Goal: Task Accomplishment & Management: Use online tool/utility

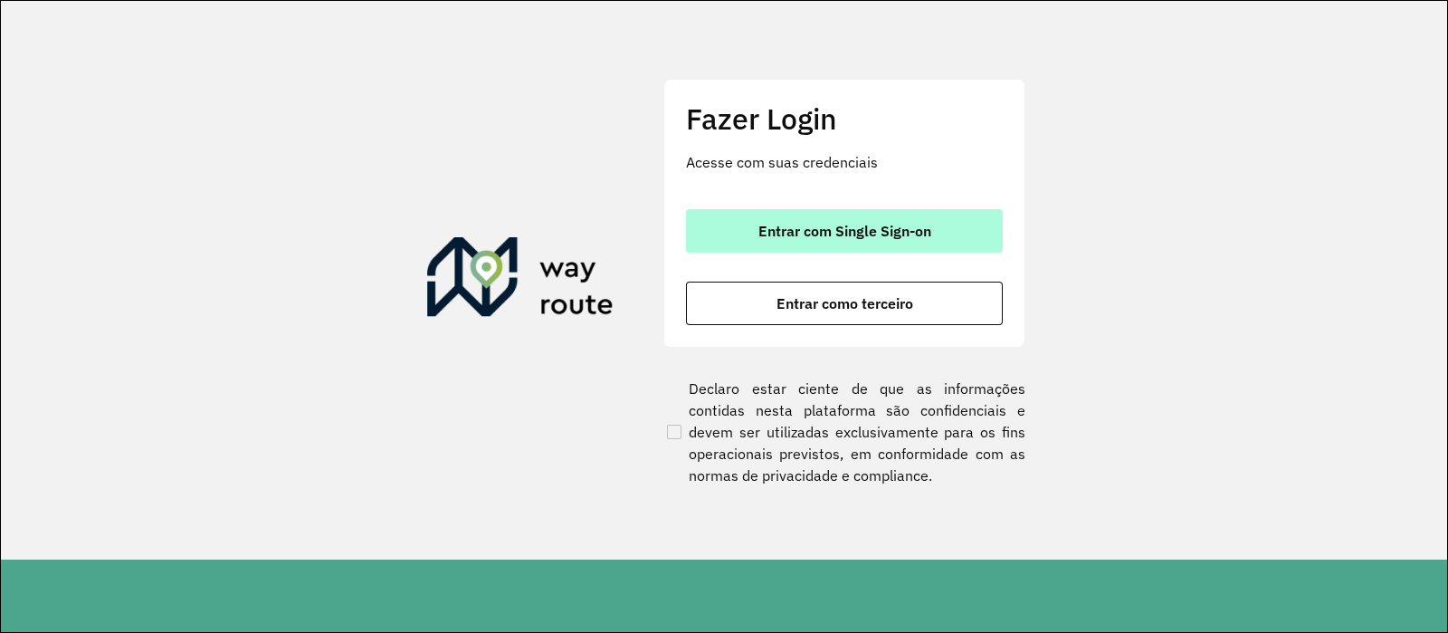
click at [742, 221] on button "Entrar com Single Sign-on" at bounding box center [844, 230] width 317 height 43
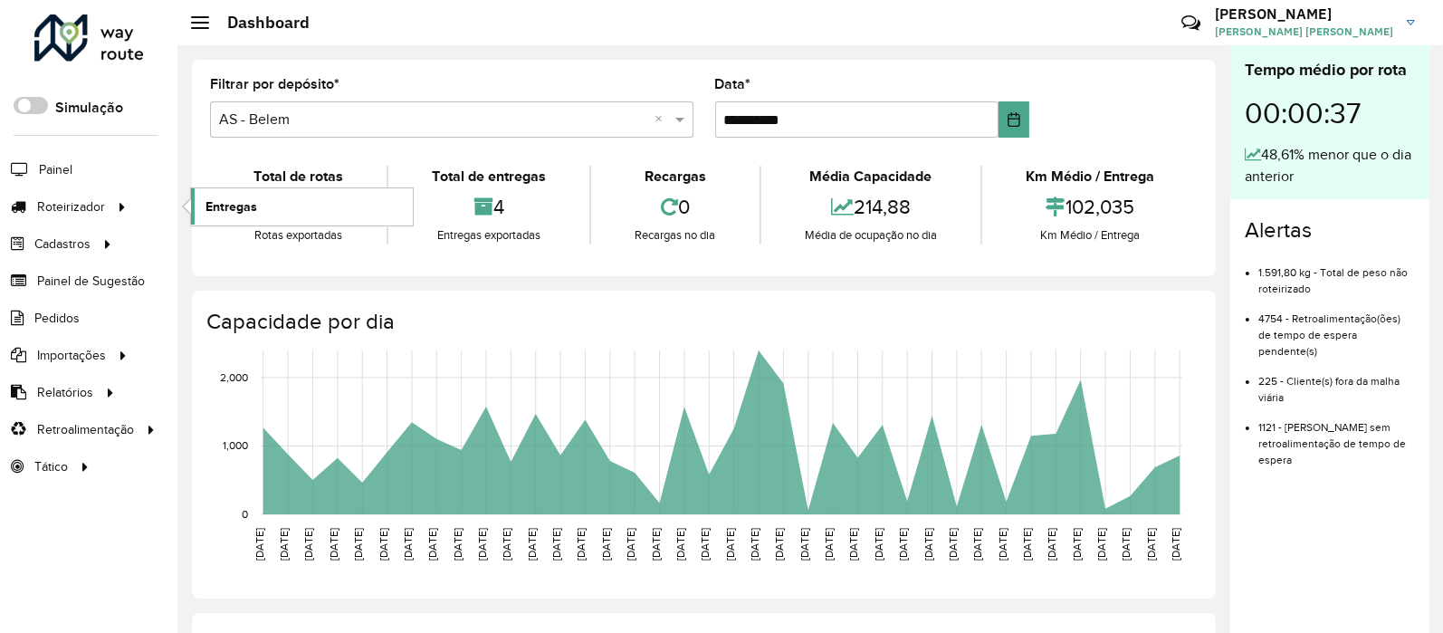
click at [258, 210] on link "Entregas" at bounding box center [302, 206] width 222 height 36
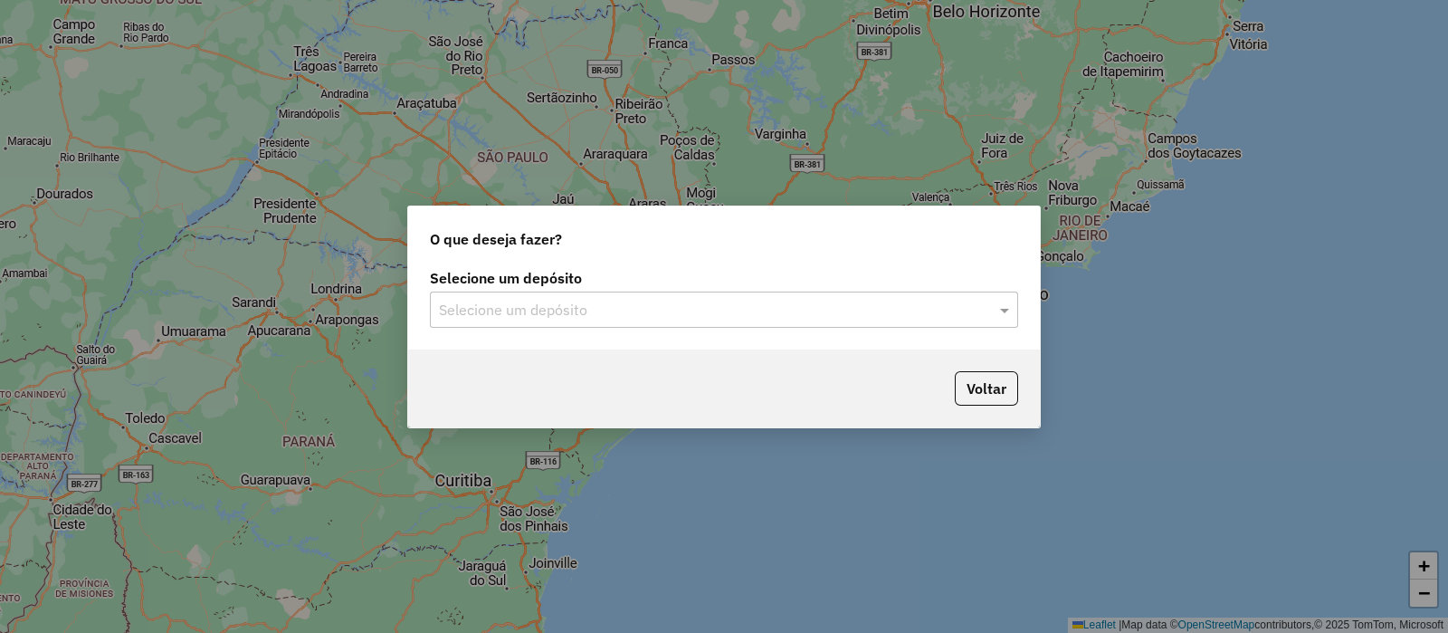
click at [688, 314] on input "text" at bounding box center [706, 311] width 534 height 22
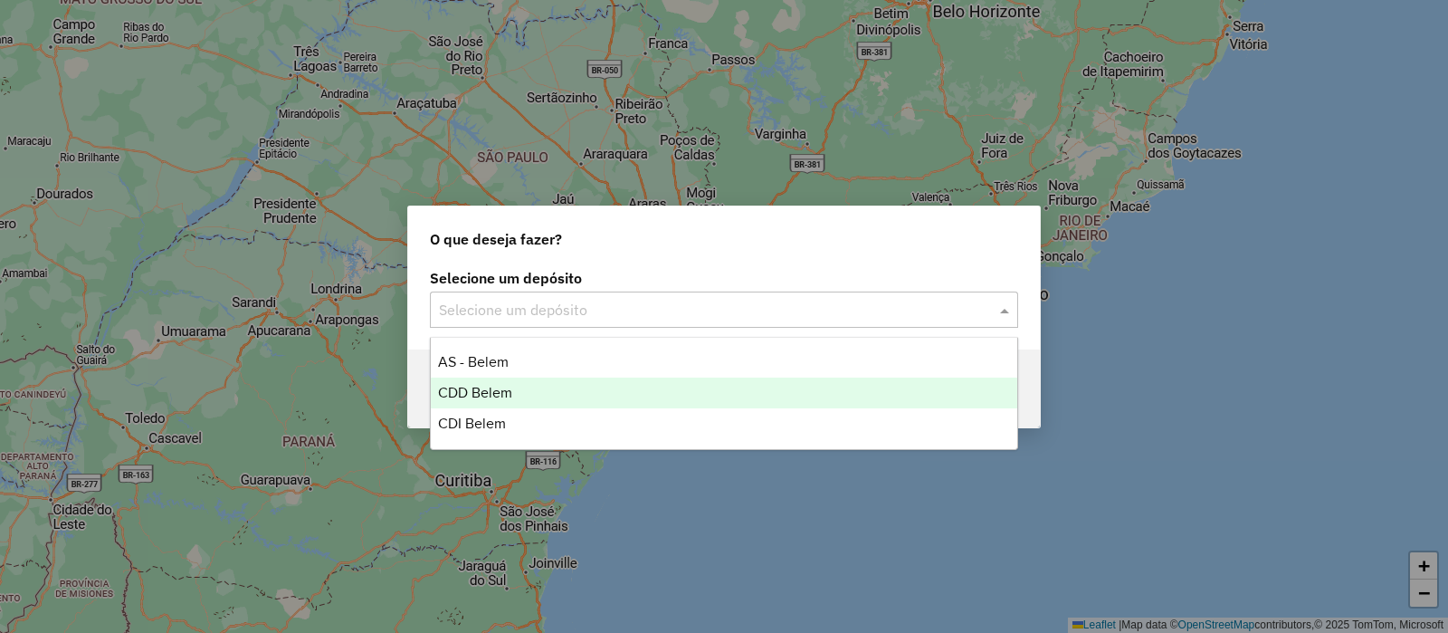
click at [511, 385] on span "CDD Belem" at bounding box center [475, 392] width 74 height 15
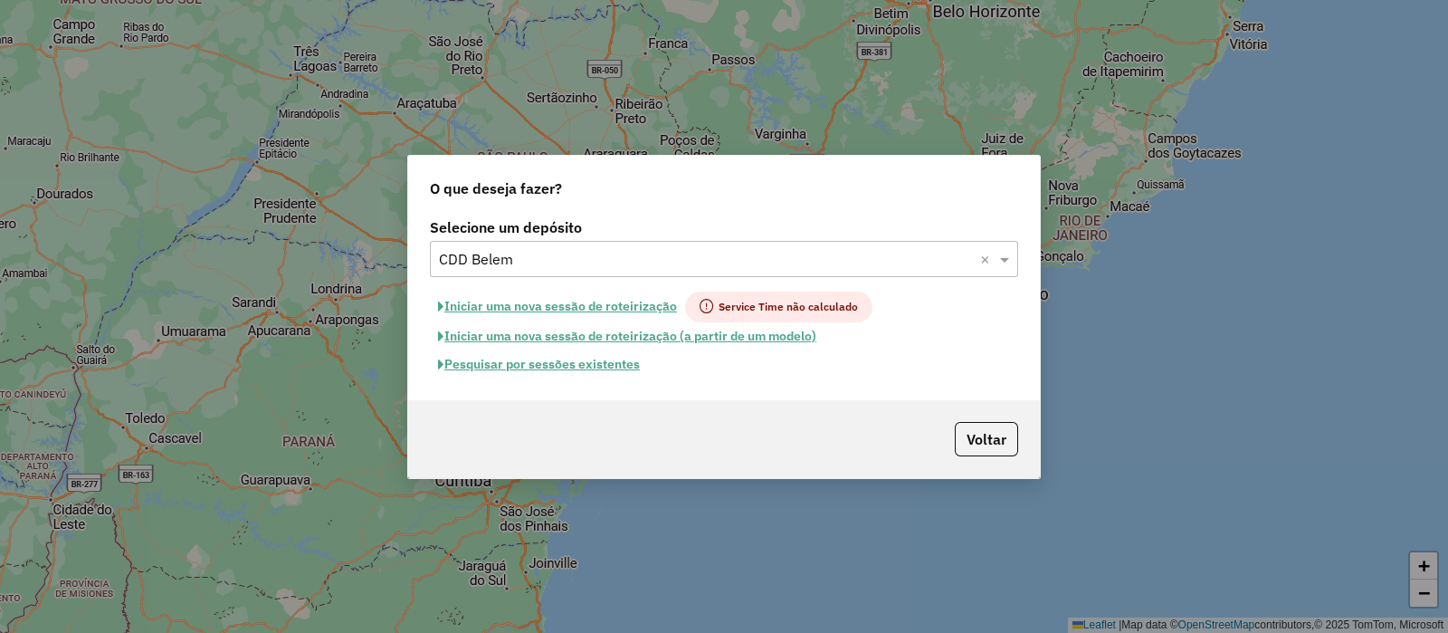
click at [558, 373] on button "Pesquisar por sessões existentes" at bounding box center [539, 364] width 218 height 28
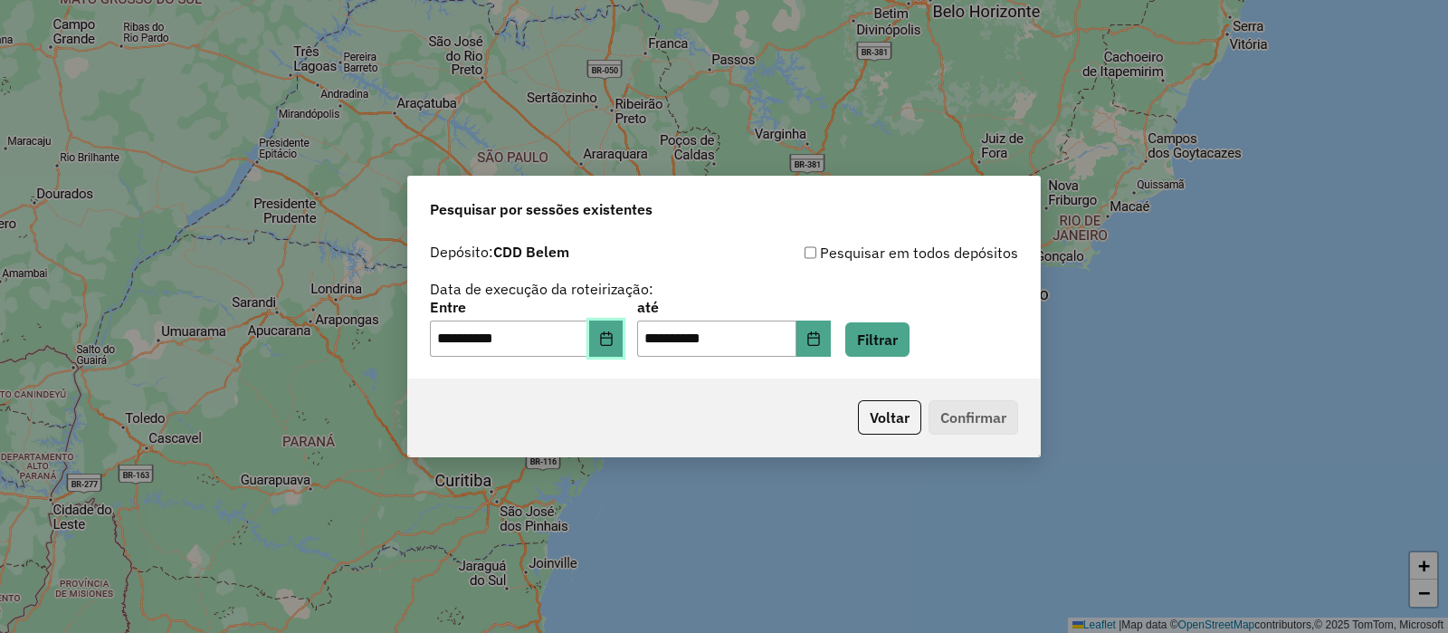
click at [624, 346] on button "Choose Date" at bounding box center [606, 338] width 34 height 36
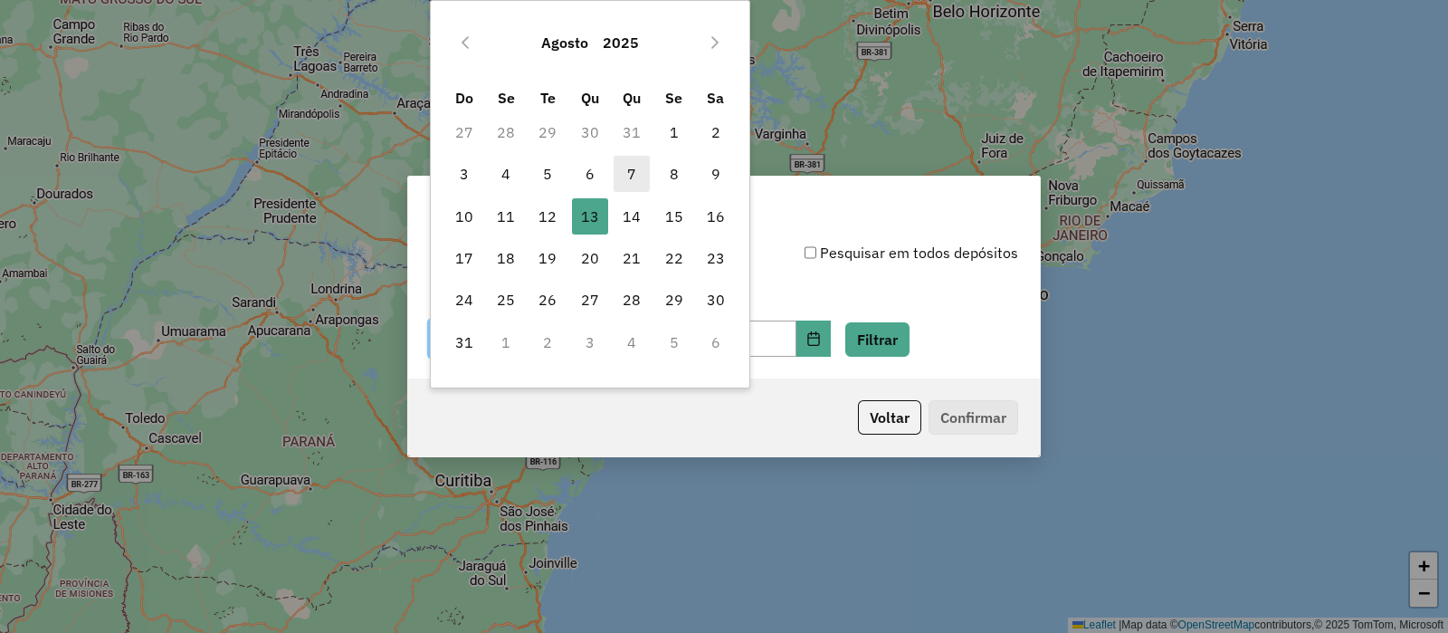
click at [629, 175] on span "7" at bounding box center [632, 174] width 36 height 36
type input "**********"
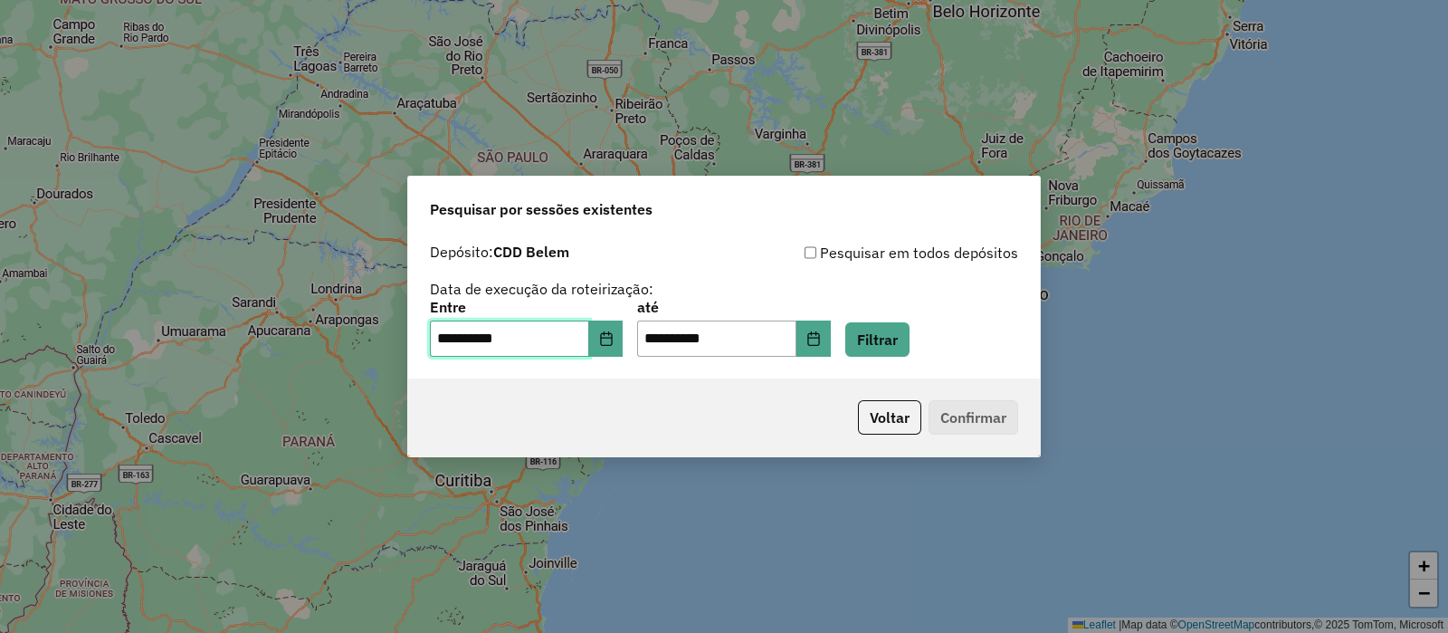
click at [629, 175] on span "7" at bounding box center [632, 174] width 36 height 36
drag, startPoint x: 823, startPoint y: 338, endPoint x: 842, endPoint y: 339, distance: 19.1
click at [796, 338] on input "**********" at bounding box center [716, 338] width 159 height 36
click at [821, 339] on icon "Choose Date" at bounding box center [813, 338] width 14 height 14
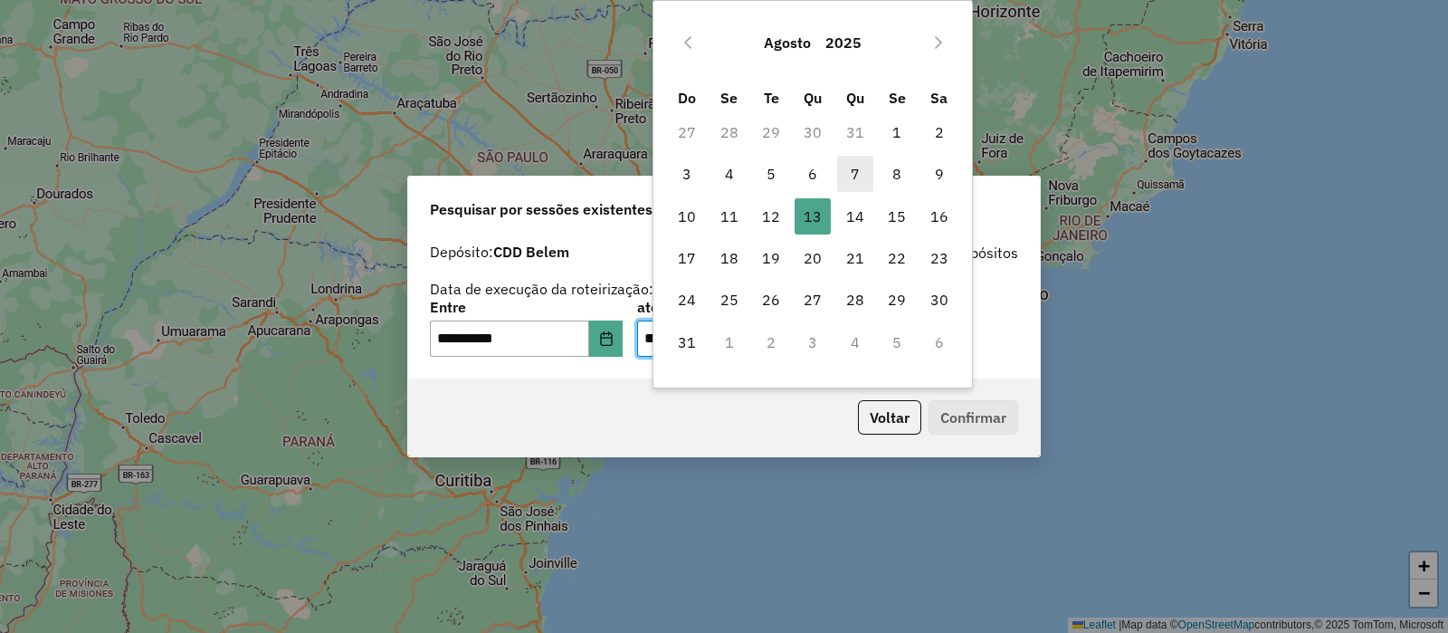
click at [855, 179] on span "7" at bounding box center [855, 174] width 36 height 36
type input "**********"
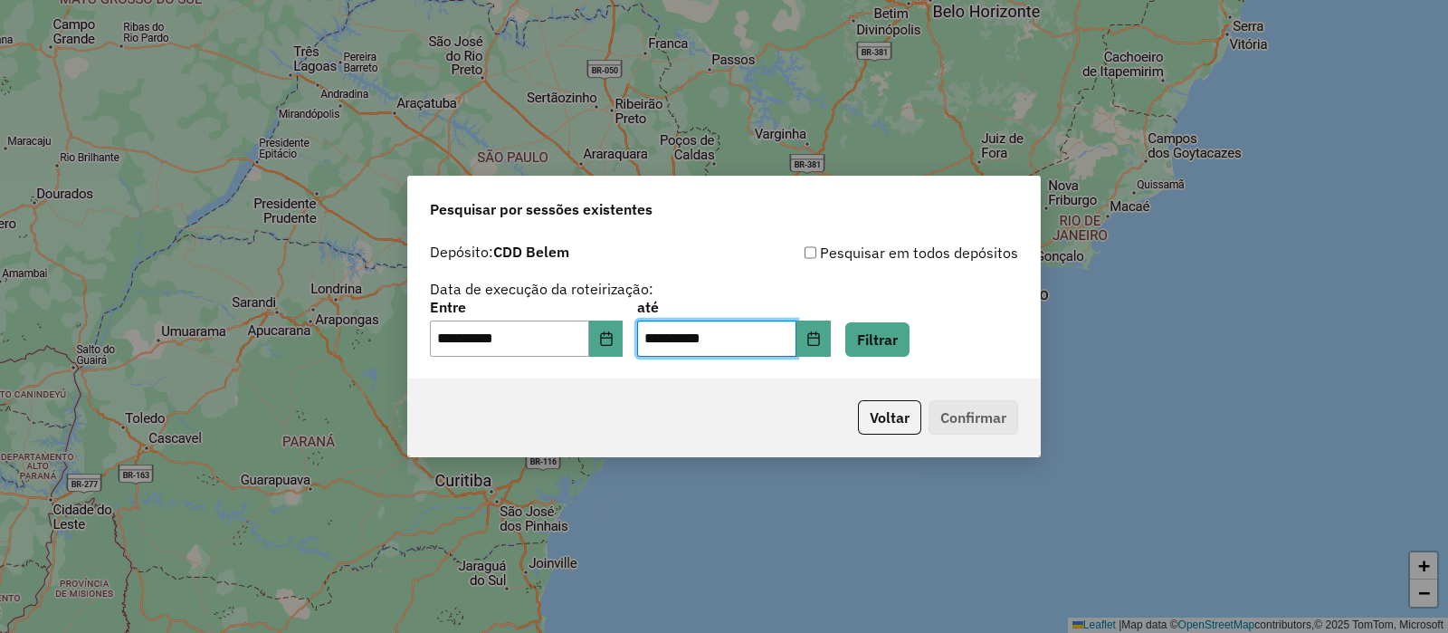
click at [967, 409] on p-footer "Voltar Confirmar" at bounding box center [934, 417] width 167 height 34
click at [910, 343] on button "Filtrar" at bounding box center [877, 339] width 64 height 34
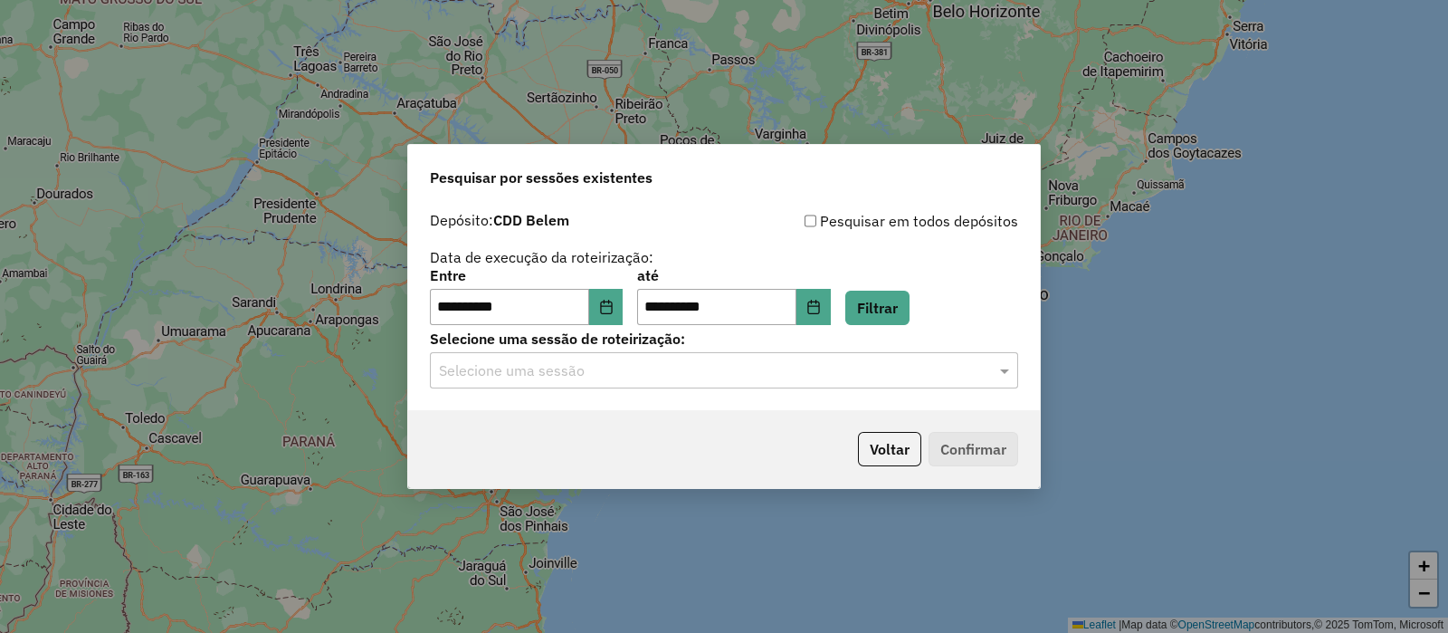
click at [640, 380] on input "text" at bounding box center [706, 371] width 534 height 22
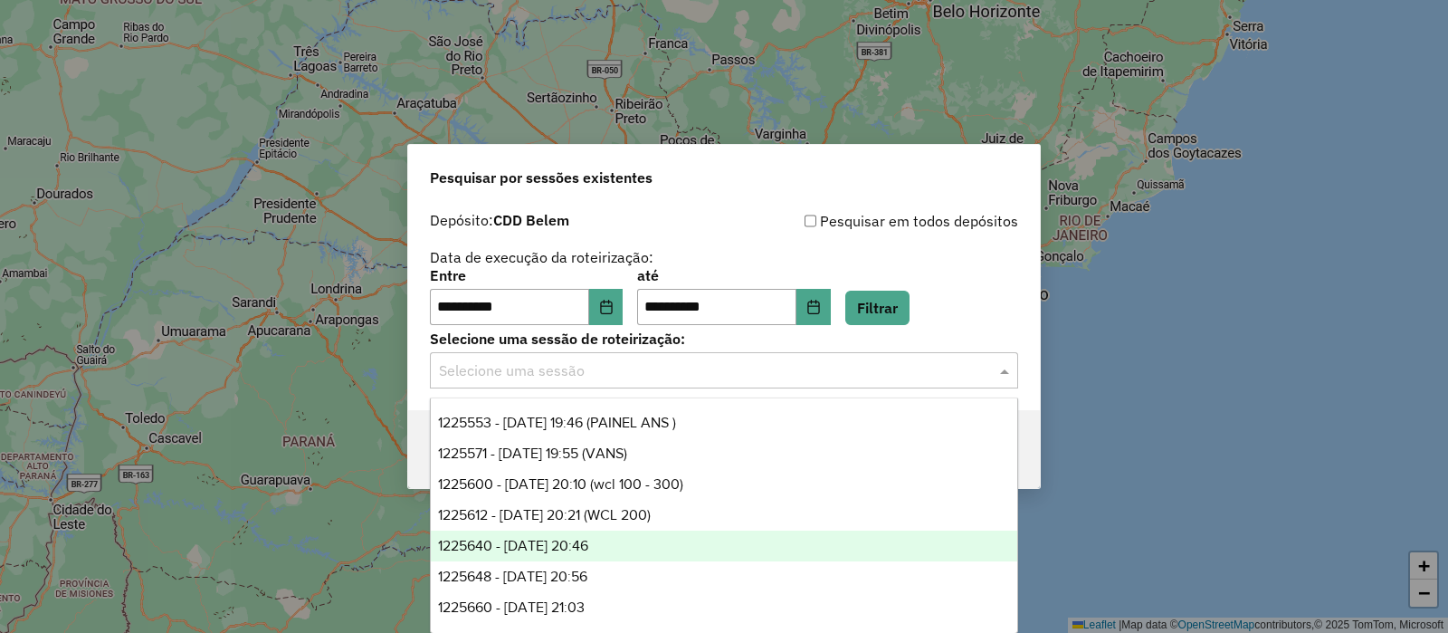
click at [668, 542] on div "1225640 - 07/08/2025 20:46" at bounding box center [724, 545] width 586 height 31
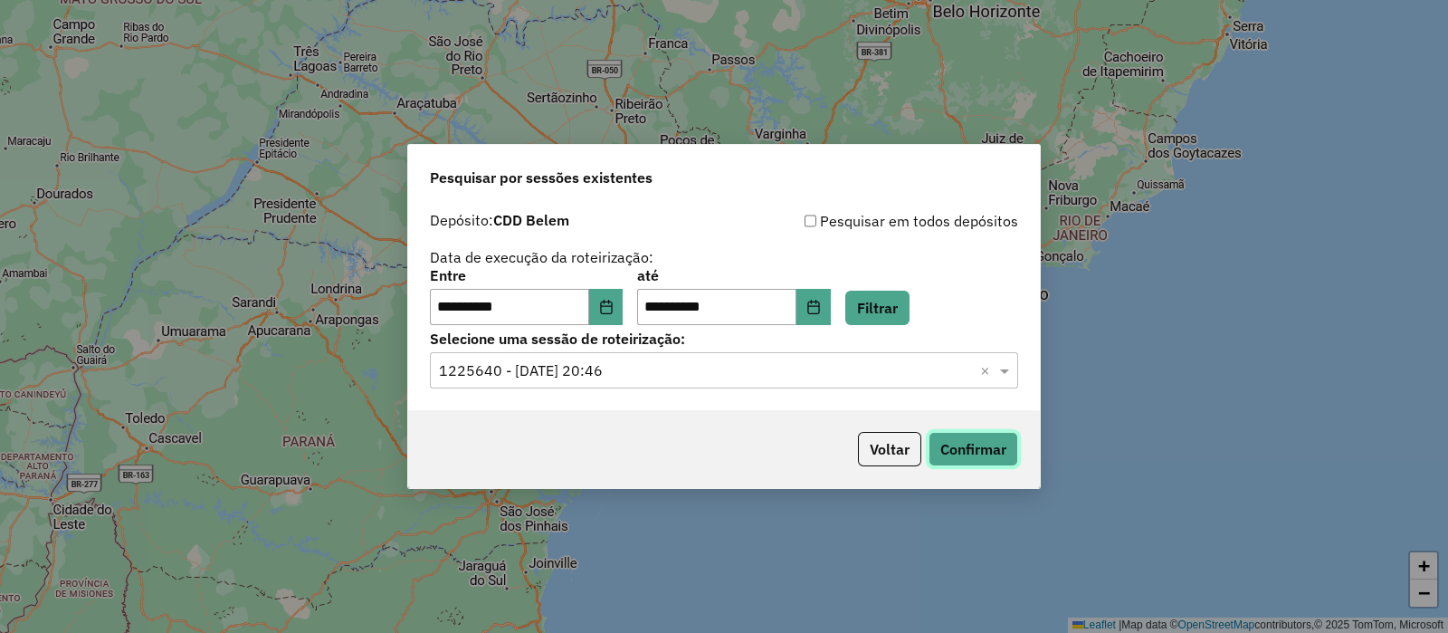
click at [1001, 455] on button "Confirmar" at bounding box center [974, 449] width 90 height 34
click at [711, 373] on input "text" at bounding box center [706, 371] width 534 height 22
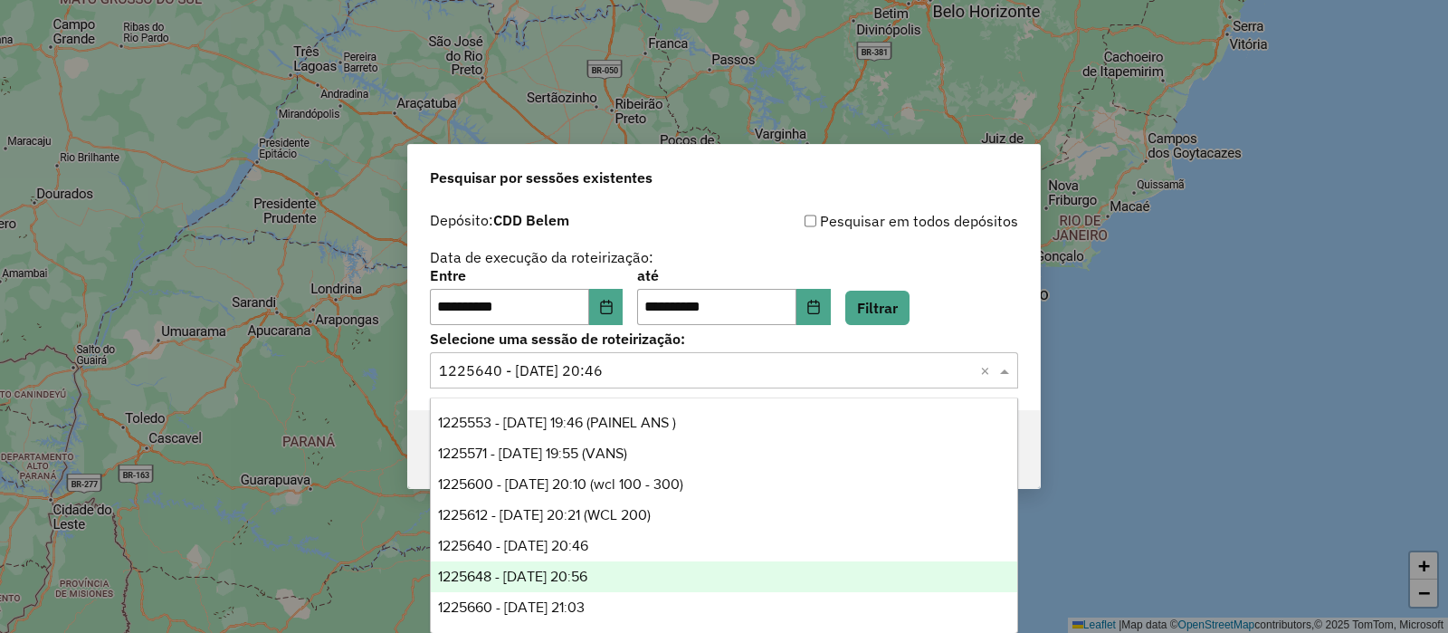
click at [627, 570] on div "1225648 - 07/08/2025 20:56" at bounding box center [724, 576] width 586 height 31
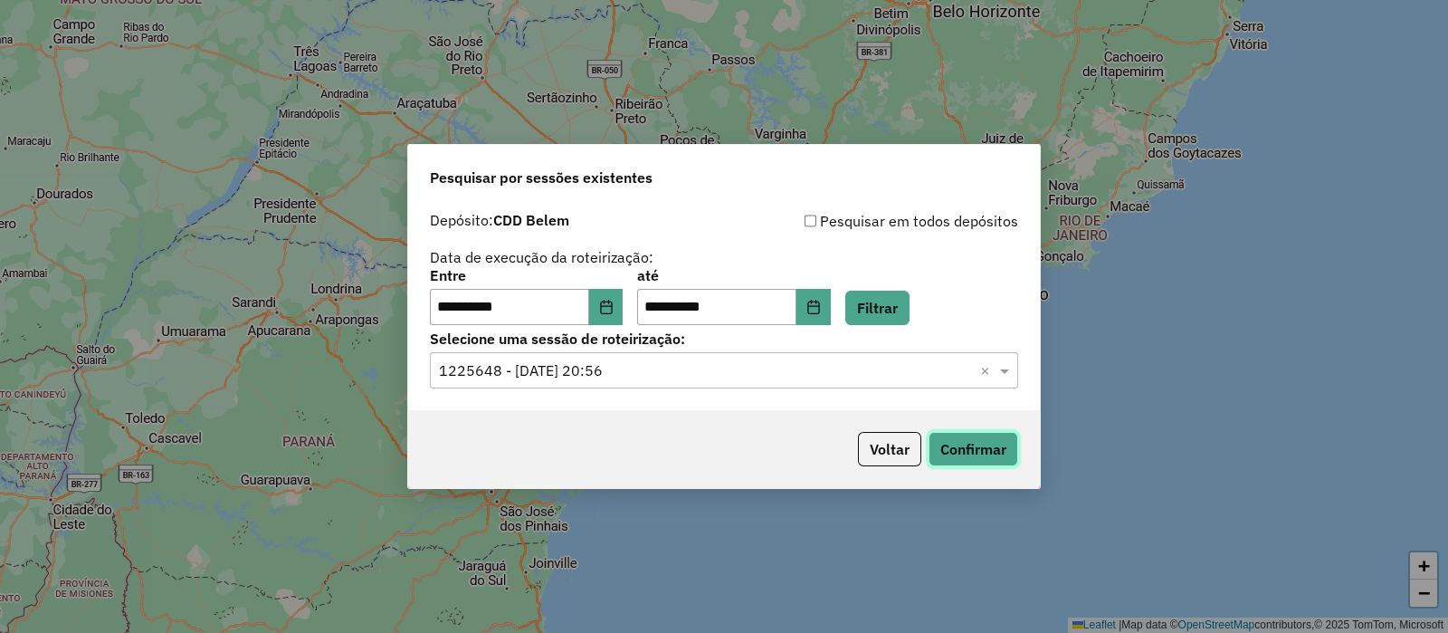
click at [973, 450] on button "Confirmar" at bounding box center [974, 449] width 90 height 34
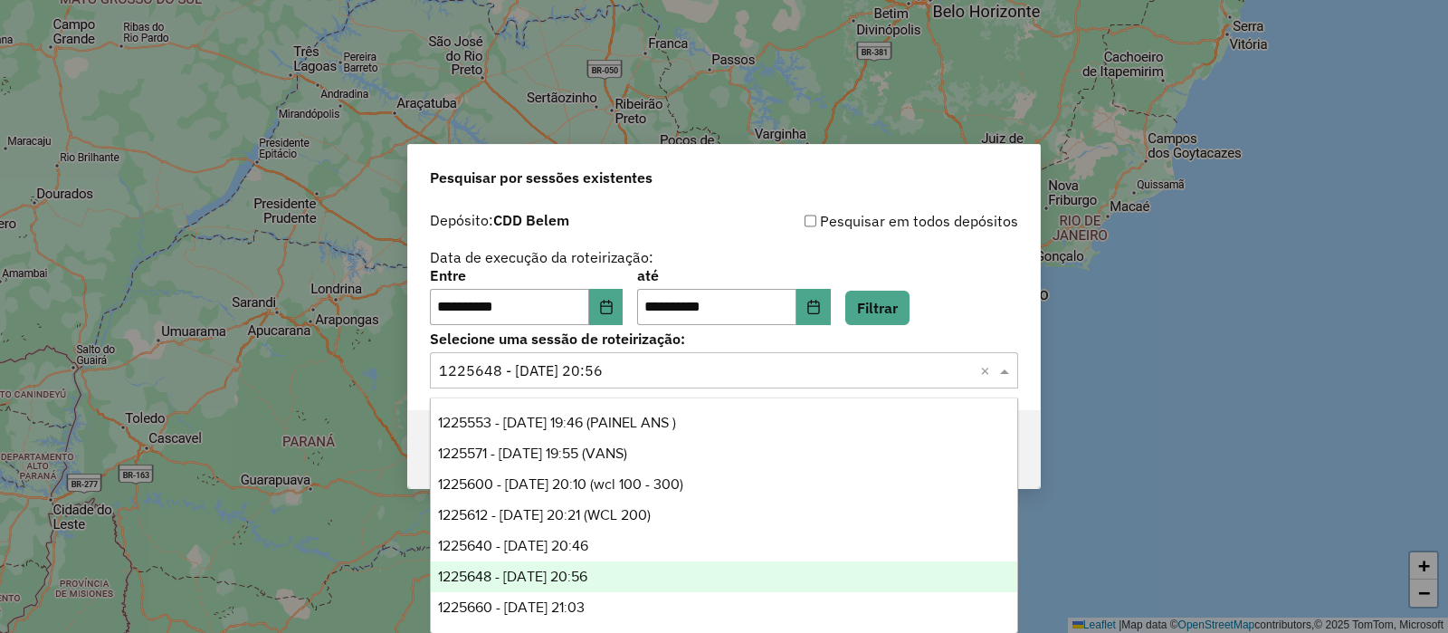
click at [724, 386] on div "Selecione uma sessão × 1225648 - 07/08/2025 20:56 ×" at bounding box center [724, 370] width 588 height 36
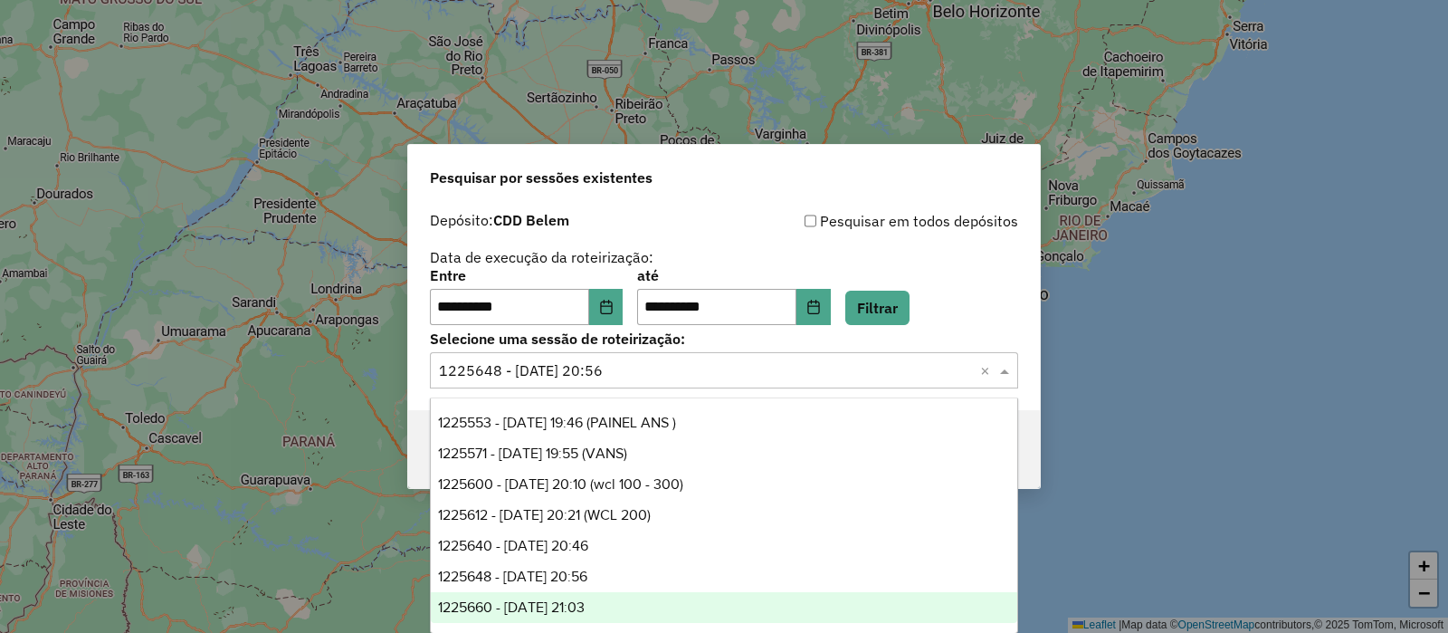
click at [635, 604] on div "1225660 - 07/08/2025 21:03" at bounding box center [724, 607] width 586 height 31
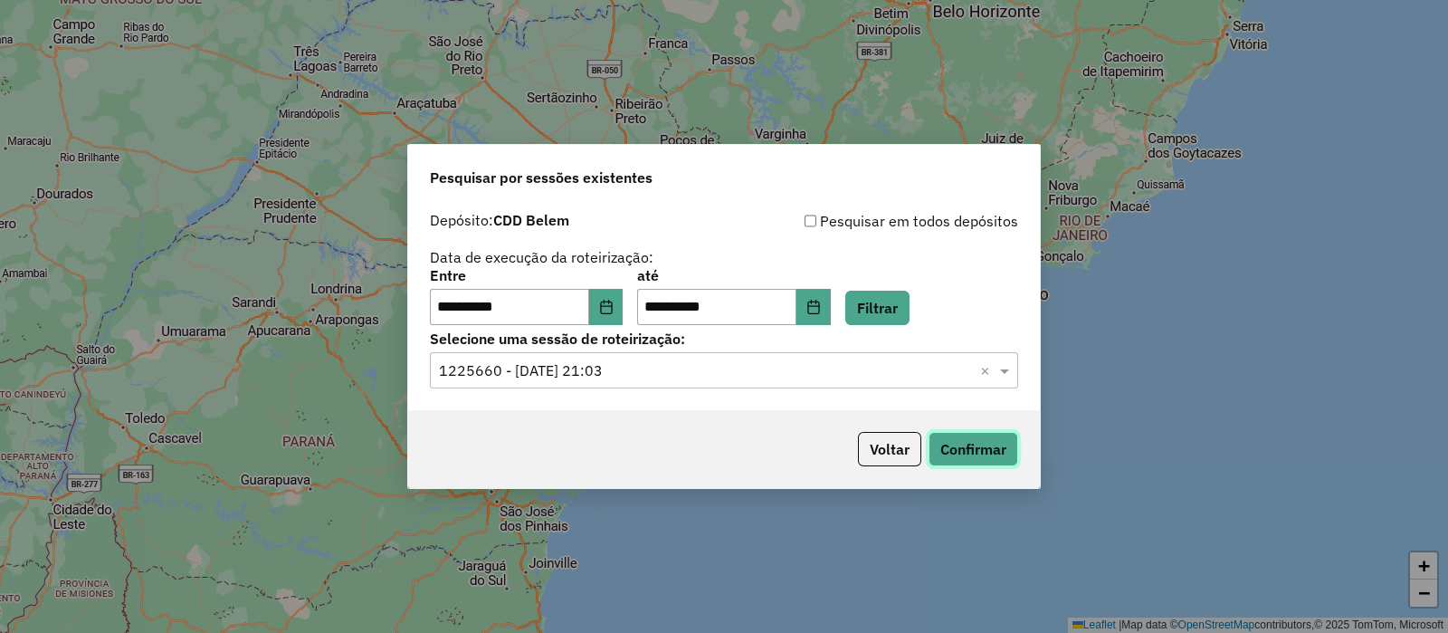
click at [1016, 460] on button "Confirmar" at bounding box center [974, 449] width 90 height 34
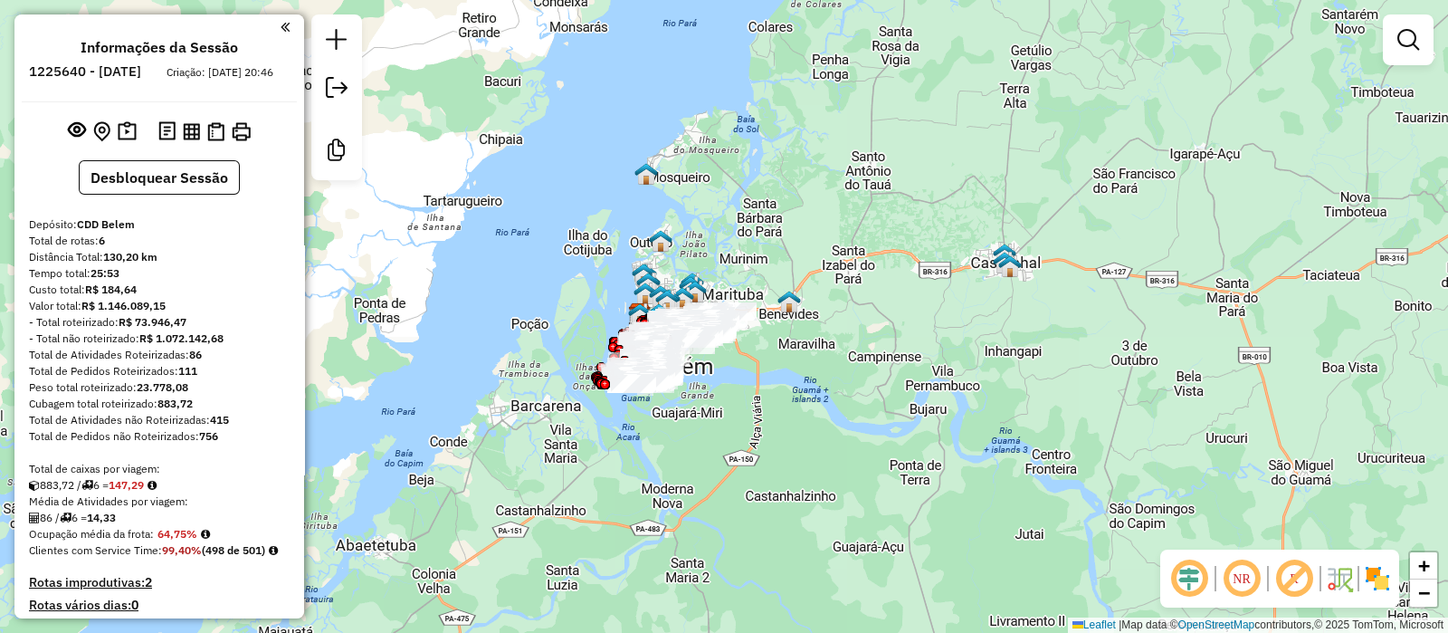
click at [1412, 43] on em at bounding box center [1408, 40] width 22 height 22
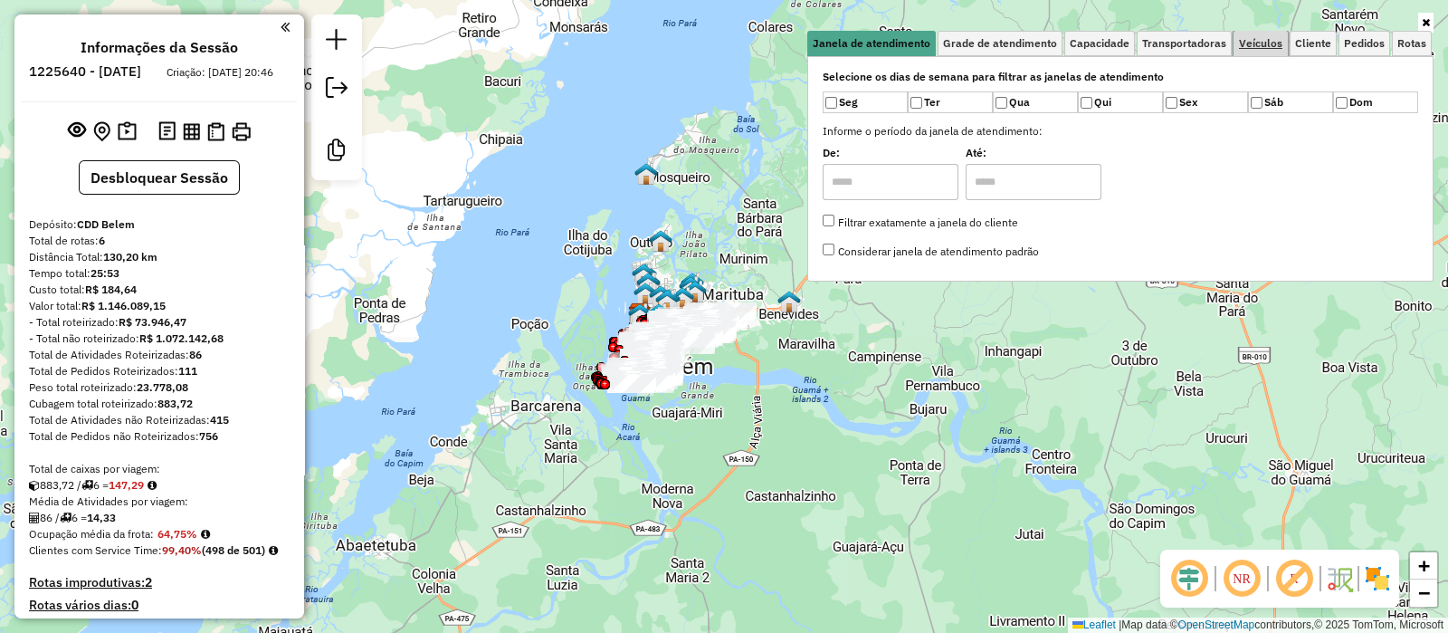
click at [1243, 38] on span "Veículos" at bounding box center [1260, 43] width 43 height 11
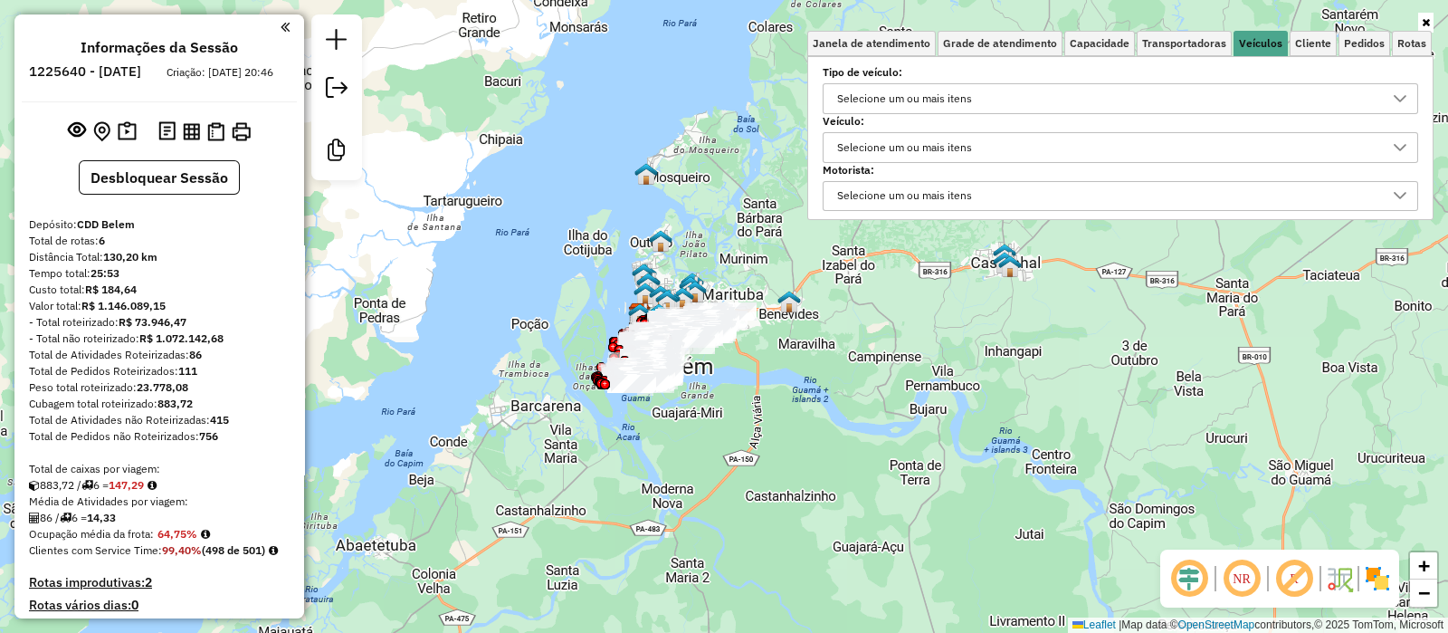
click at [898, 97] on div "Selecione um ou mais itens" at bounding box center [905, 98] width 148 height 29
type input "***"
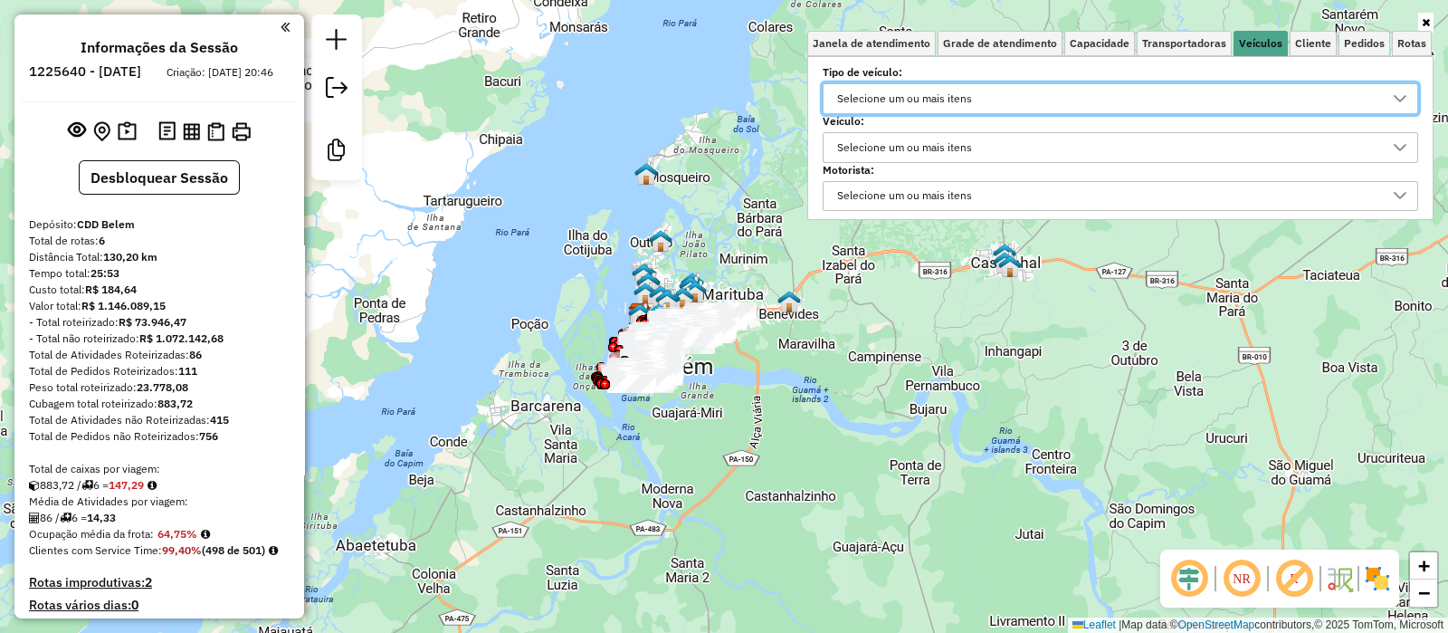
click at [923, 145] on div "Selecione um ou mais itens" at bounding box center [905, 147] width 148 height 29
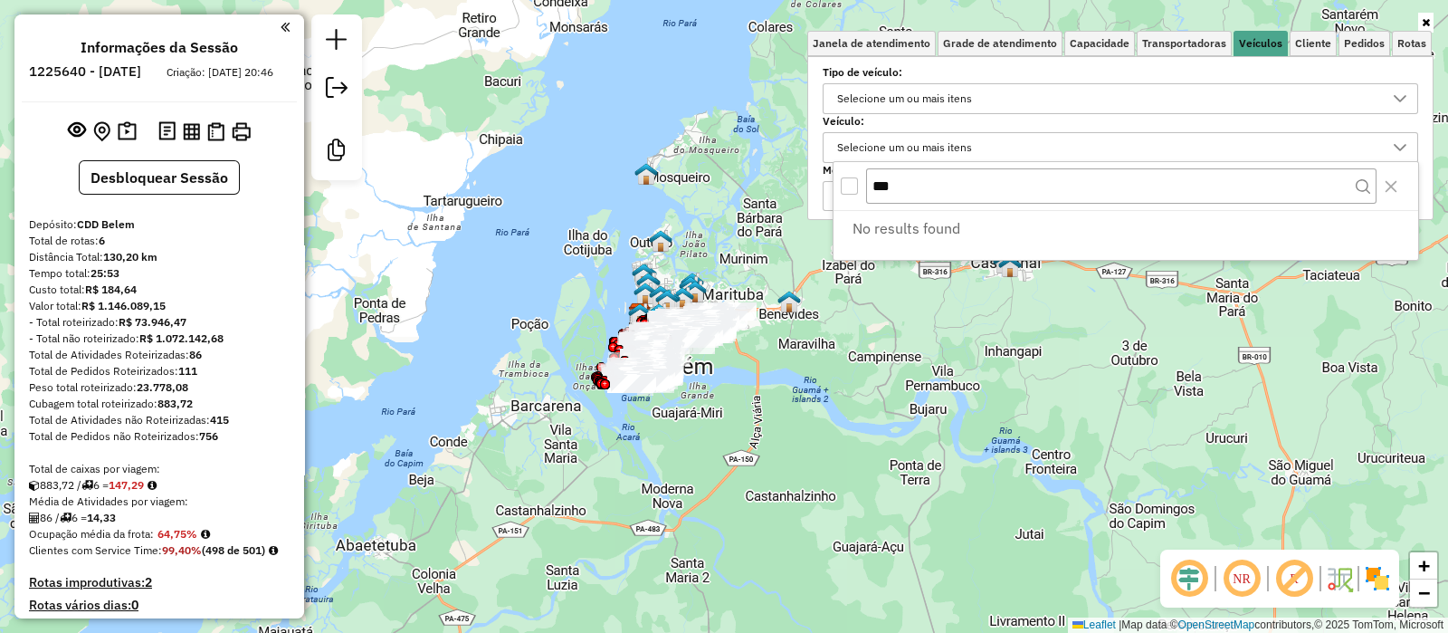
type input "***"
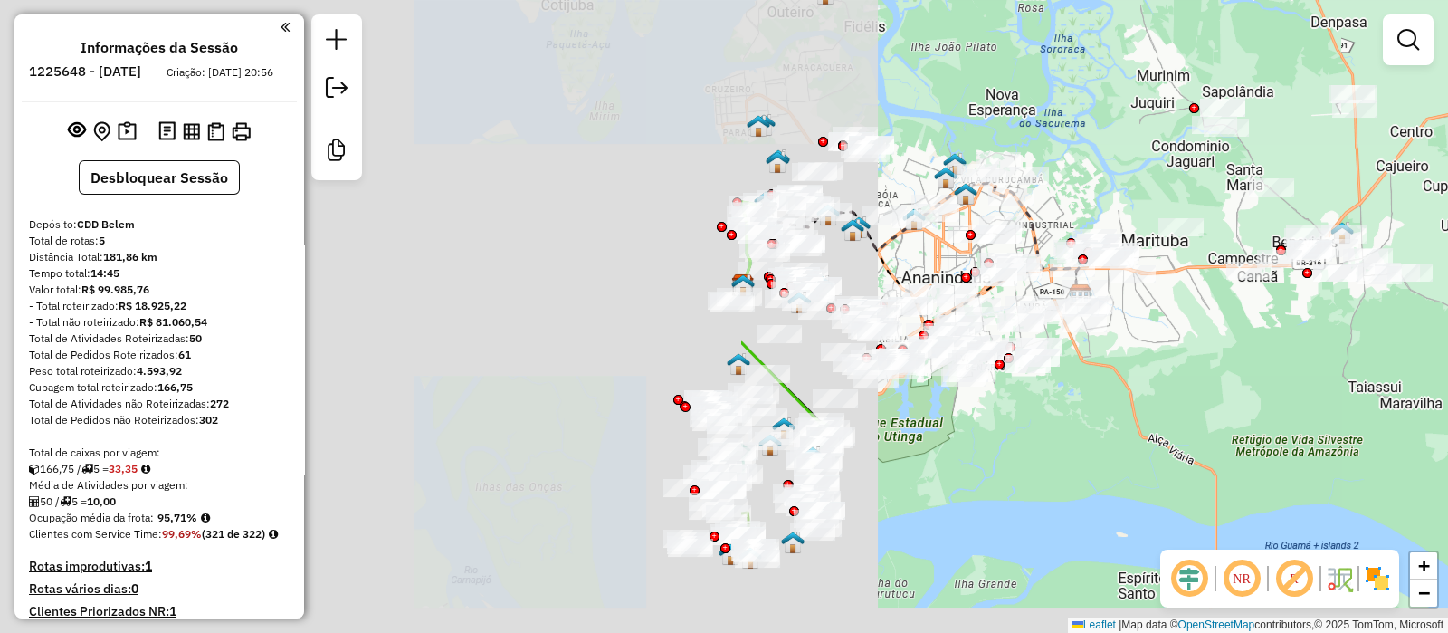
drag, startPoint x: 460, startPoint y: 365, endPoint x: 1256, endPoint y: 291, distance: 799.9
click at [1345, 281] on div at bounding box center [1335, 272] width 45 height 18
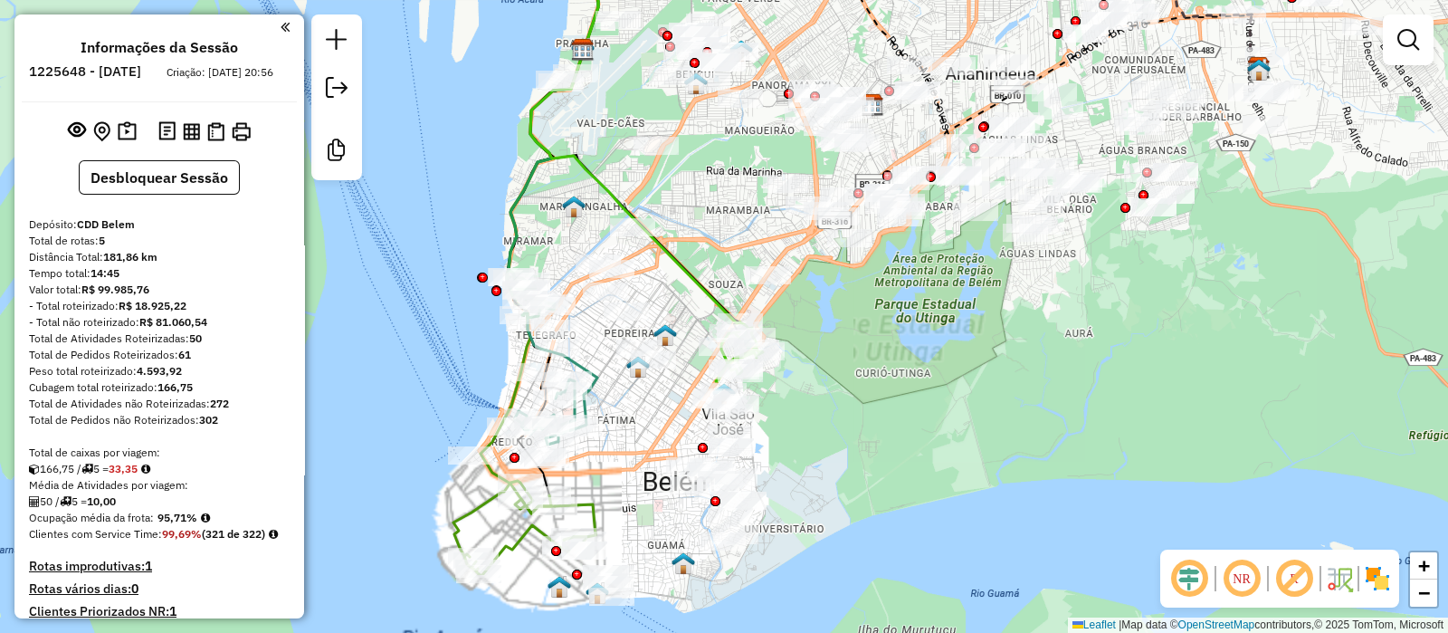
drag, startPoint x: 777, startPoint y: 493, endPoint x: 904, endPoint y: 372, distance: 176.0
click at [904, 372] on div "Janela de atendimento Grade de atendimento Capacidade Transportadoras Veículos …" at bounding box center [724, 316] width 1448 height 633
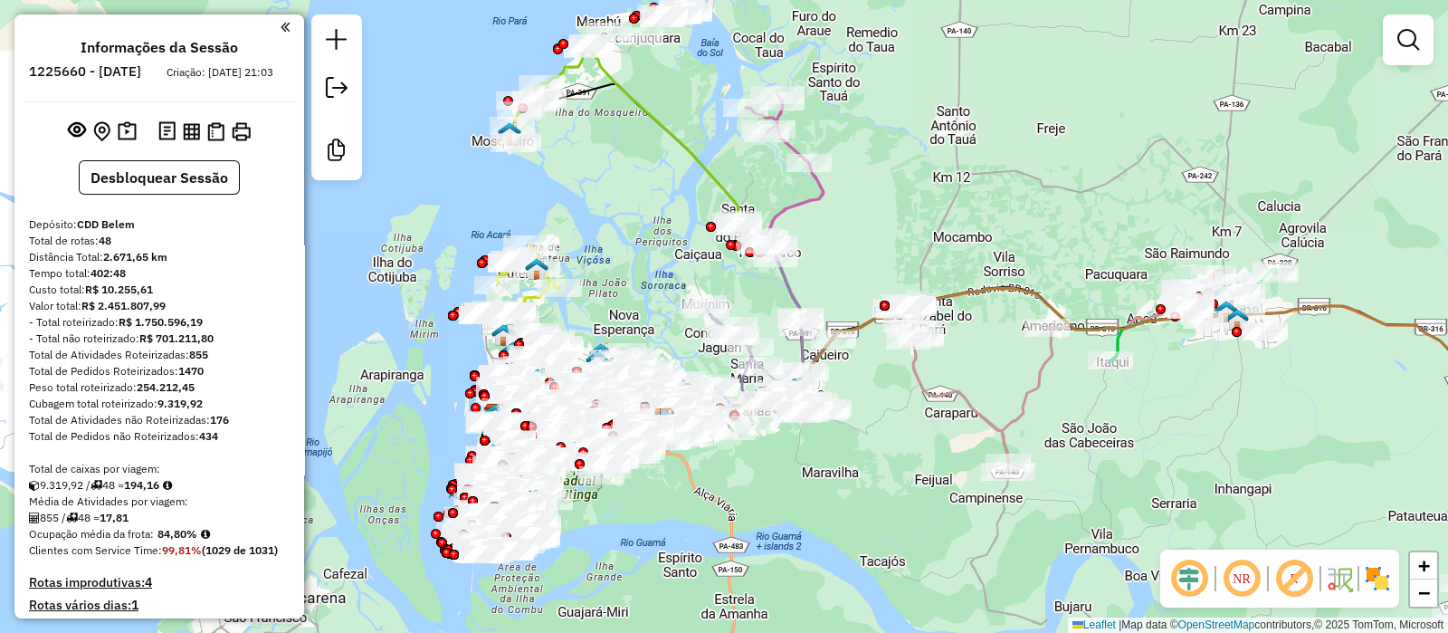
click at [1426, 32] on div at bounding box center [1408, 39] width 51 height 51
click at [1412, 43] on em at bounding box center [1408, 40] width 22 height 22
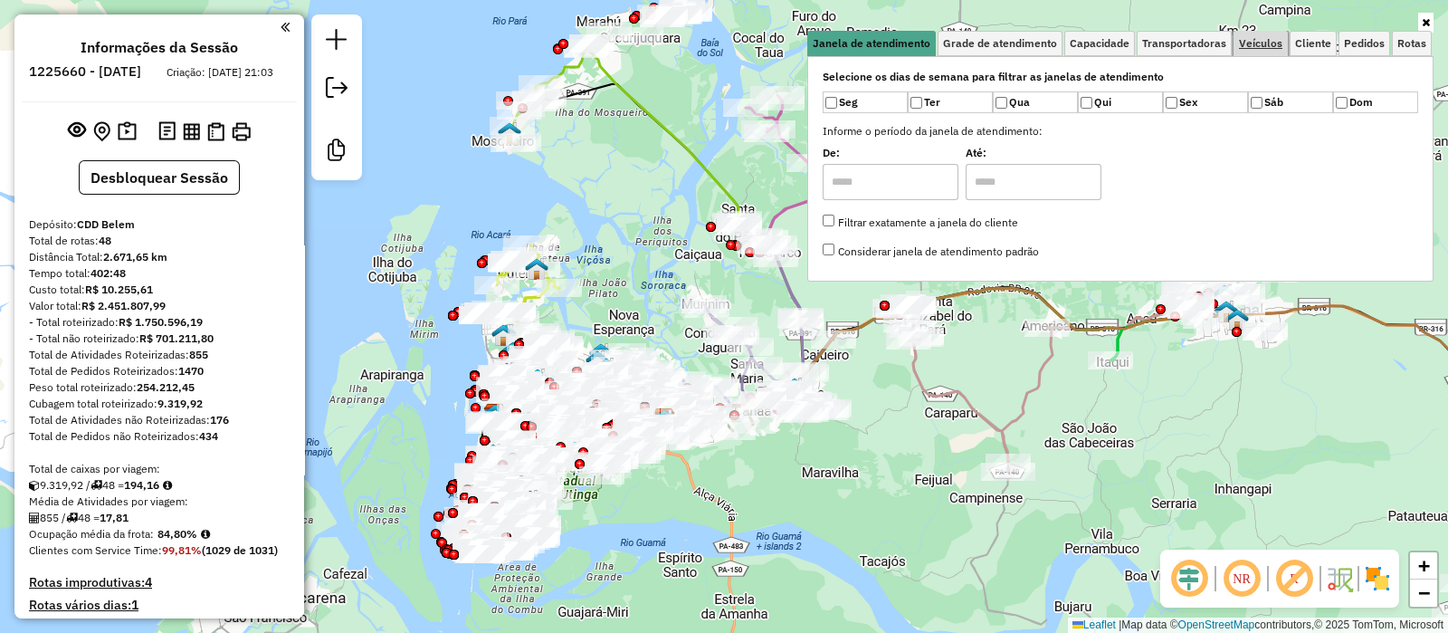
click at [1266, 50] on link "Veículos" at bounding box center [1261, 43] width 54 height 25
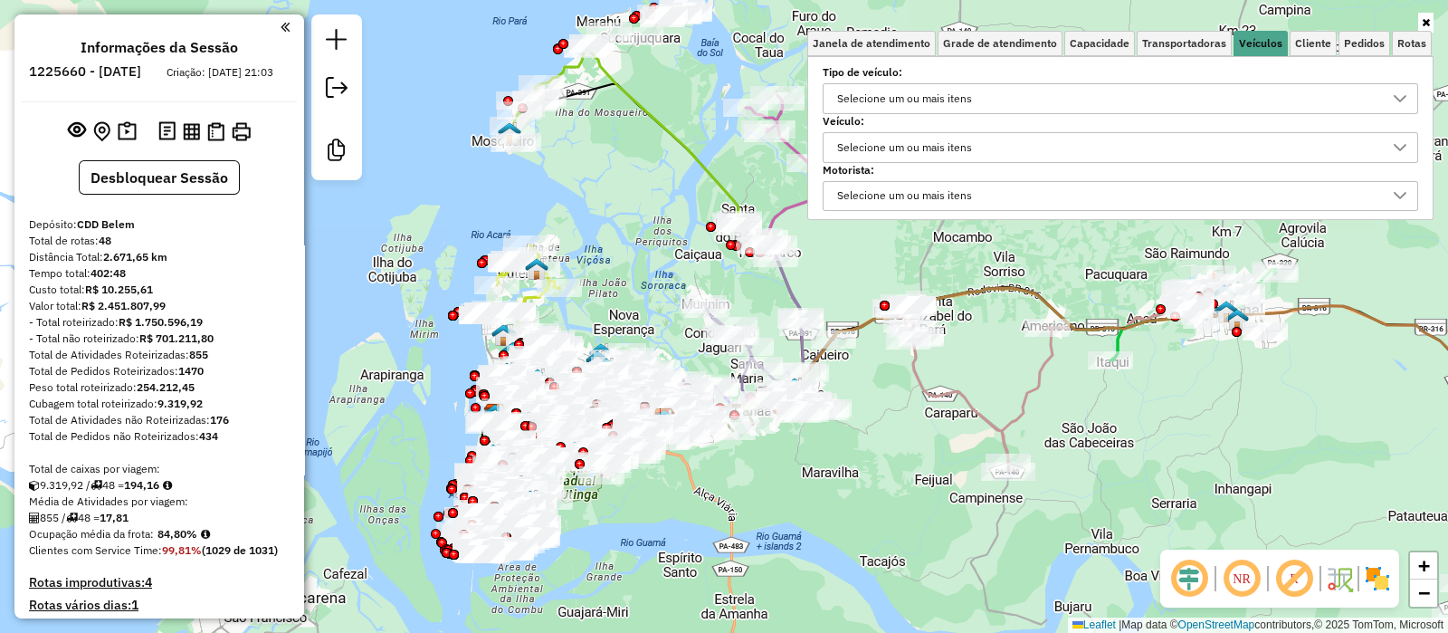
click at [1020, 182] on div "Selecione um ou mais itens" at bounding box center [1107, 196] width 552 height 29
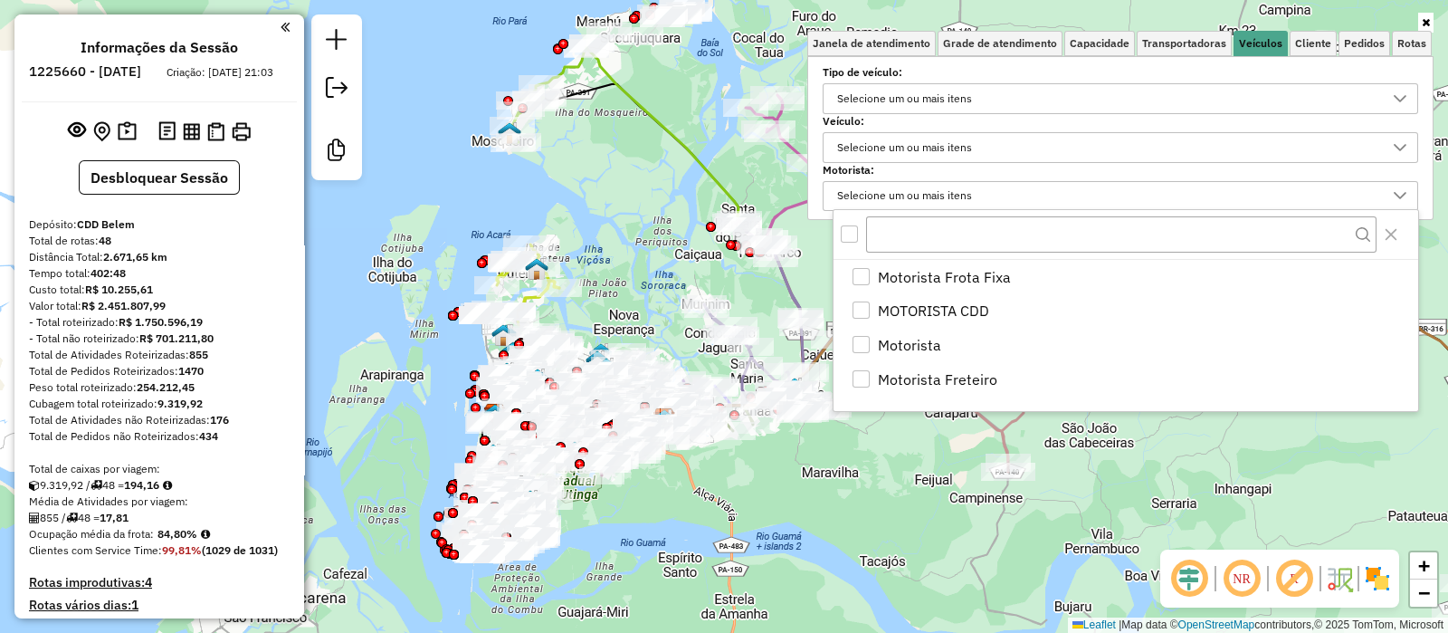
click at [1002, 151] on div "Selecione um ou mais itens" at bounding box center [1107, 147] width 552 height 29
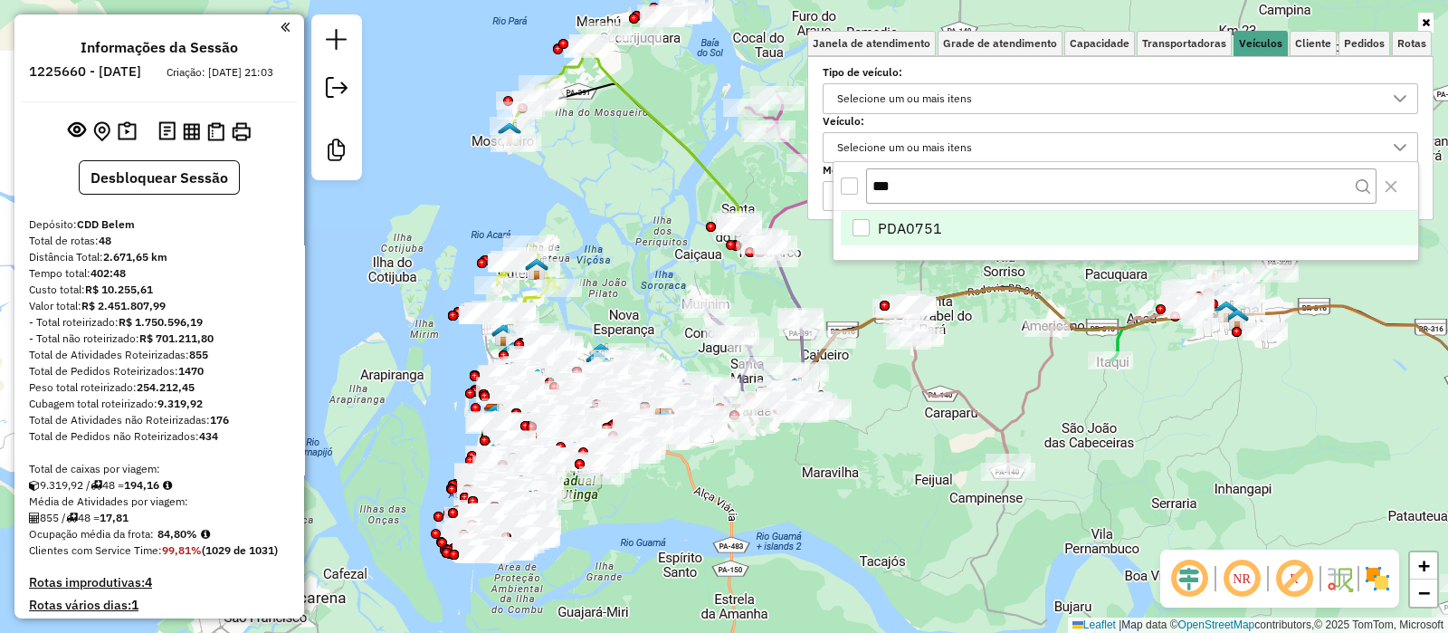
type input "***"
click at [950, 224] on li "PDA0751" at bounding box center [1129, 228] width 577 height 34
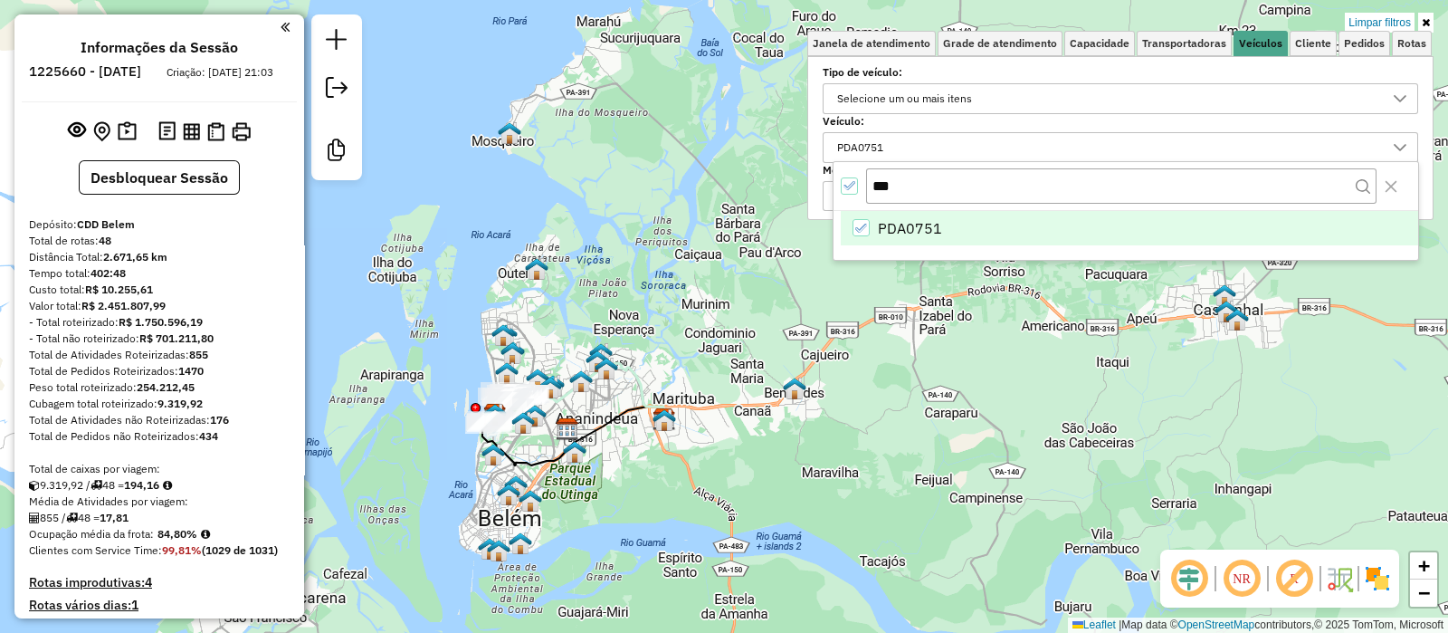
click at [1427, 20] on icon at bounding box center [1426, 22] width 8 height 11
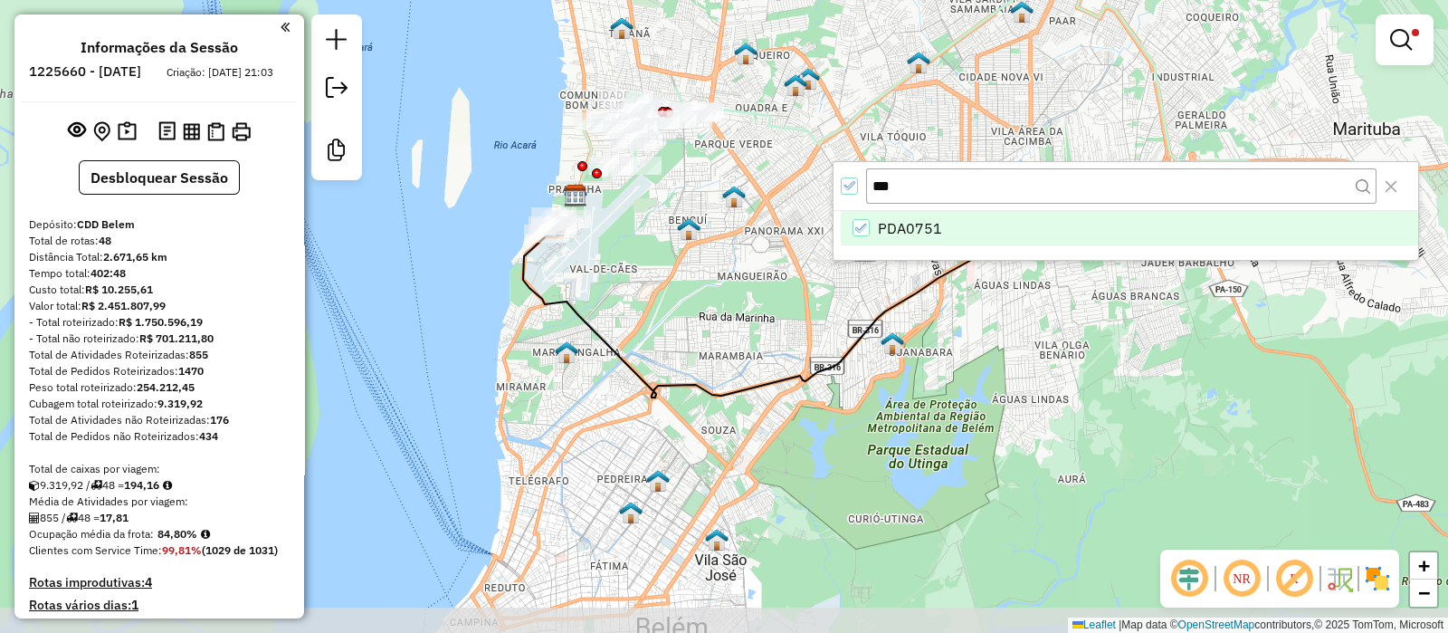
drag, startPoint x: 716, startPoint y: 428, endPoint x: 738, endPoint y: 346, distance: 85.2
click at [738, 346] on div "Limpar filtros Janela de atendimento Grade de atendimento Capacidade Transporta…" at bounding box center [724, 316] width 1448 height 633
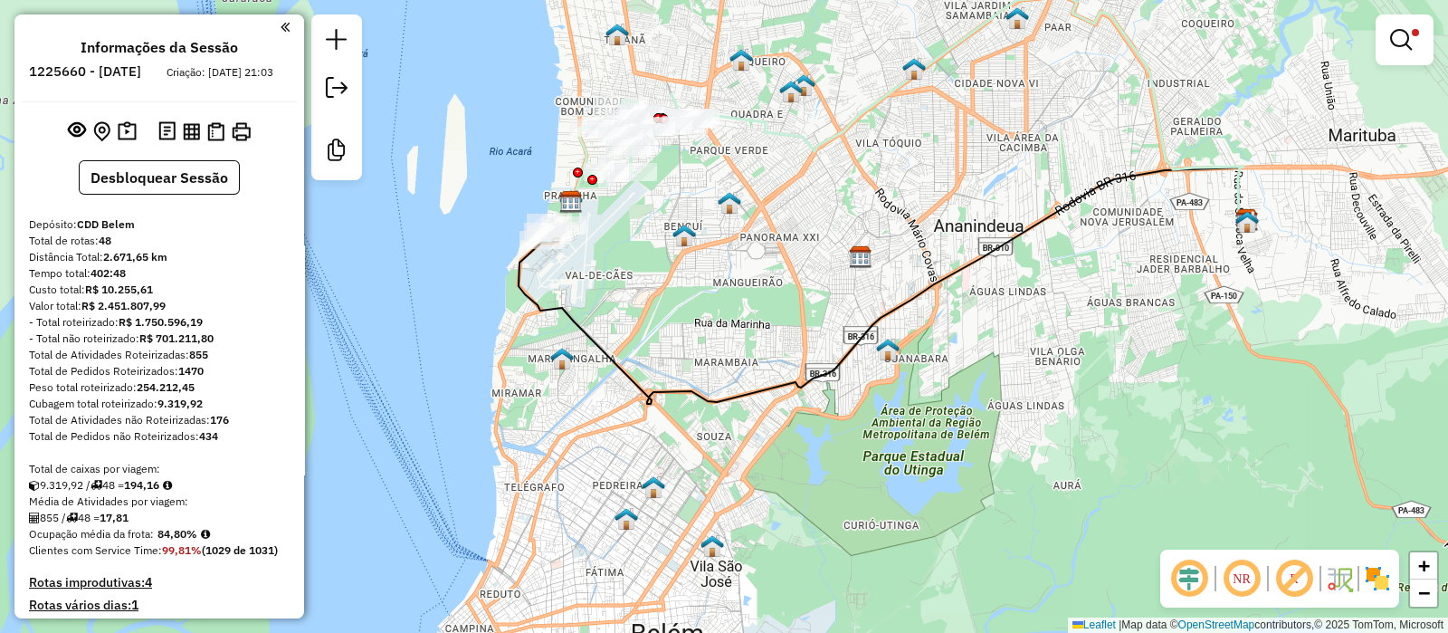
select select "**********"
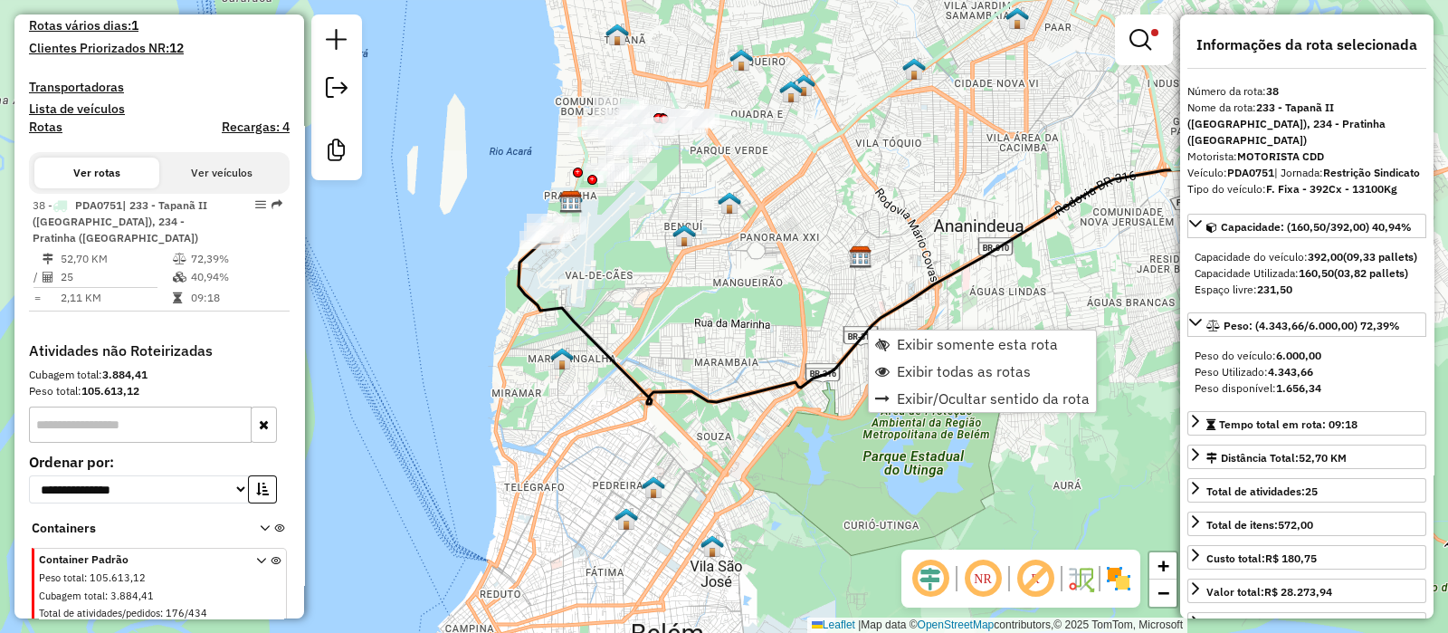
scroll to position [585, 0]
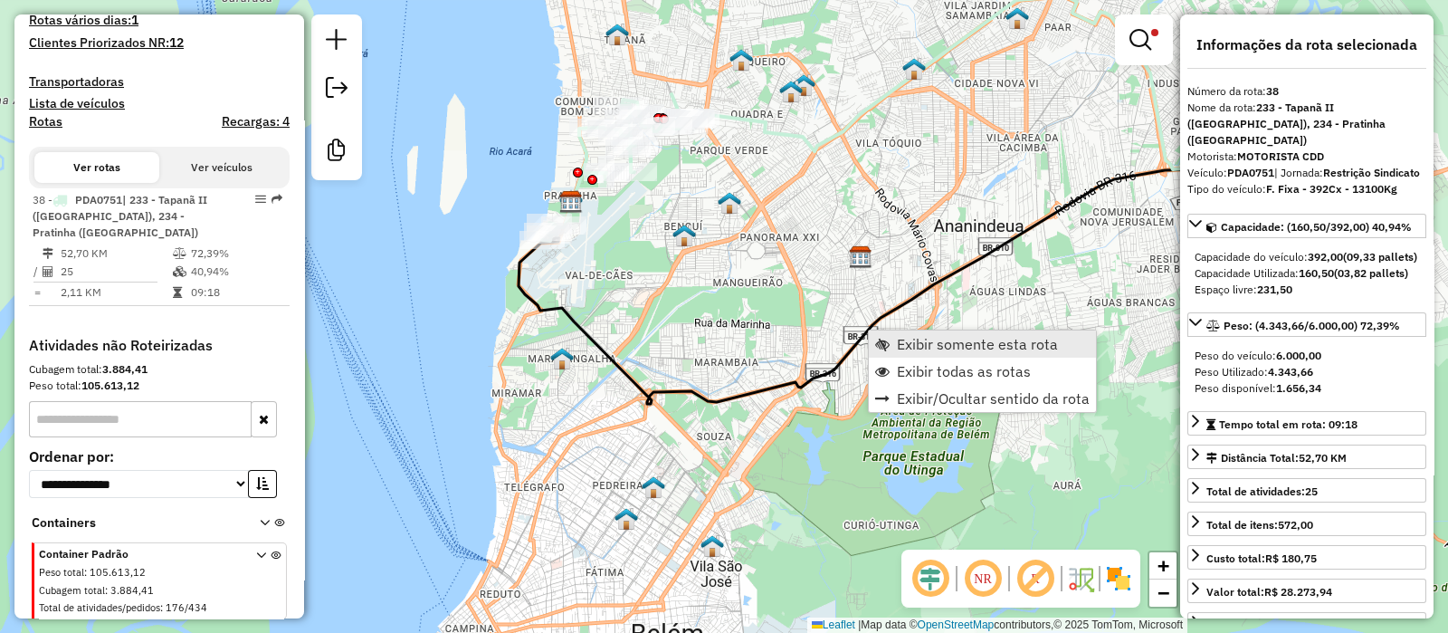
click at [914, 345] on span "Exibir somente esta rota" at bounding box center [977, 344] width 161 height 14
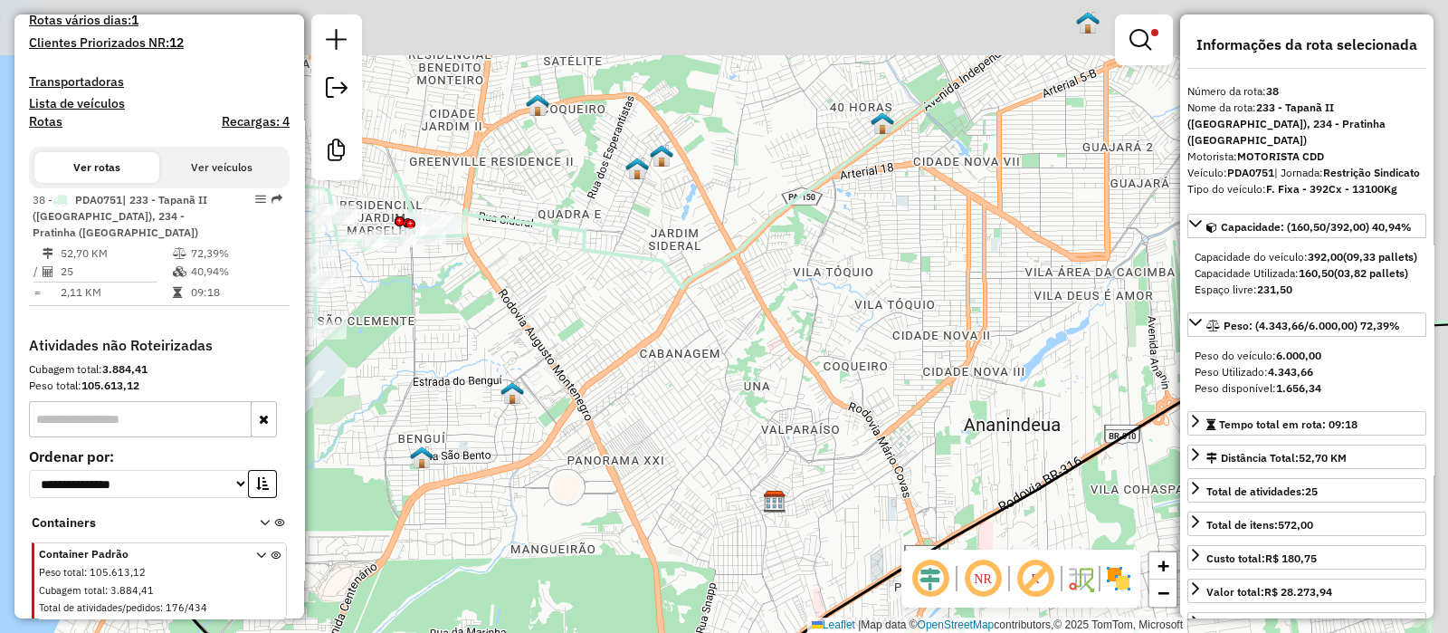
drag, startPoint x: 784, startPoint y: 281, endPoint x: 742, endPoint y: 445, distance: 169.0
click at [742, 445] on div "Limpar filtros Janela de atendimento Grade de atendimento Capacidade Transporta…" at bounding box center [724, 316] width 1448 height 633
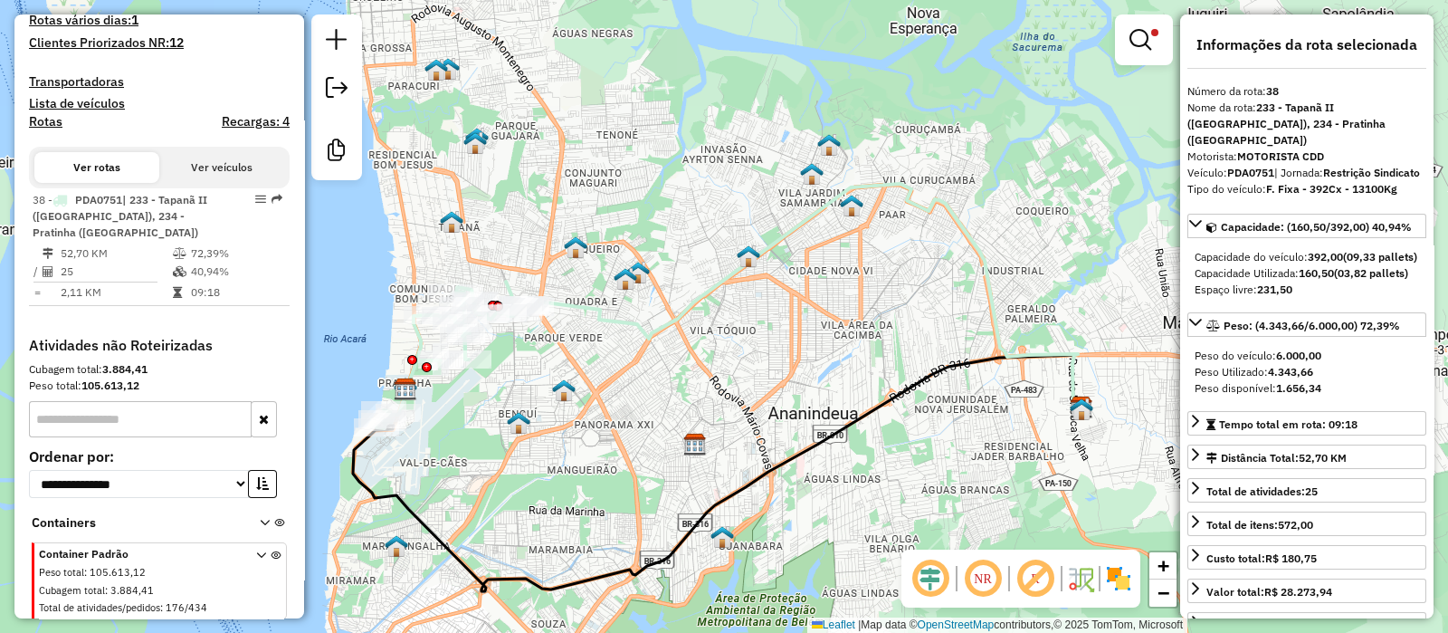
drag, startPoint x: 706, startPoint y: 433, endPoint x: 648, endPoint y: 386, distance: 74.6
click at [638, 411] on div "Limpar filtros Janela de atendimento Grade de atendimento Capacidade Transporta…" at bounding box center [724, 316] width 1448 height 633
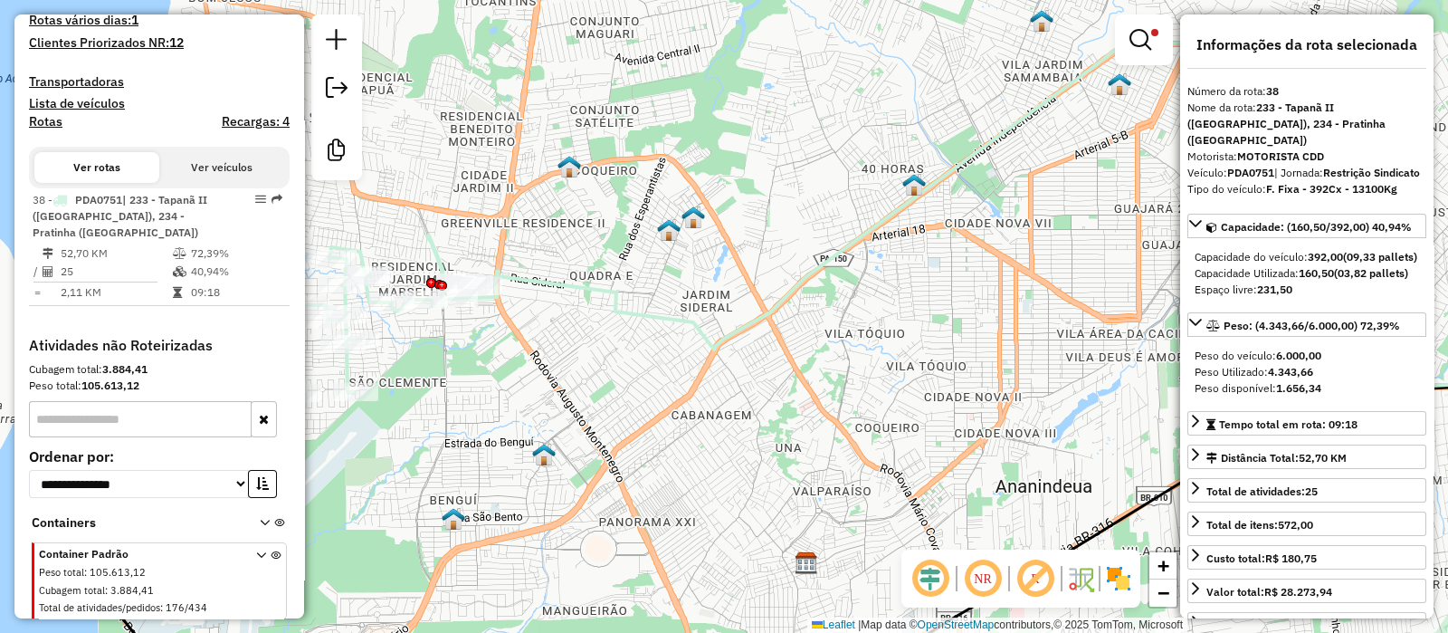
drag, startPoint x: 548, startPoint y: 333, endPoint x: 629, endPoint y: 363, distance: 86.8
click at [629, 363] on div "Limpar filtros Janela de atendimento Grade de atendimento Capacidade Transporta…" at bounding box center [724, 316] width 1448 height 633
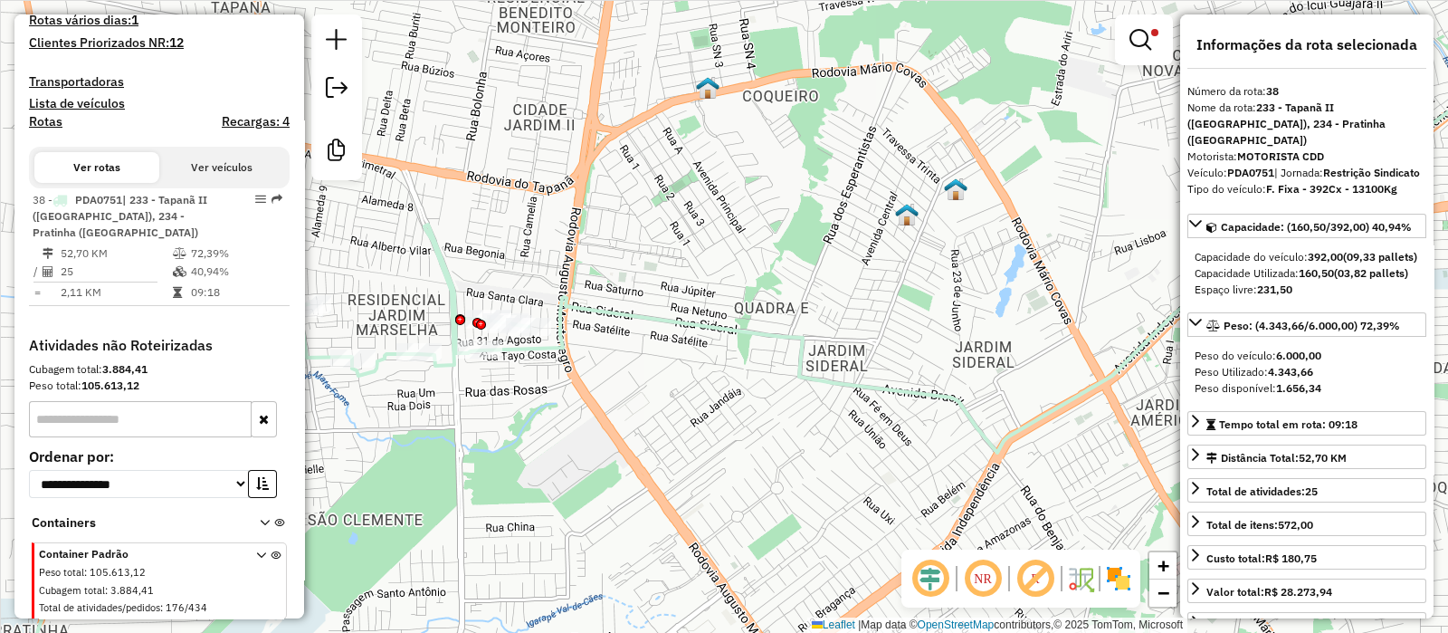
drag, startPoint x: 556, startPoint y: 347, endPoint x: 592, endPoint y: 374, distance: 45.3
click at [658, 402] on div "Limpar filtros Janela de atendimento Grade de atendimento Capacidade Transporta…" at bounding box center [724, 316] width 1448 height 633
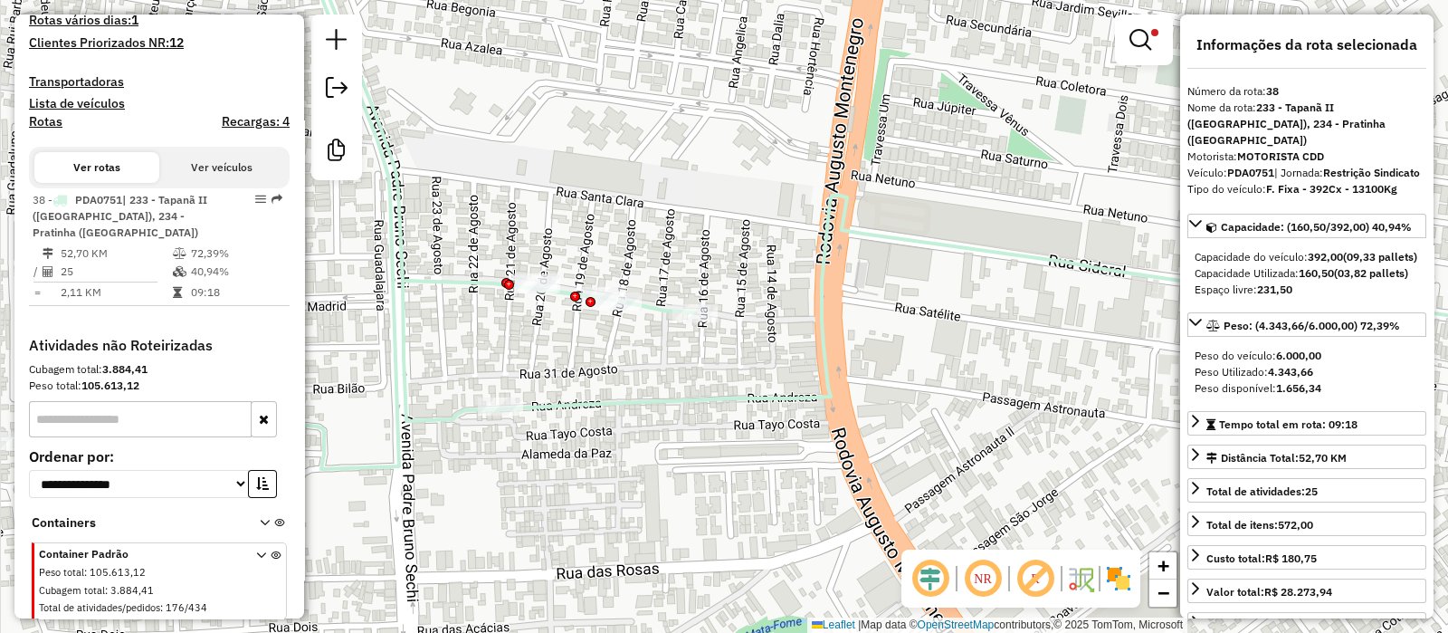
drag, startPoint x: 519, startPoint y: 397, endPoint x: 724, endPoint y: 448, distance: 210.7
click at [724, 448] on div "Limpar filtros Janela de atendimento Grade de atendimento Capacidade Transporta…" at bounding box center [724, 316] width 1448 height 633
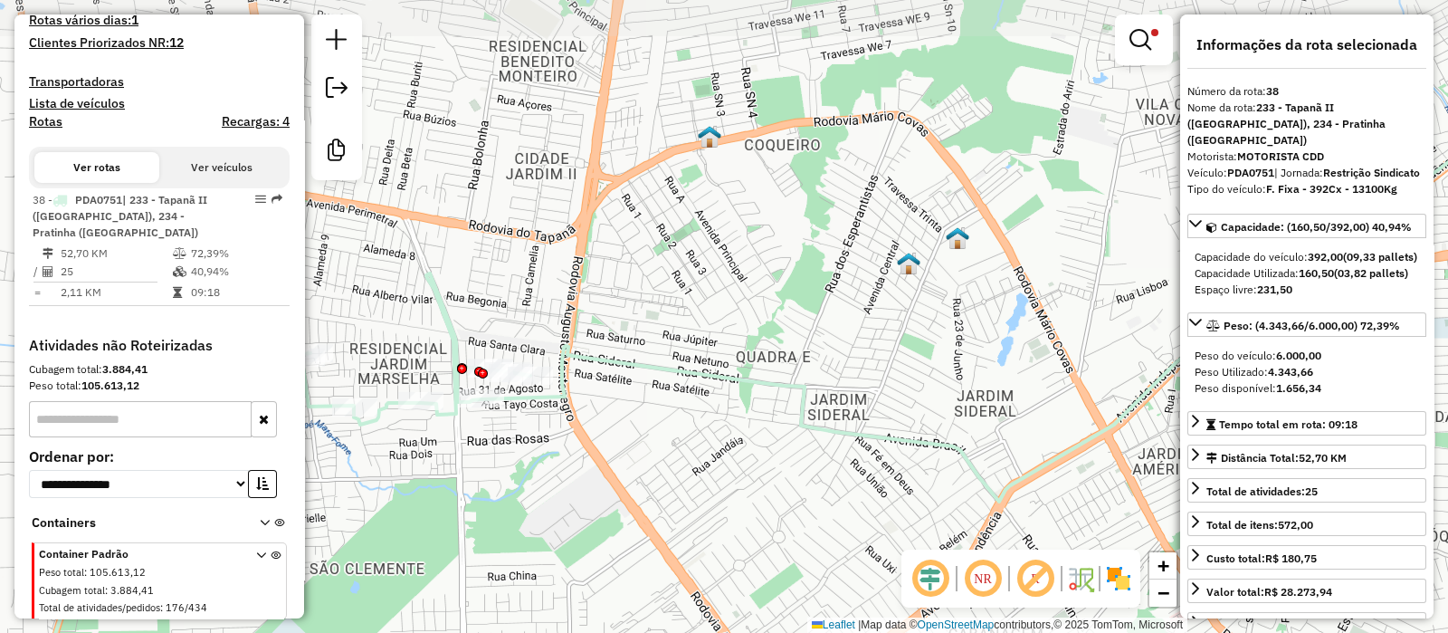
drag, startPoint x: 849, startPoint y: 377, endPoint x: 804, endPoint y: 437, distance: 74.9
click at [804, 437] on div "Limpar filtros Janela de atendimento Grade de atendimento Capacidade Transporta…" at bounding box center [724, 316] width 1448 height 633
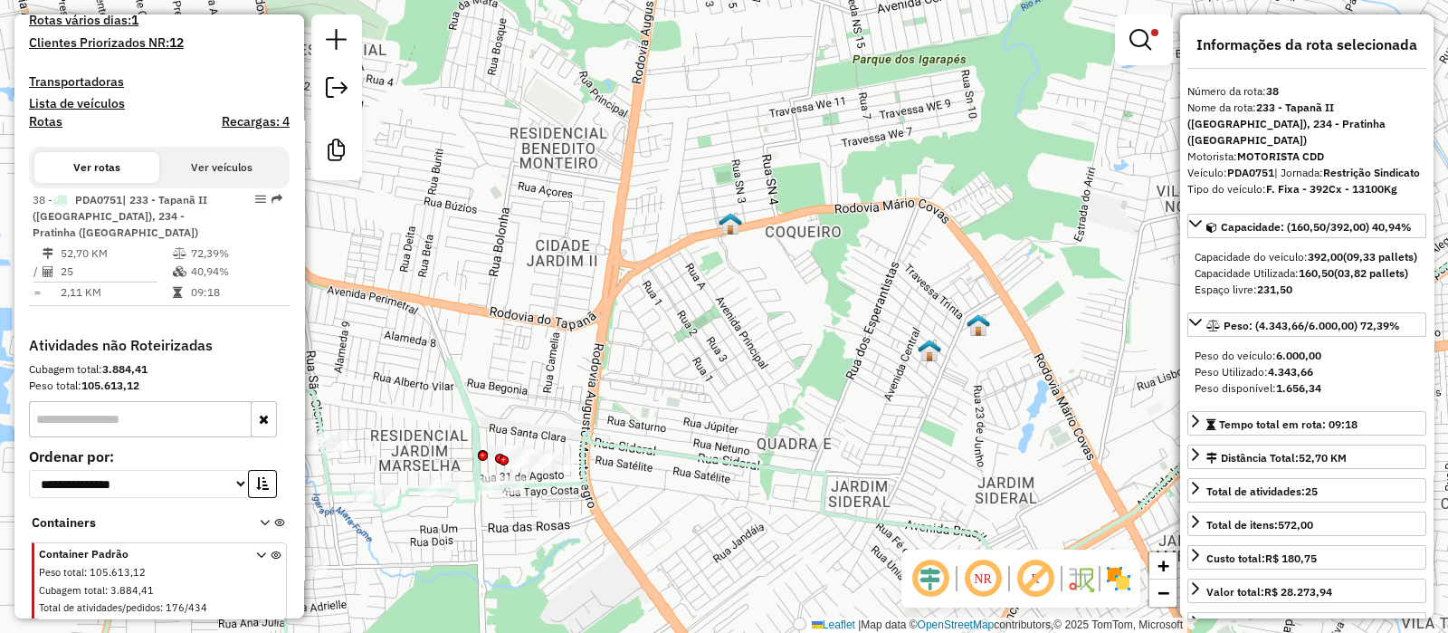
drag, startPoint x: 644, startPoint y: 264, endPoint x: 668, endPoint y: 357, distance: 96.1
click at [668, 357] on div "Limpar filtros Janela de atendimento Grade de atendimento Capacidade Transporta…" at bounding box center [724, 316] width 1448 height 633
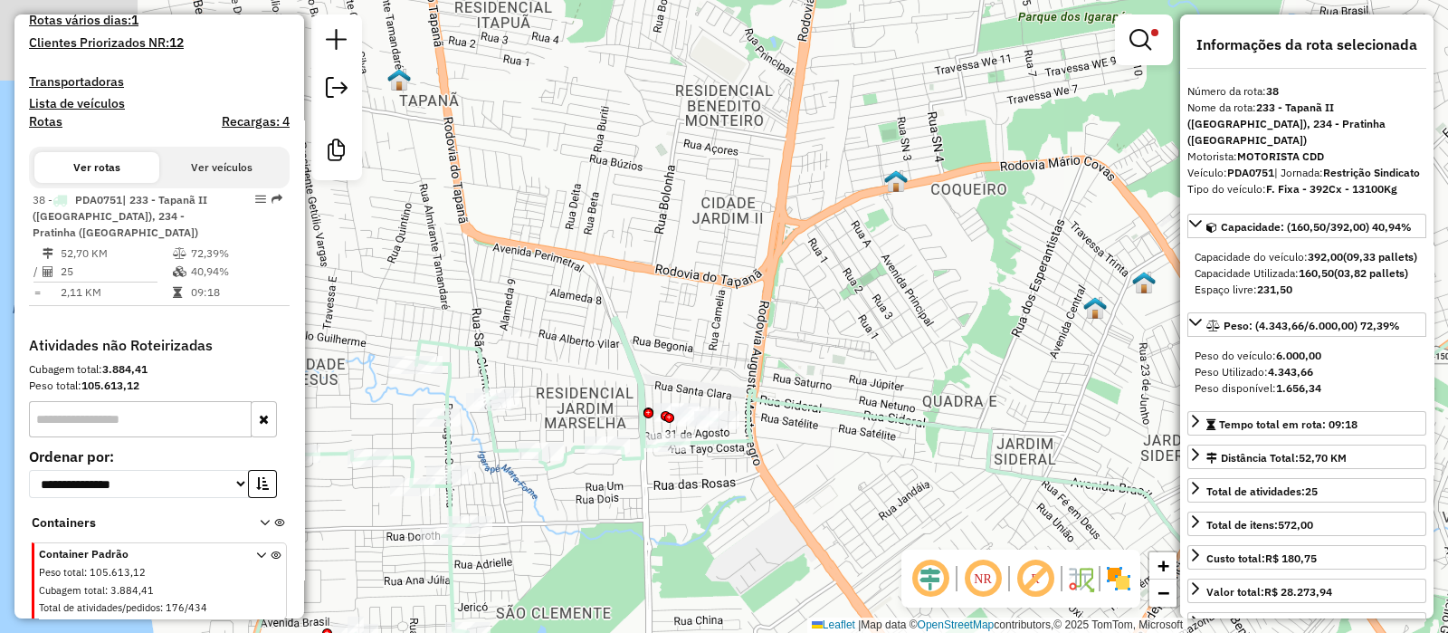
drag, startPoint x: 502, startPoint y: 386, endPoint x: 670, endPoint y: 324, distance: 178.4
click at [670, 324] on div "Limpar filtros Janela de atendimento Grade de atendimento Capacidade Transporta…" at bounding box center [724, 316] width 1448 height 633
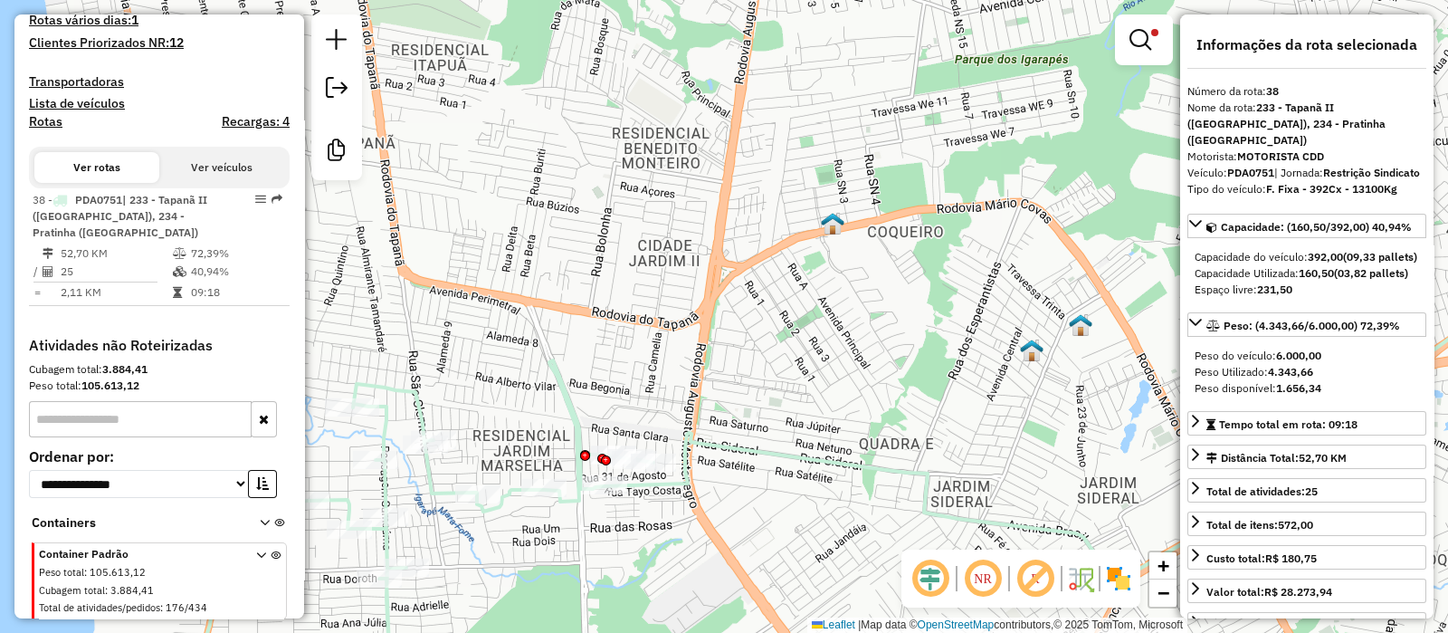
drag, startPoint x: 901, startPoint y: 245, endPoint x: 837, endPoint y: 288, distance: 76.3
click at [837, 288] on div "Limpar filtros Janela de atendimento Grade de atendimento Capacidade Transporta…" at bounding box center [724, 316] width 1448 height 633
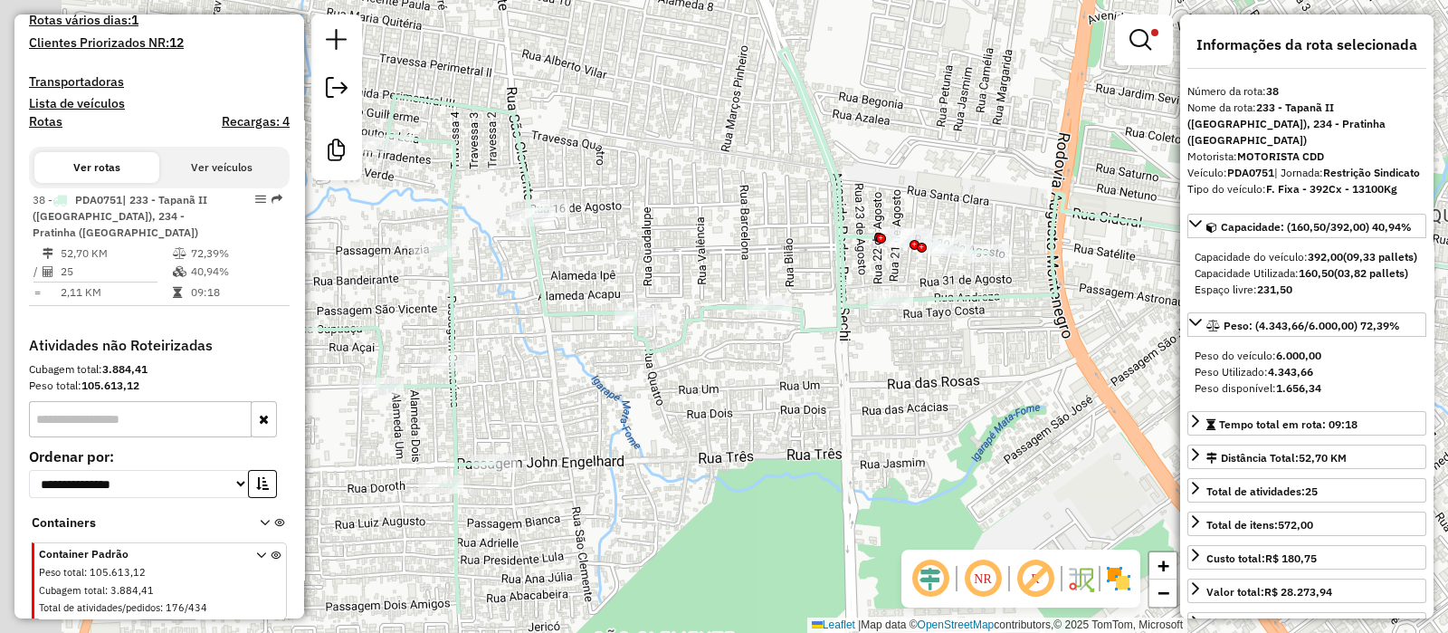
drag, startPoint x: 540, startPoint y: 347, endPoint x: 798, endPoint y: 264, distance: 270.8
click at [798, 264] on div "Limpar filtros Janela de atendimento Grade de atendimento Capacidade Transporta…" at bounding box center [724, 316] width 1448 height 633
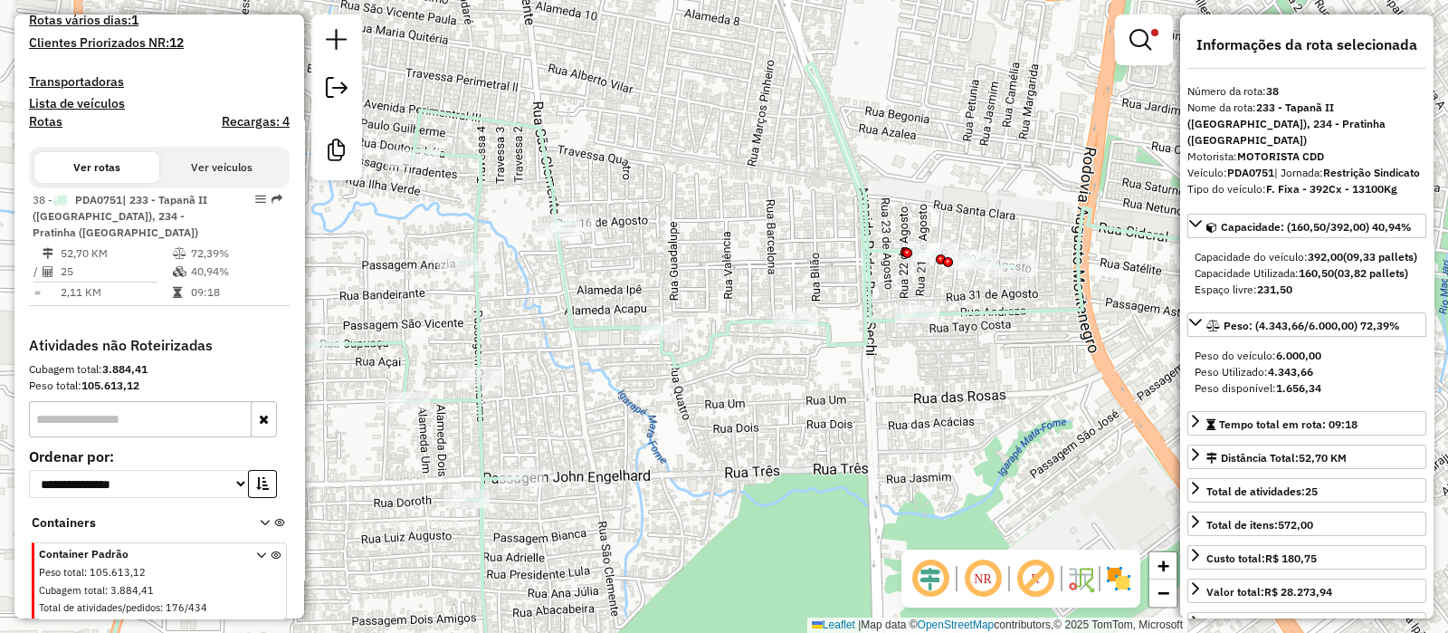
drag, startPoint x: 638, startPoint y: 271, endPoint x: 615, endPoint y: 273, distance: 23.7
click at [658, 286] on div "Limpar filtros Janela de atendimento Grade de atendimento Capacidade Transporta…" at bounding box center [724, 316] width 1448 height 633
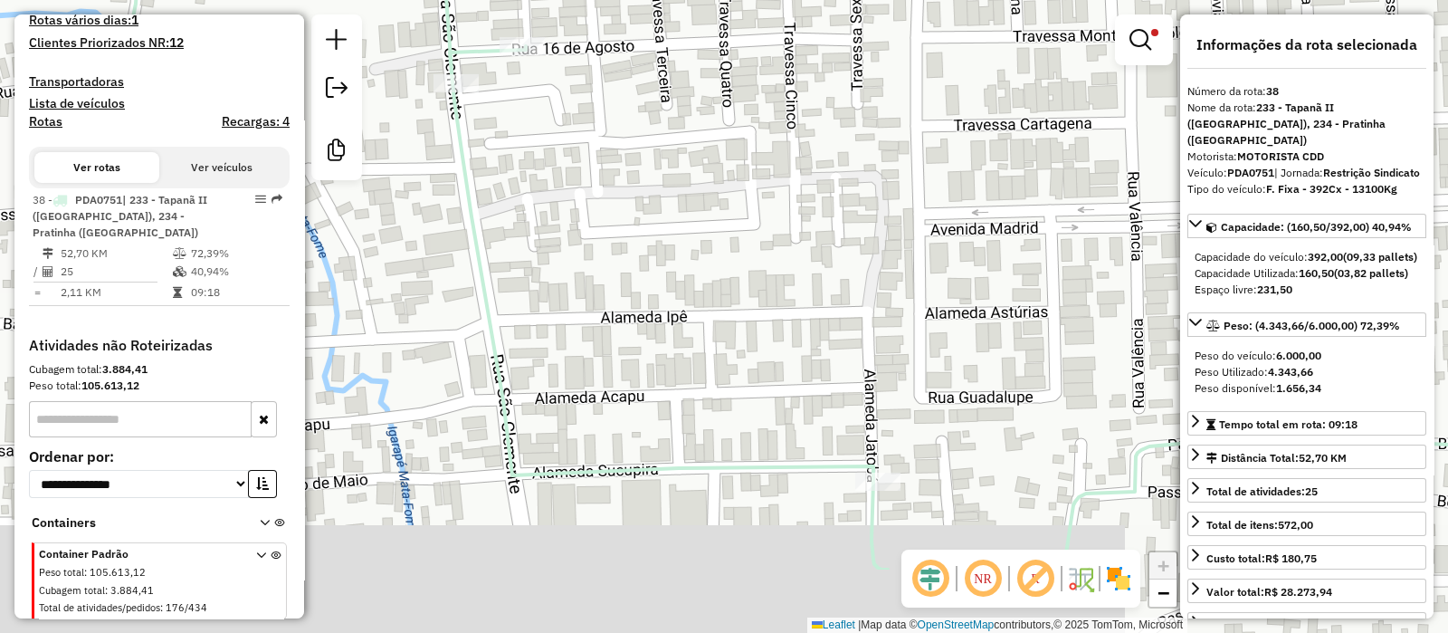
drag, startPoint x: 710, startPoint y: 465, endPoint x: 643, endPoint y: 335, distance: 146.9
click at [641, 338] on div "Limpar filtros Janela de atendimento Grade de atendimento Capacidade Transporta…" at bounding box center [724, 316] width 1448 height 633
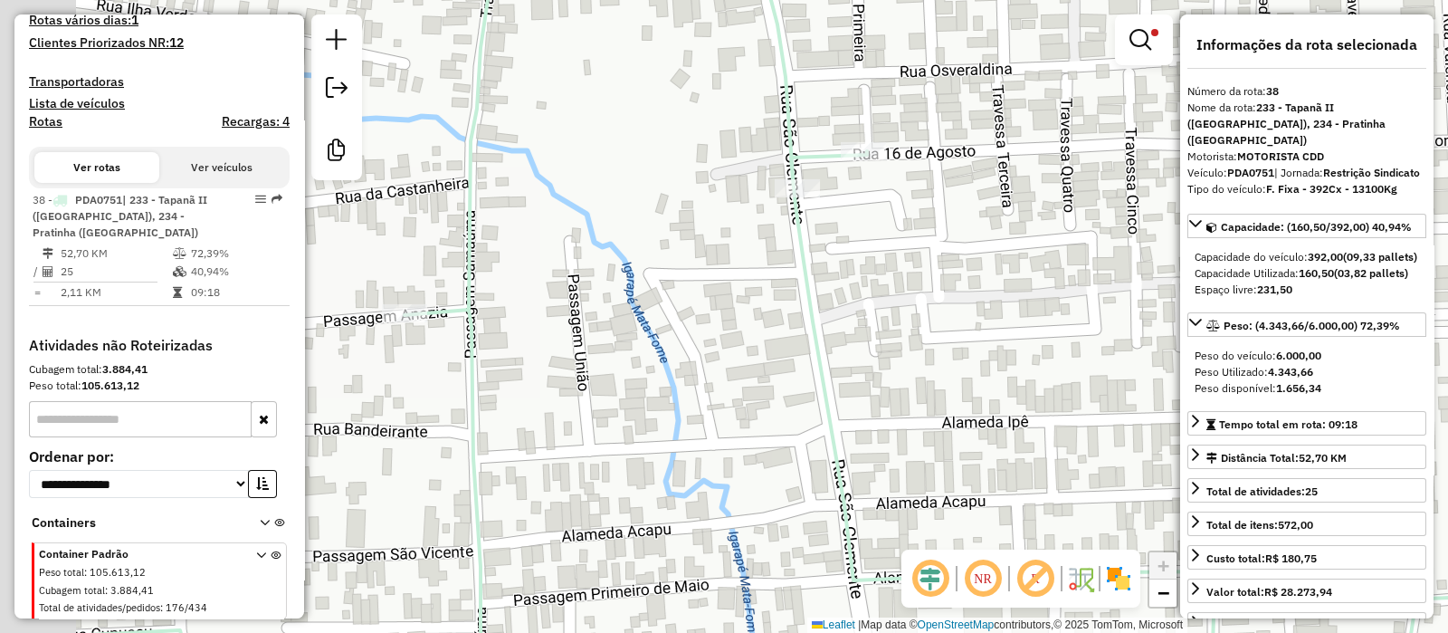
drag, startPoint x: 456, startPoint y: 320, endPoint x: 674, endPoint y: 350, distance: 220.1
click at [674, 349] on div "Limpar filtros Janela de atendimento Grade de atendimento Capacidade Transporta…" at bounding box center [724, 316] width 1448 height 633
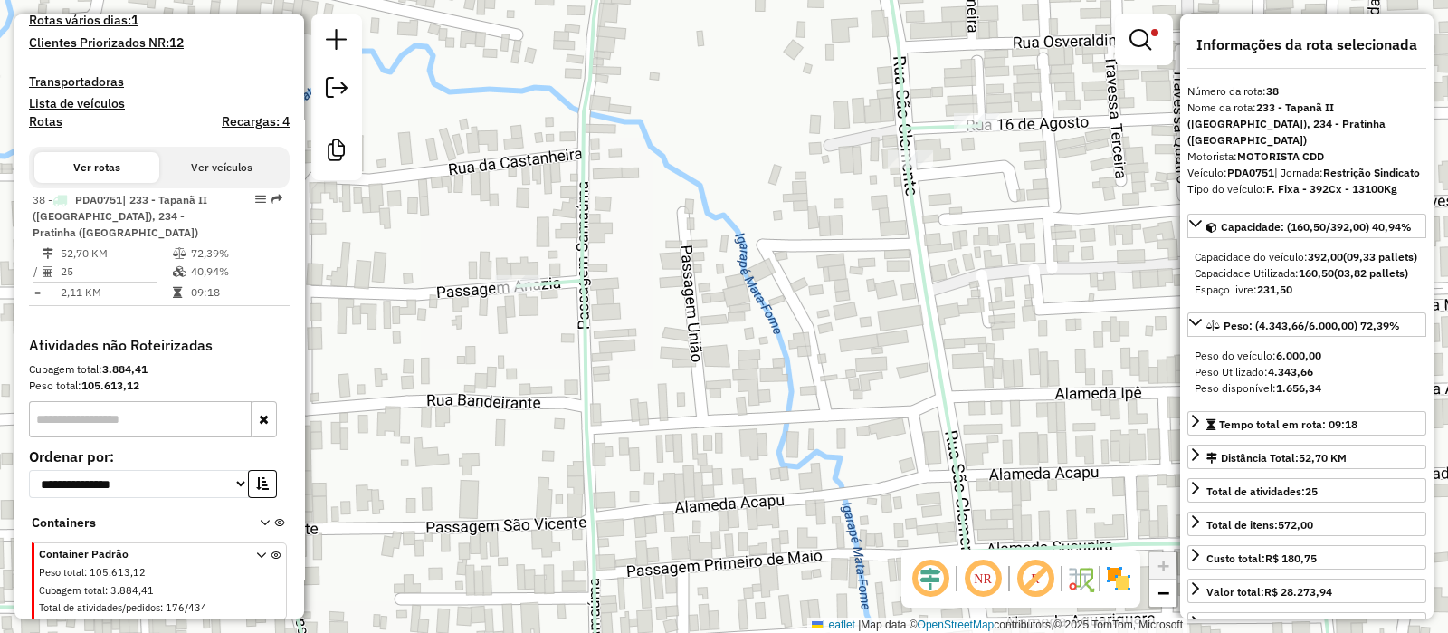
drag, startPoint x: 419, startPoint y: 352, endPoint x: 536, endPoint y: 322, distance: 120.5
click at [536, 322] on div "Limpar filtros Janela de atendimento Grade de atendimento Capacidade Transporta…" at bounding box center [724, 316] width 1448 height 633
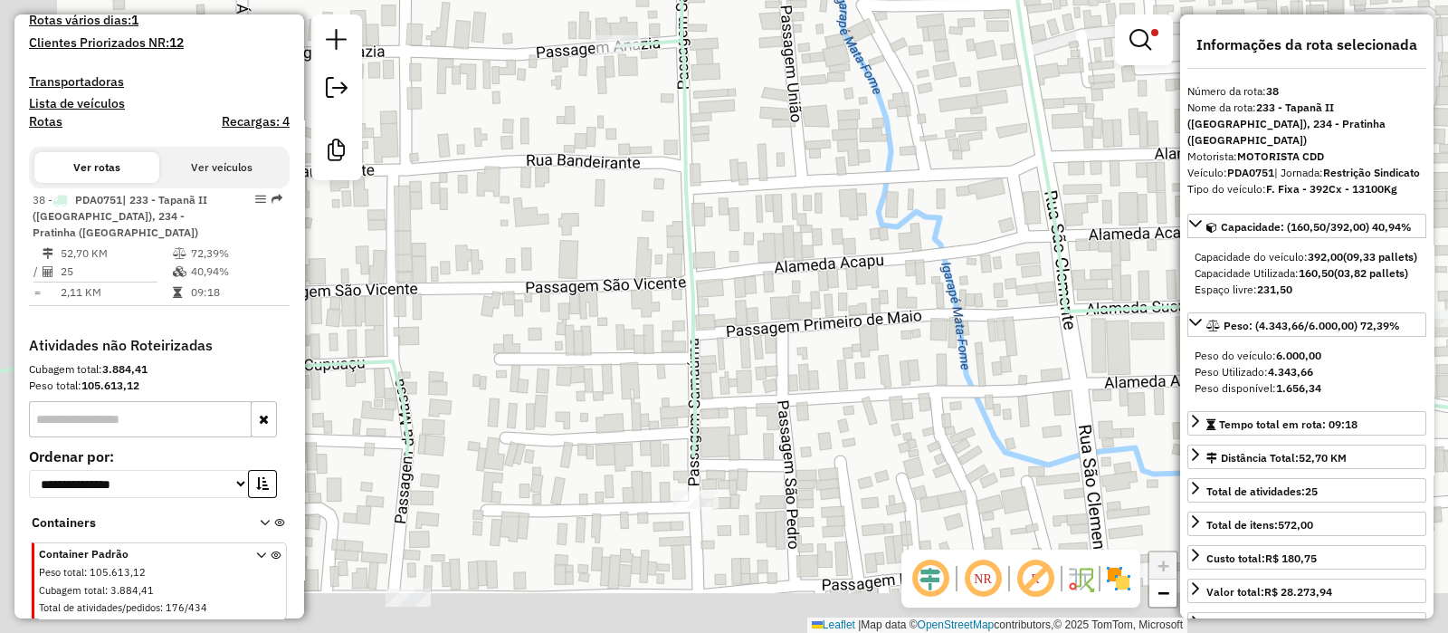
drag, startPoint x: 700, startPoint y: 433, endPoint x: 781, endPoint y: 222, distance: 225.7
click at [786, 214] on div "Limpar filtros Janela de atendimento Grade de atendimento Capacidade Transporta…" at bounding box center [724, 316] width 1448 height 633
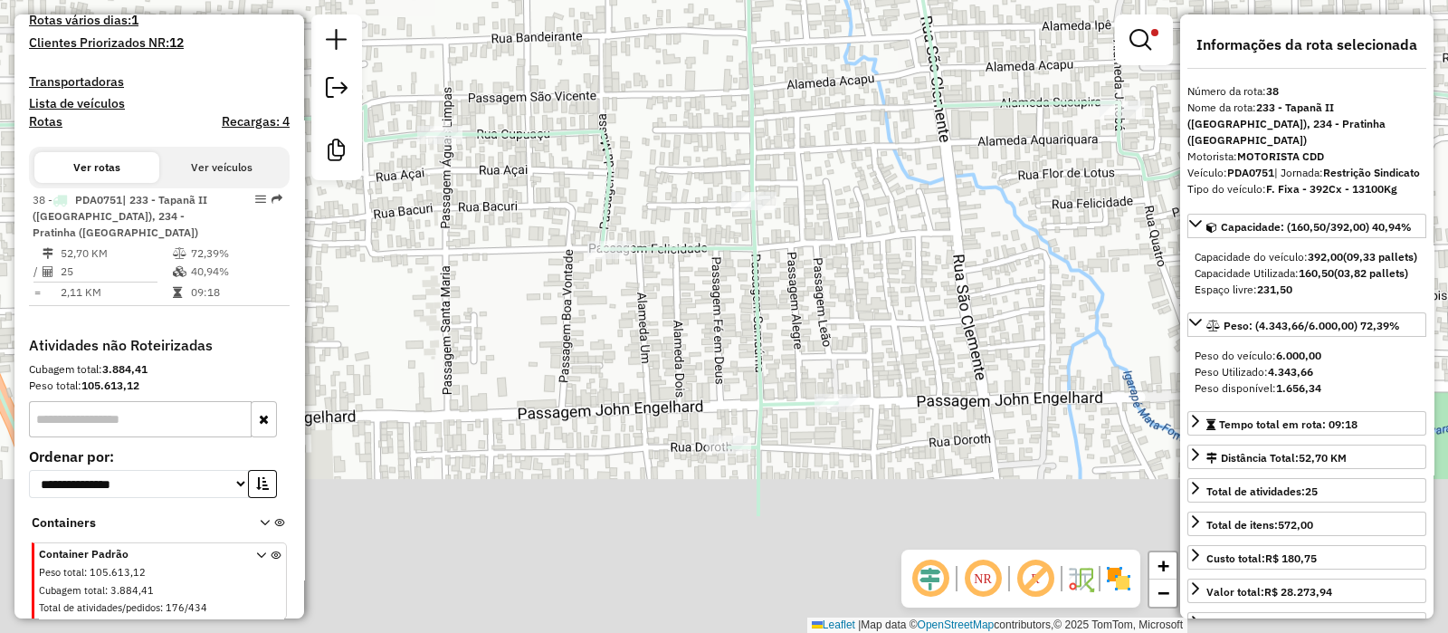
drag, startPoint x: 853, startPoint y: 497, endPoint x: 874, endPoint y: 314, distance: 184.0
click at [874, 314] on div "Limpar filtros Janela de atendimento Grade de atendimento Capacidade Transporta…" at bounding box center [724, 316] width 1448 height 633
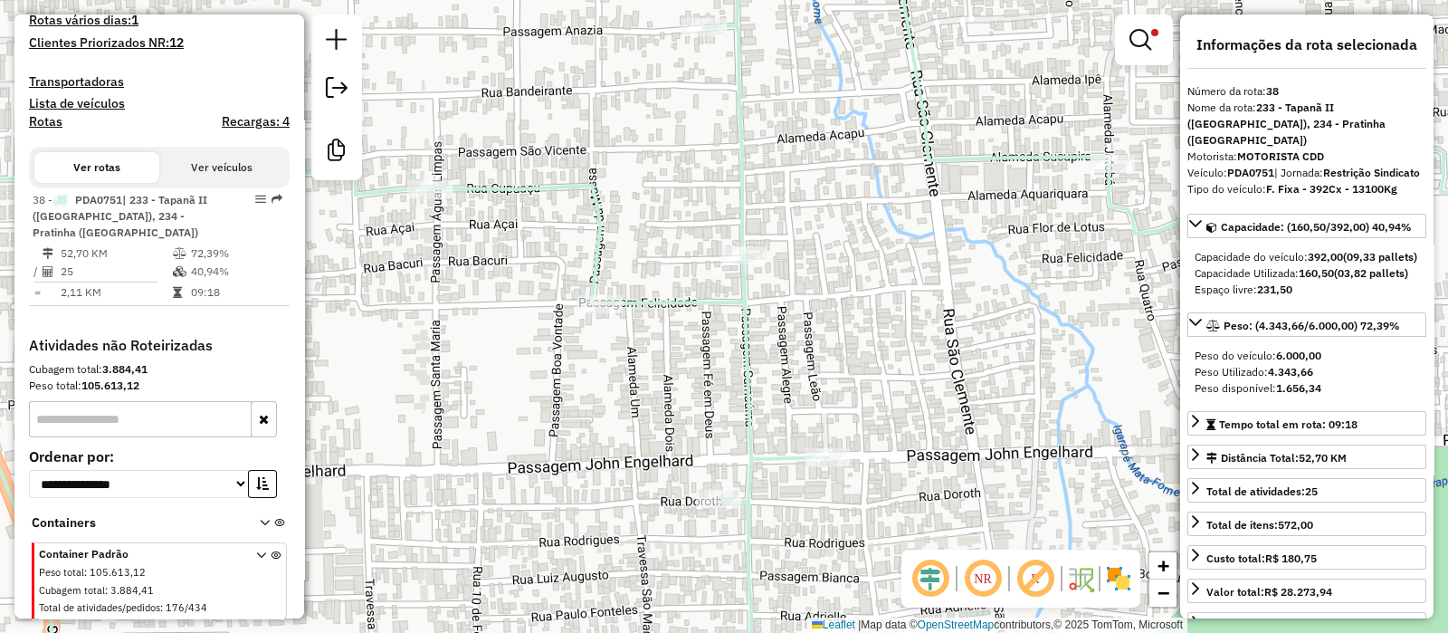
drag, startPoint x: 872, startPoint y: 476, endPoint x: 861, endPoint y: 533, distance: 58.0
click at [861, 533] on div "Limpar filtros Janela de atendimento Grade de atendimento Capacidade Transporta…" at bounding box center [724, 316] width 1448 height 633
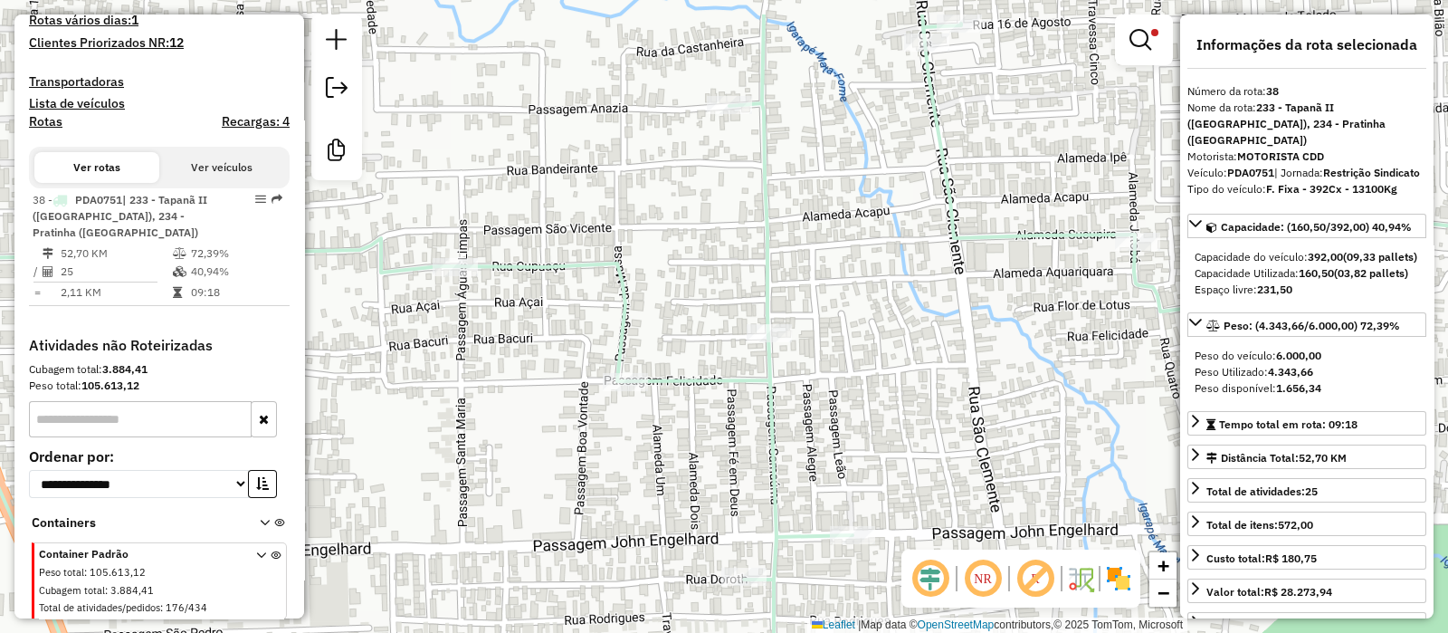
drag, startPoint x: 863, startPoint y: 242, endPoint x: 851, endPoint y: 215, distance: 29.1
click at [889, 320] on div "Limpar filtros Janela de atendimento Grade de atendimento Capacidade Transporta…" at bounding box center [724, 316] width 1448 height 633
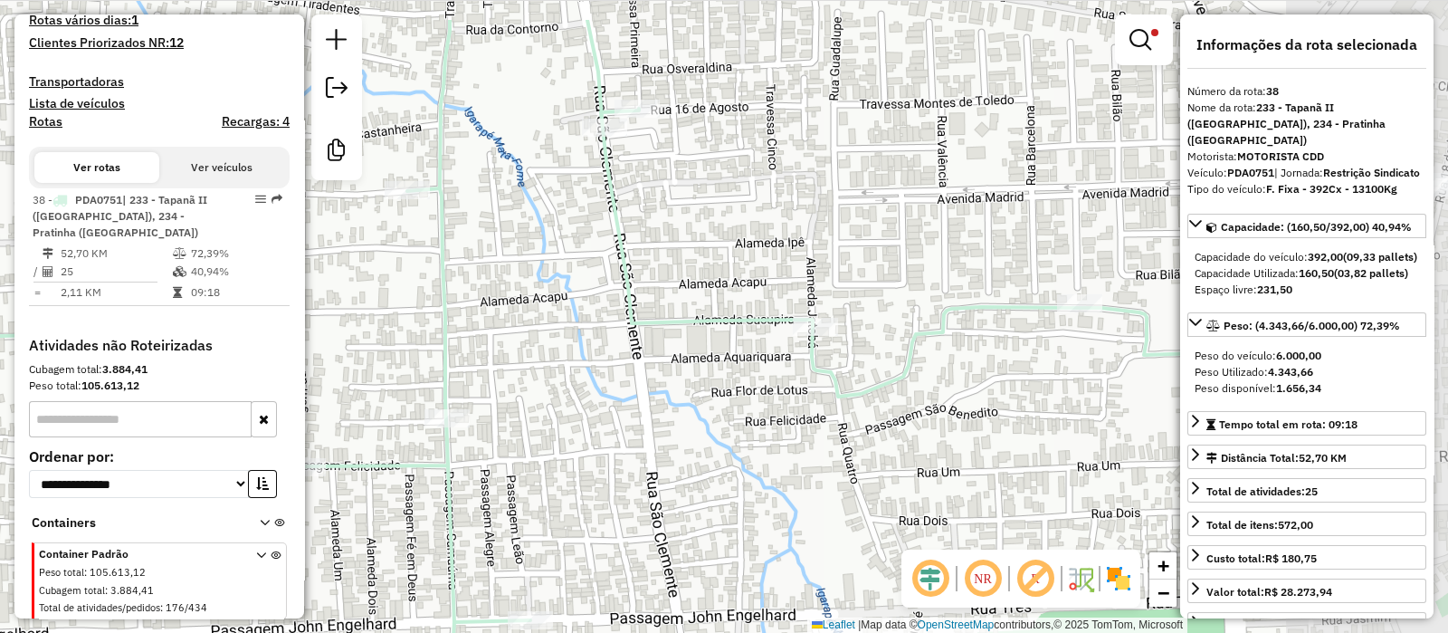
drag, startPoint x: 842, startPoint y: 434, endPoint x: 566, endPoint y: 504, distance: 284.9
click at [566, 504] on div "Limpar filtros Janela de atendimento Grade de atendimento Capacidade Transporta…" at bounding box center [724, 316] width 1448 height 633
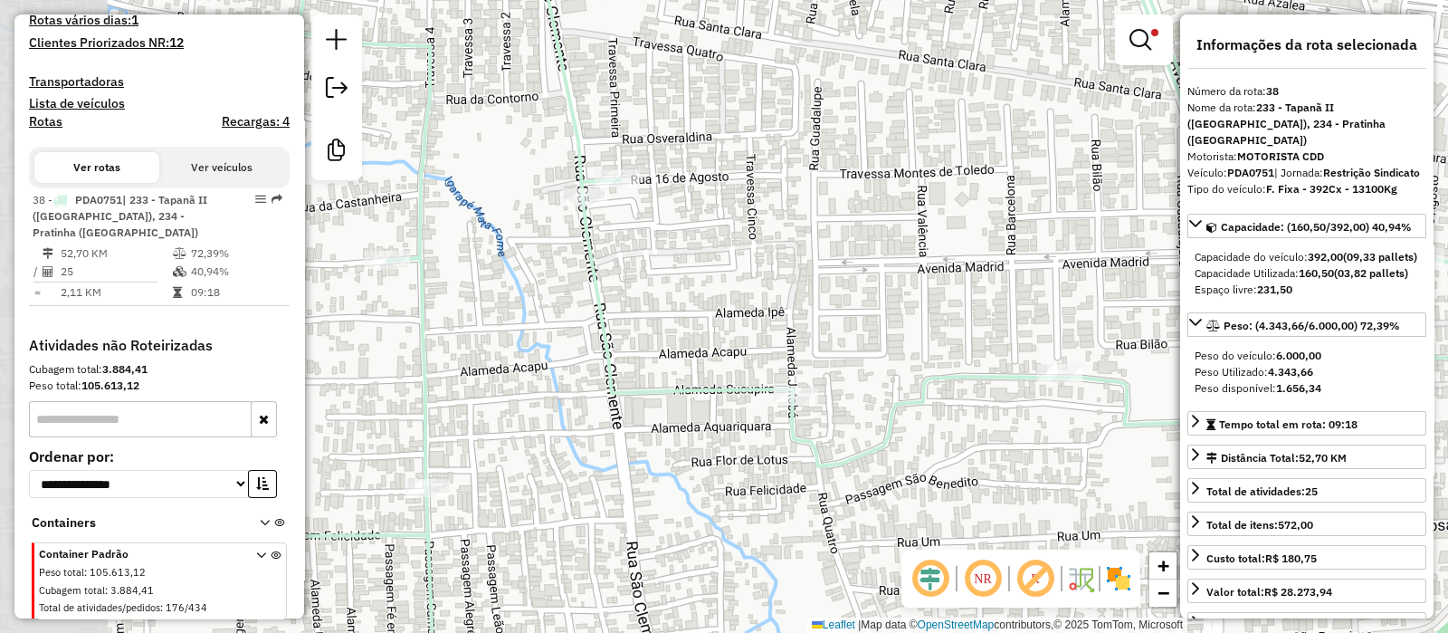
drag, startPoint x: 677, startPoint y: 463, endPoint x: 1013, endPoint y: 471, distance: 335.8
click at [1013, 471] on div "Limpar filtros Janela de atendimento Grade de atendimento Capacidade Transporta…" at bounding box center [724, 316] width 1448 height 633
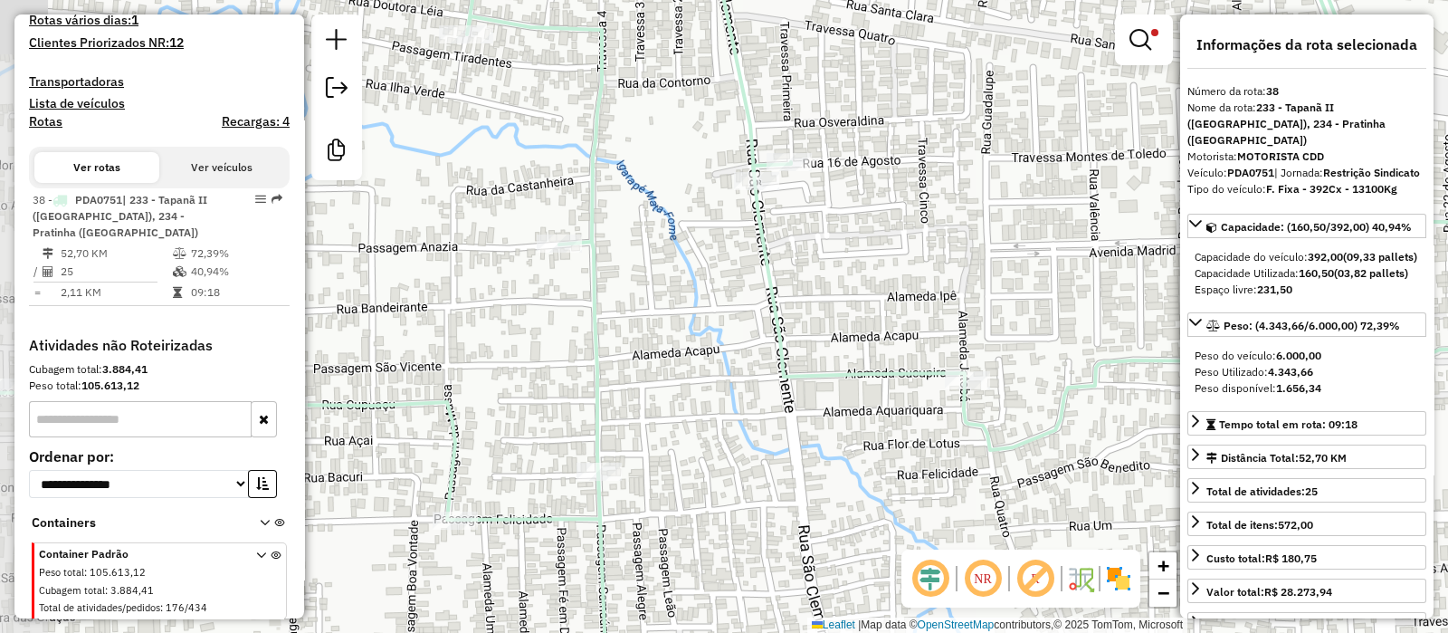
drag, startPoint x: 681, startPoint y: 418, endPoint x: 803, endPoint y: 406, distance: 122.7
click at [803, 406] on div "Limpar filtros Janela de atendimento Grade de atendimento Capacidade Transporta…" at bounding box center [724, 316] width 1448 height 633
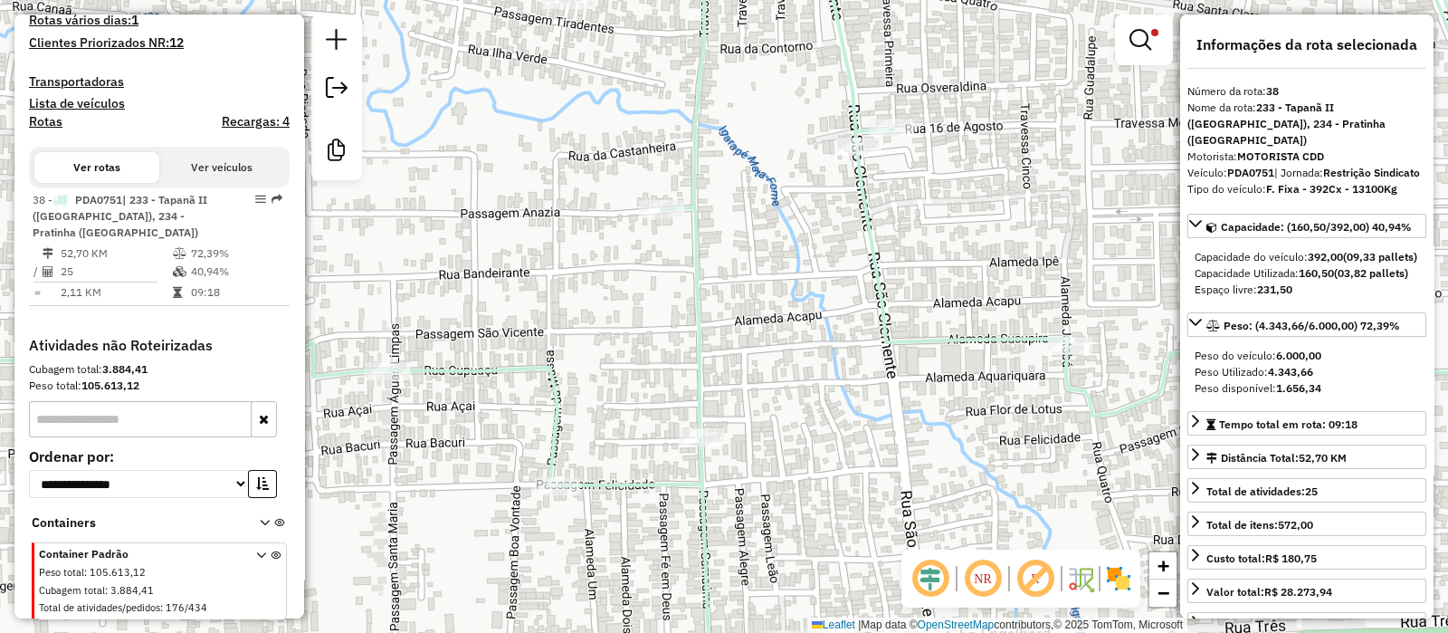
drag, startPoint x: 658, startPoint y: 440, endPoint x: 758, endPoint y: 405, distance: 105.3
click at [758, 405] on div "Limpar filtros Janela de atendimento Grade de atendimento Capacidade Transporta…" at bounding box center [724, 316] width 1448 height 633
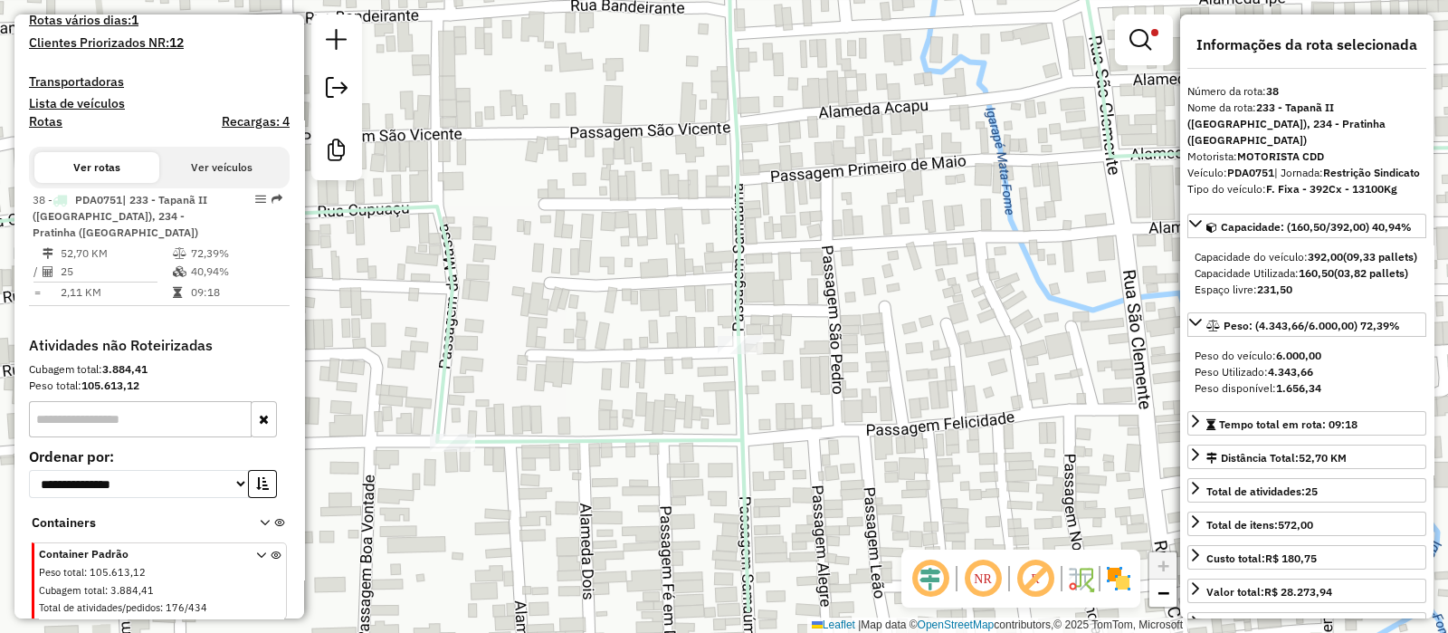
drag, startPoint x: 767, startPoint y: 469, endPoint x: 815, endPoint y: 382, distance: 99.2
click at [815, 382] on div "Limpar filtros Janela de atendimento Grade de atendimento Capacidade Transporta…" at bounding box center [724, 316] width 1448 height 633
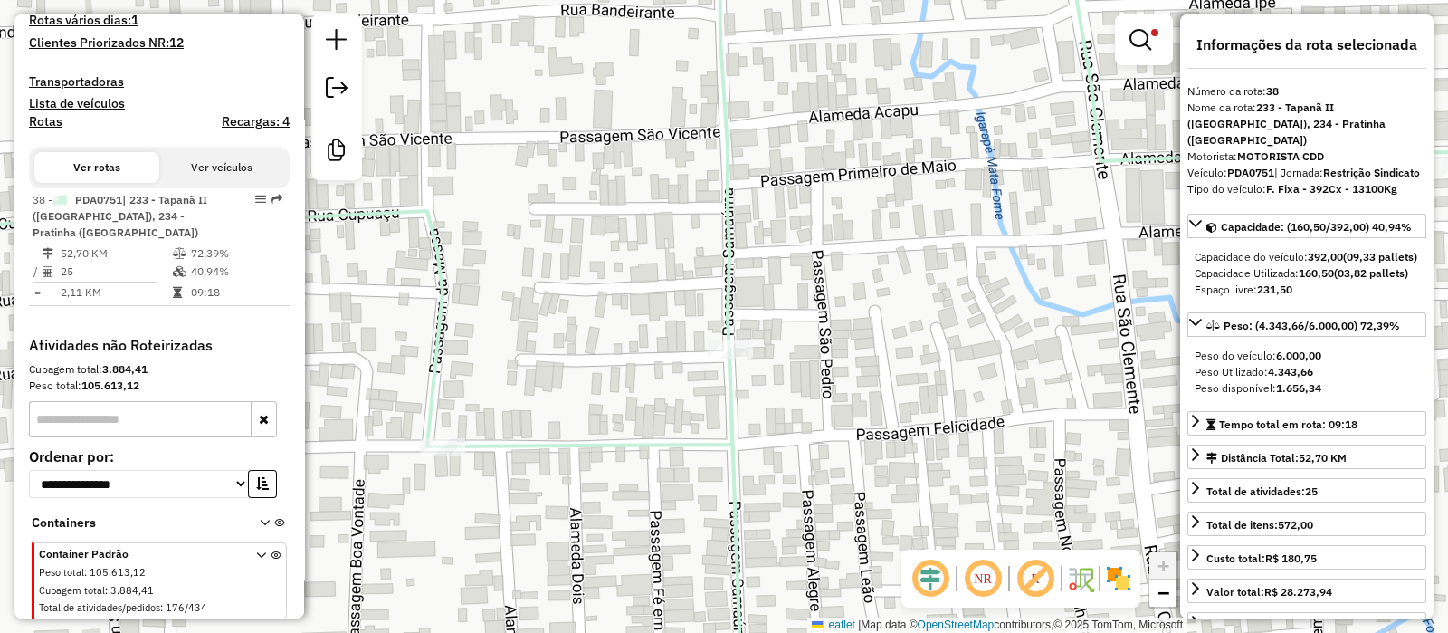
drag, startPoint x: 905, startPoint y: 280, endPoint x: 897, endPoint y: 256, distance: 24.9
click at [897, 256] on div "Limpar filtros Janela de atendimento Grade de atendimento Capacidade Transporta…" at bounding box center [724, 316] width 1448 height 633
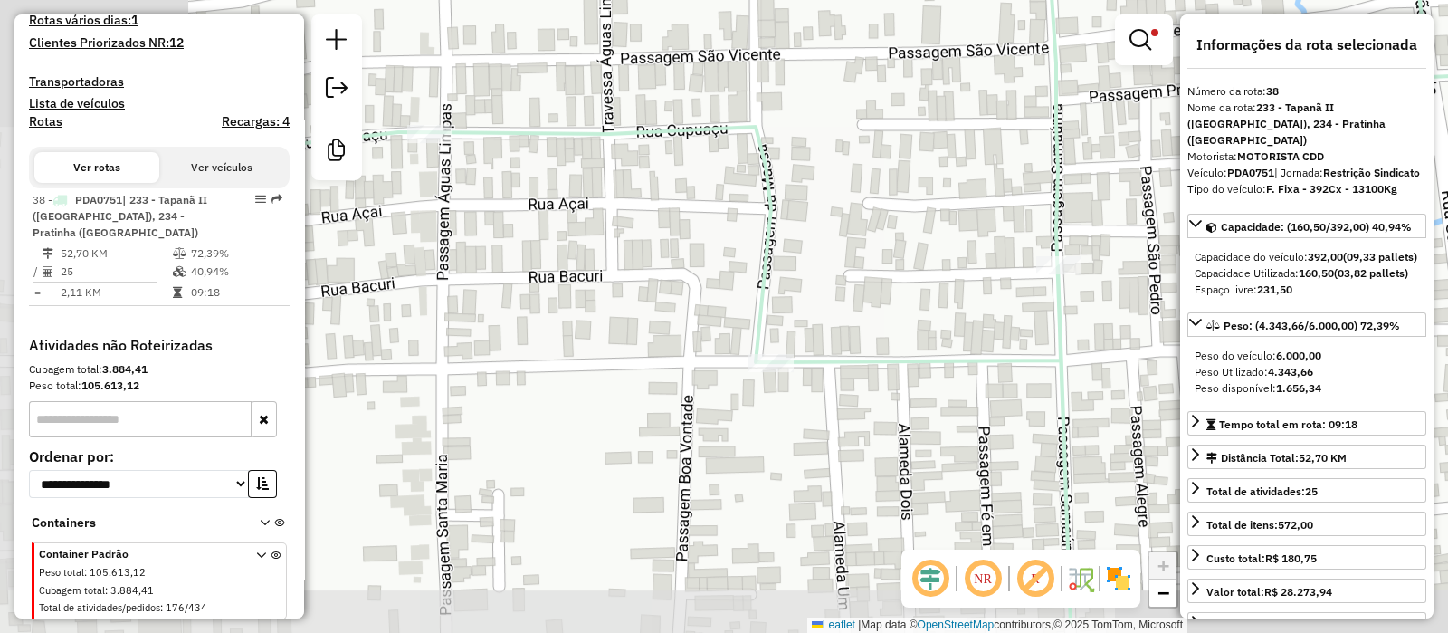
drag, startPoint x: 605, startPoint y: 429, endPoint x: 920, endPoint y: 364, distance: 322.5
click at [920, 364] on icon at bounding box center [1051, 243] width 1738 height 759
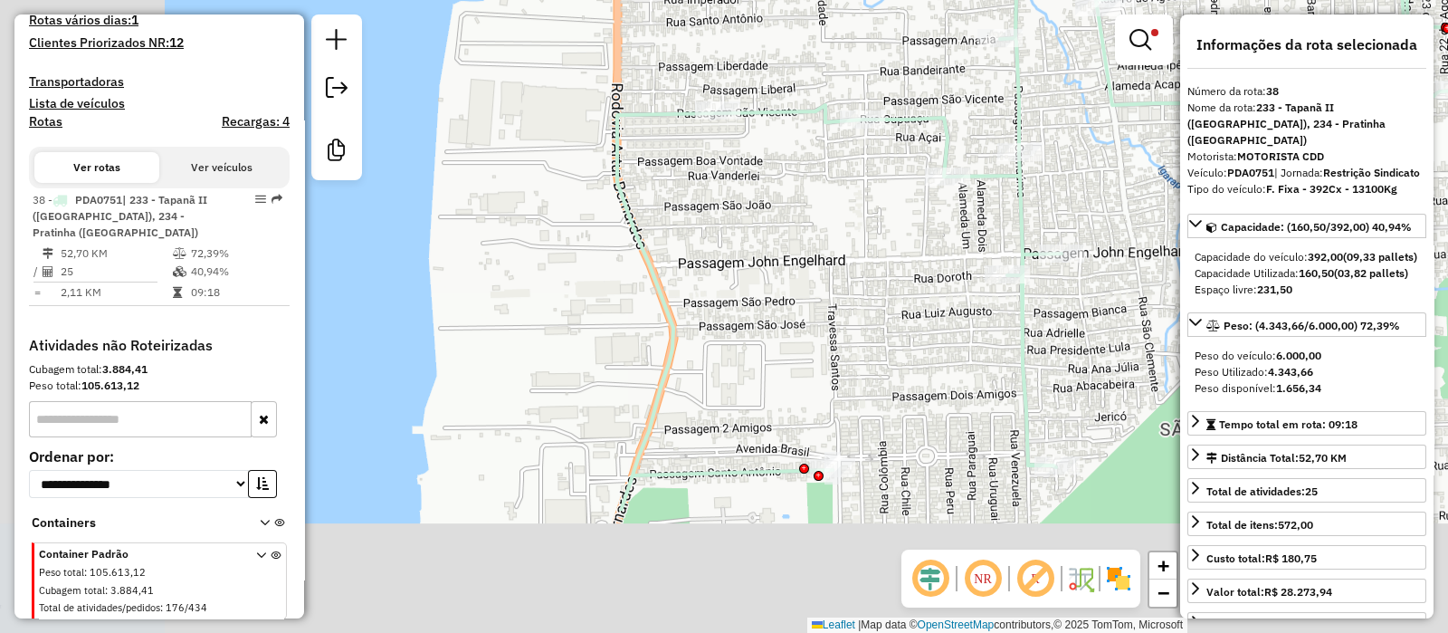
drag, startPoint x: 535, startPoint y: 410, endPoint x: 718, endPoint y: 224, distance: 260.5
click at [718, 224] on div "Limpar filtros Janela de atendimento Grade de atendimento Capacidade Transporta…" at bounding box center [724, 316] width 1448 height 633
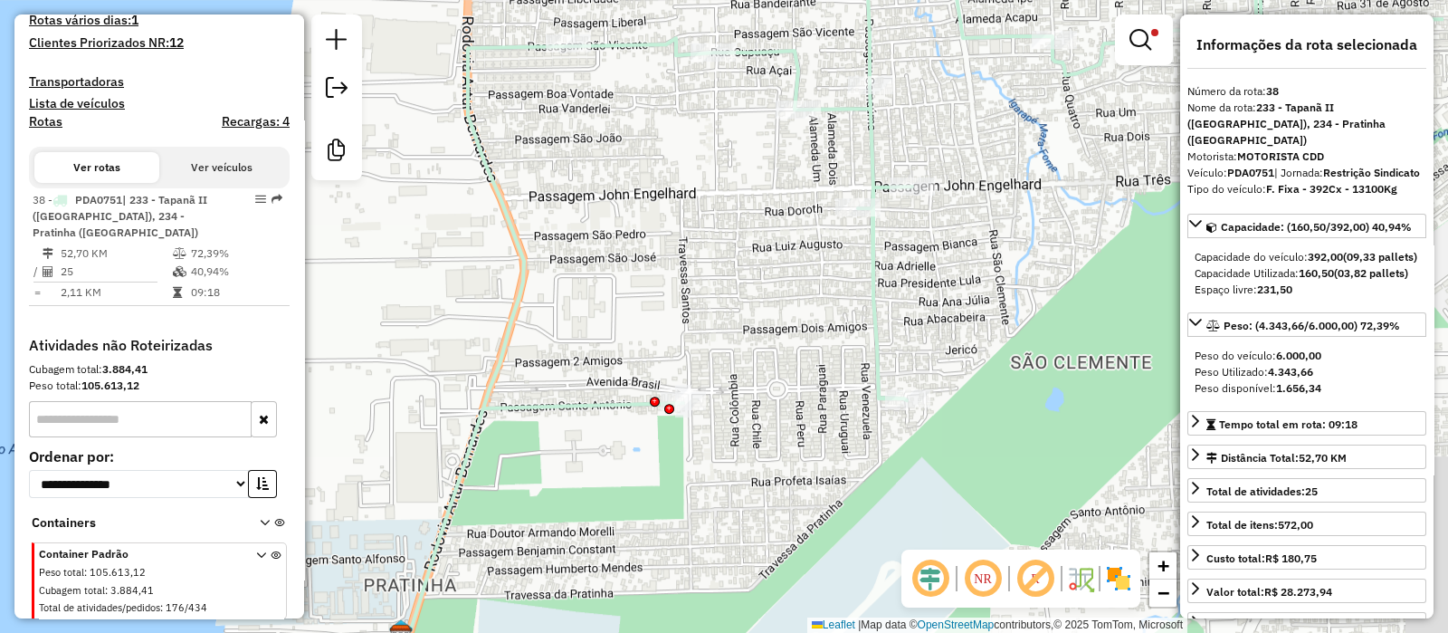
drag, startPoint x: 860, startPoint y: 310, endPoint x: 734, endPoint y: 288, distance: 127.7
click at [710, 242] on div "Limpar filtros Janela de atendimento Grade de atendimento Capacidade Transporta…" at bounding box center [724, 316] width 1448 height 633
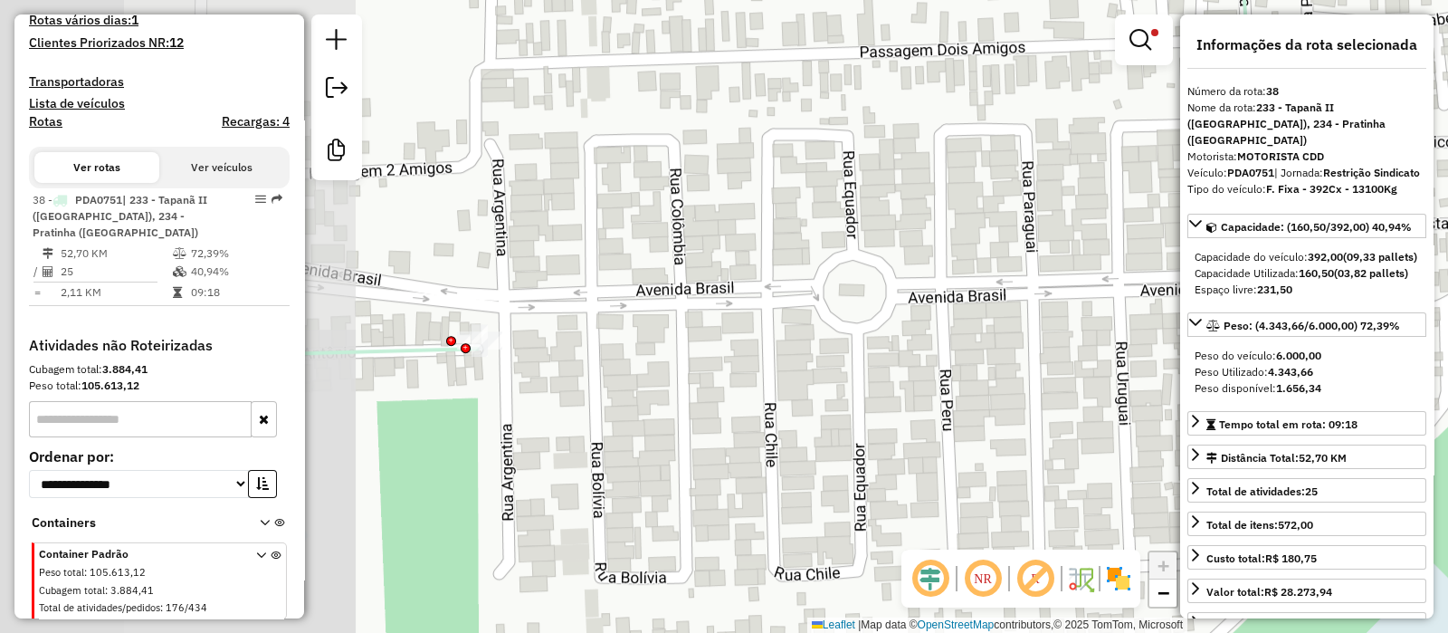
drag, startPoint x: 506, startPoint y: 403, endPoint x: 912, endPoint y: 375, distance: 407.3
click at [912, 375] on div "Limpar filtros Janela de atendimento Grade de atendimento Capacidade Transporta…" at bounding box center [724, 316] width 1448 height 633
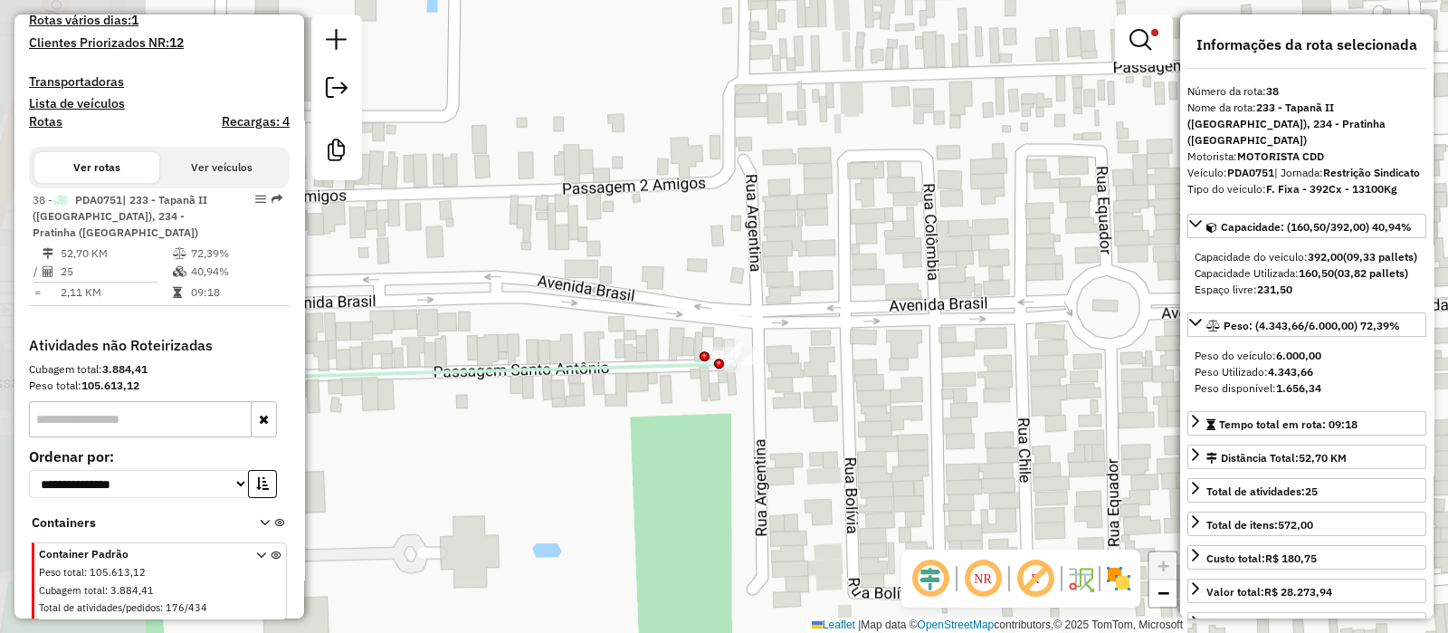
drag, startPoint x: 457, startPoint y: 387, endPoint x: 710, endPoint y: 402, distance: 252.9
click at [710, 402] on div "Limpar filtros Janela de atendimento Grade de atendimento Capacidade Transporta…" at bounding box center [724, 316] width 1448 height 633
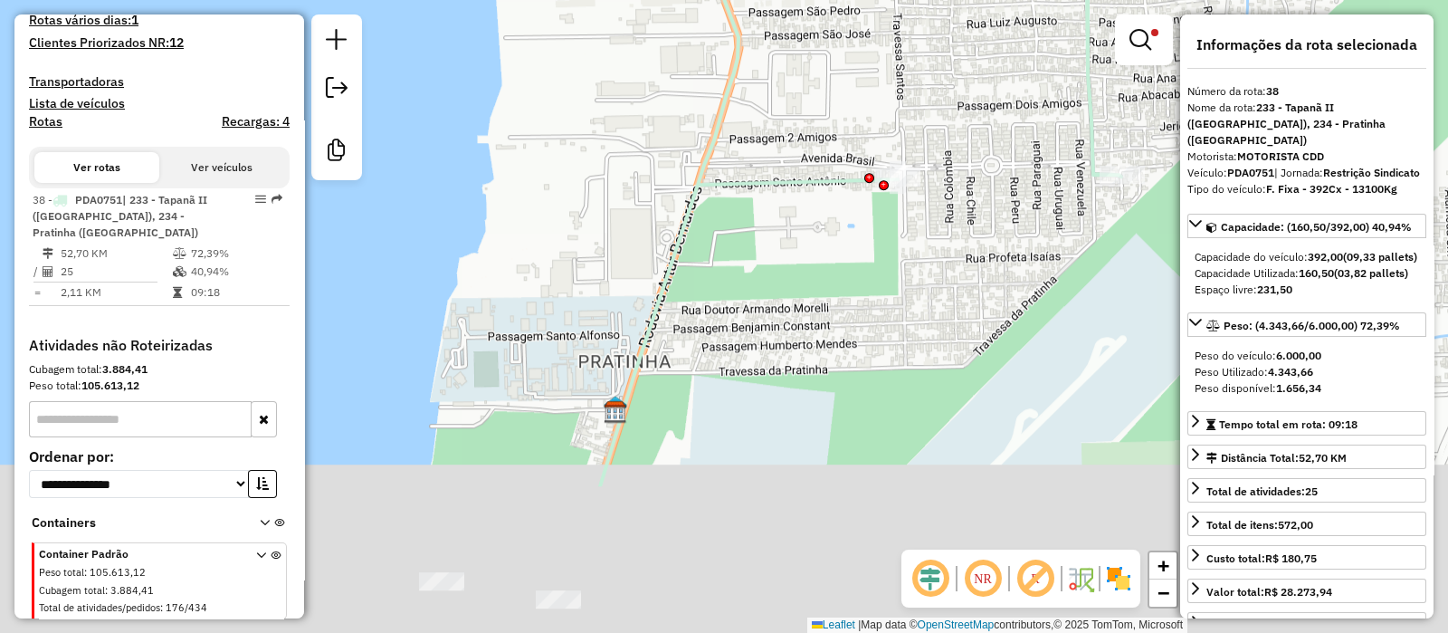
drag, startPoint x: 747, startPoint y: 470, endPoint x: 919, endPoint y: 272, distance: 261.7
click at [919, 272] on div "Limpar filtros Janela de atendimento Grade de atendimento Capacidade Transporta…" at bounding box center [724, 316] width 1448 height 633
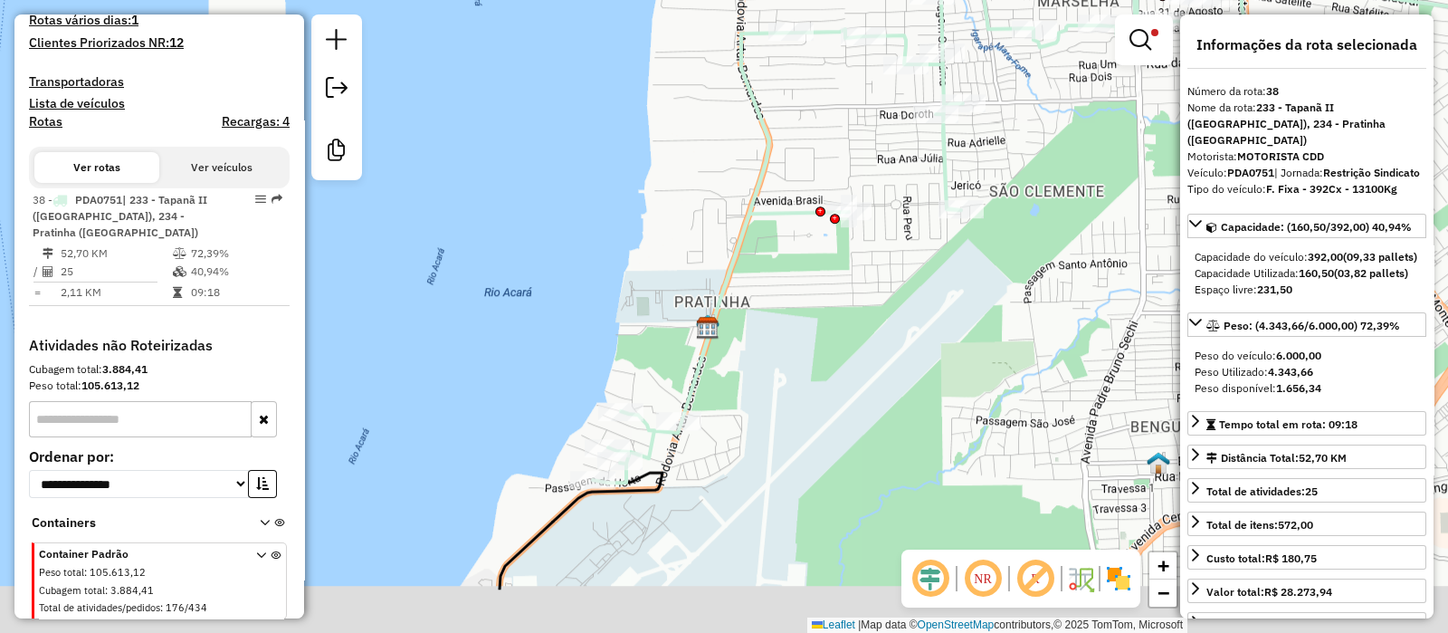
drag, startPoint x: 711, startPoint y: 525, endPoint x: 741, endPoint y: 414, distance: 115.3
click at [743, 414] on div "Limpar filtros Janela de atendimento Grade de atendimento Capacidade Transporta…" at bounding box center [724, 316] width 1448 height 633
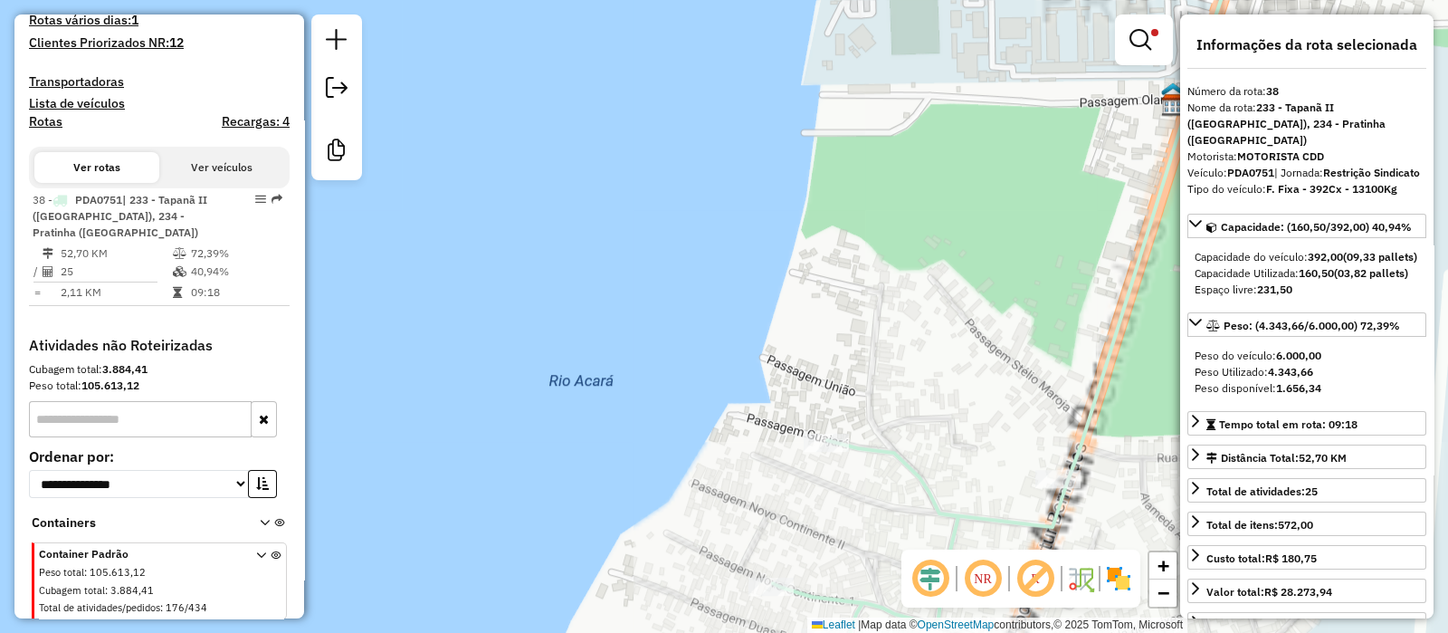
drag, startPoint x: 897, startPoint y: 495, endPoint x: 700, endPoint y: 373, distance: 232.1
click at [700, 373] on div "Limpar filtros Janela de atendimento Grade de atendimento Capacidade Transporta…" at bounding box center [724, 316] width 1448 height 633
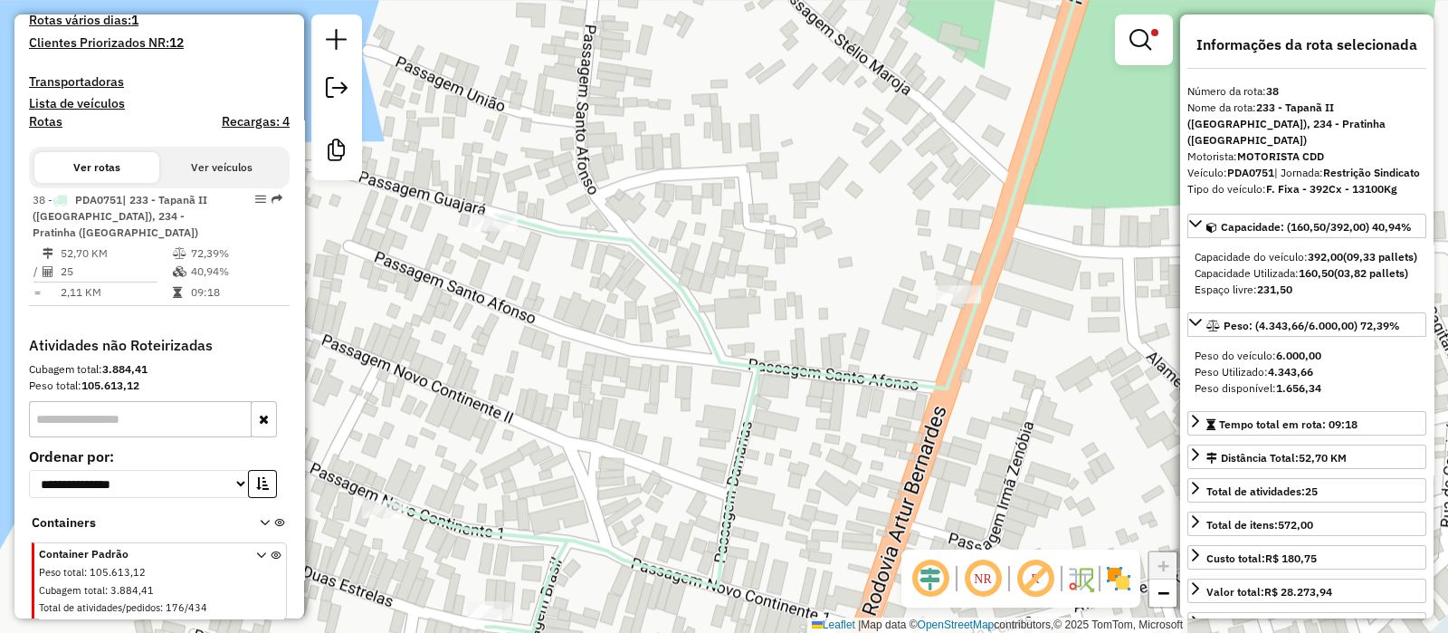
drag, startPoint x: 814, startPoint y: 455, endPoint x: 713, endPoint y: 450, distance: 100.6
click at [713, 450] on div "Limpar filtros Janela de atendimento Grade de atendimento Capacidade Transporta…" at bounding box center [724, 316] width 1448 height 633
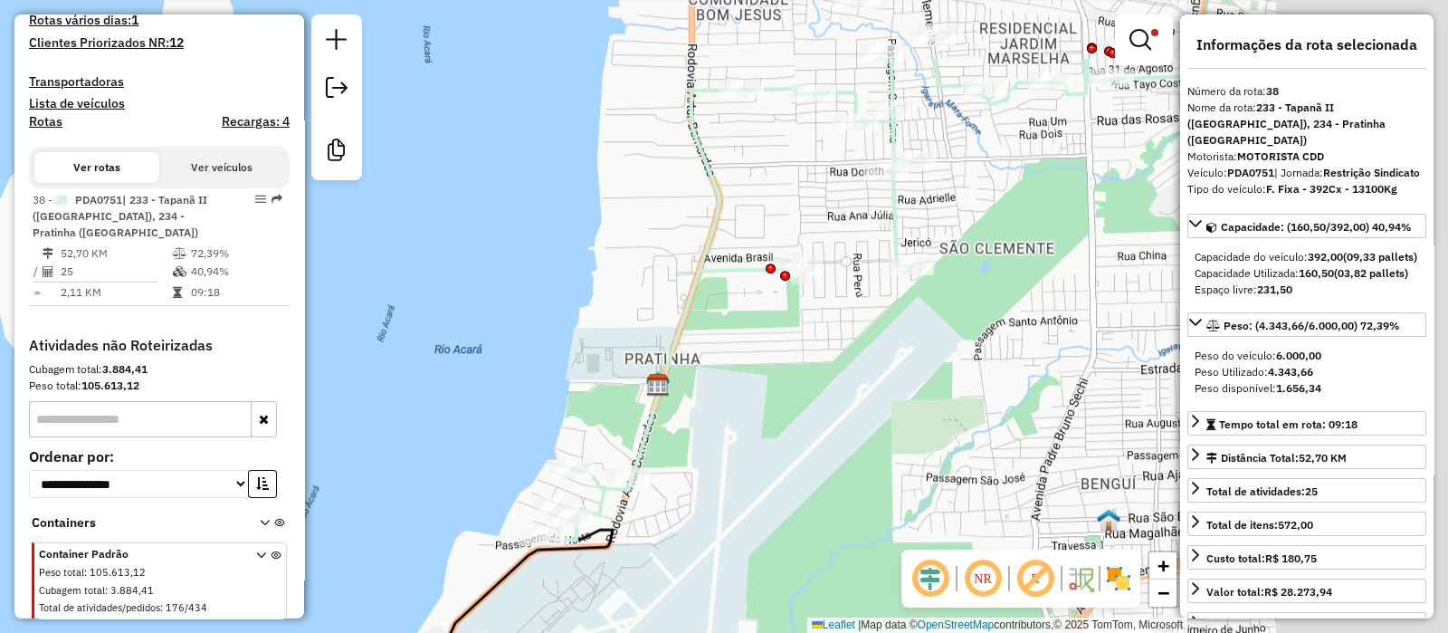
drag, startPoint x: 859, startPoint y: 413, endPoint x: 665, endPoint y: 509, distance: 216.1
click at [665, 510] on div "Limpar filtros Janela de atendimento Grade de atendimento Capacidade Transporta…" at bounding box center [724, 316] width 1448 height 633
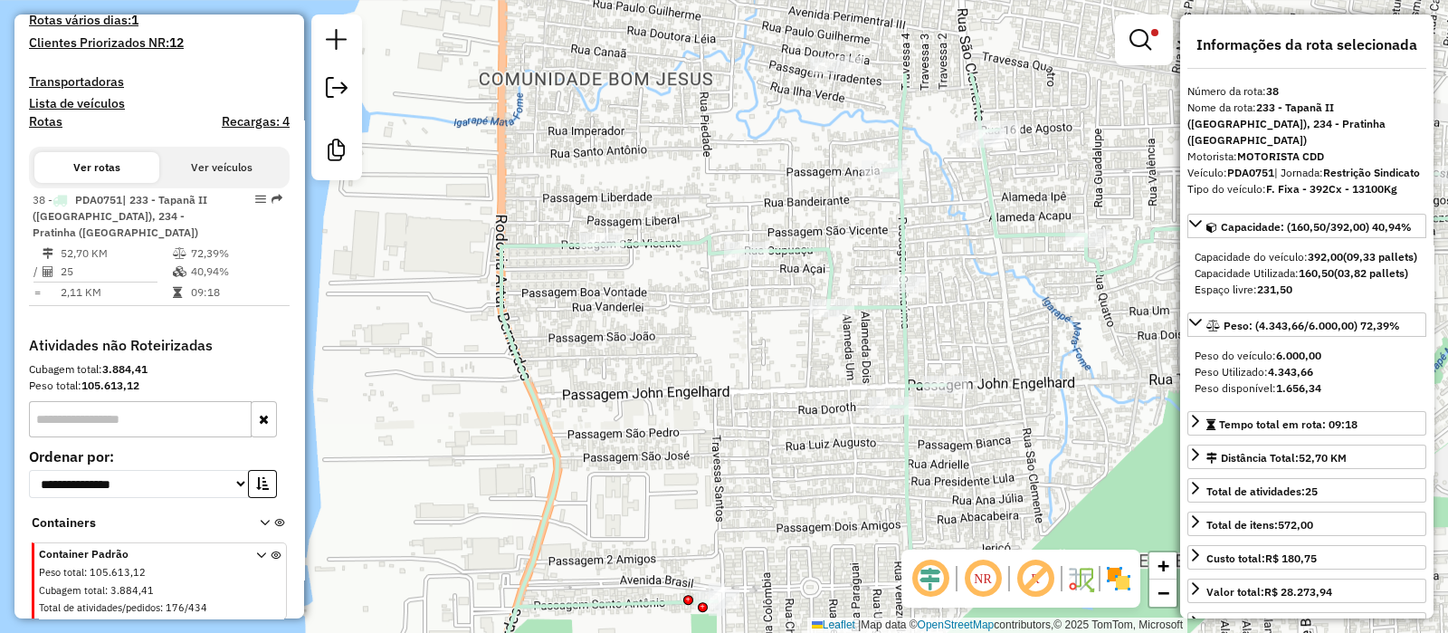
drag, startPoint x: 921, startPoint y: 194, endPoint x: 955, endPoint y: 328, distance: 138.1
click at [955, 328] on div "Limpar filtros Janela de atendimento Grade de atendimento Capacidade Transporta…" at bounding box center [724, 316] width 1448 height 633
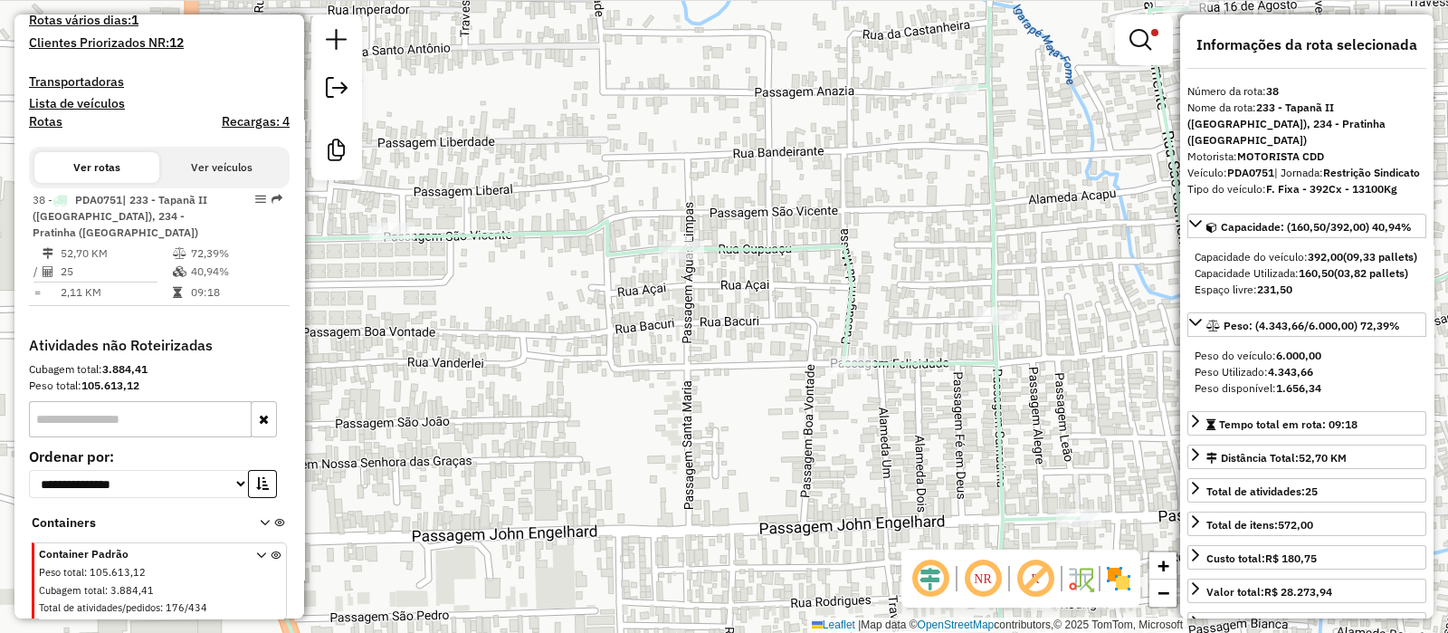
drag, startPoint x: 637, startPoint y: 239, endPoint x: 733, endPoint y: 310, distance: 119.1
click at [733, 310] on div "Limpar filtros Janela de atendimento Grade de atendimento Capacidade Transporta…" at bounding box center [724, 316] width 1448 height 633
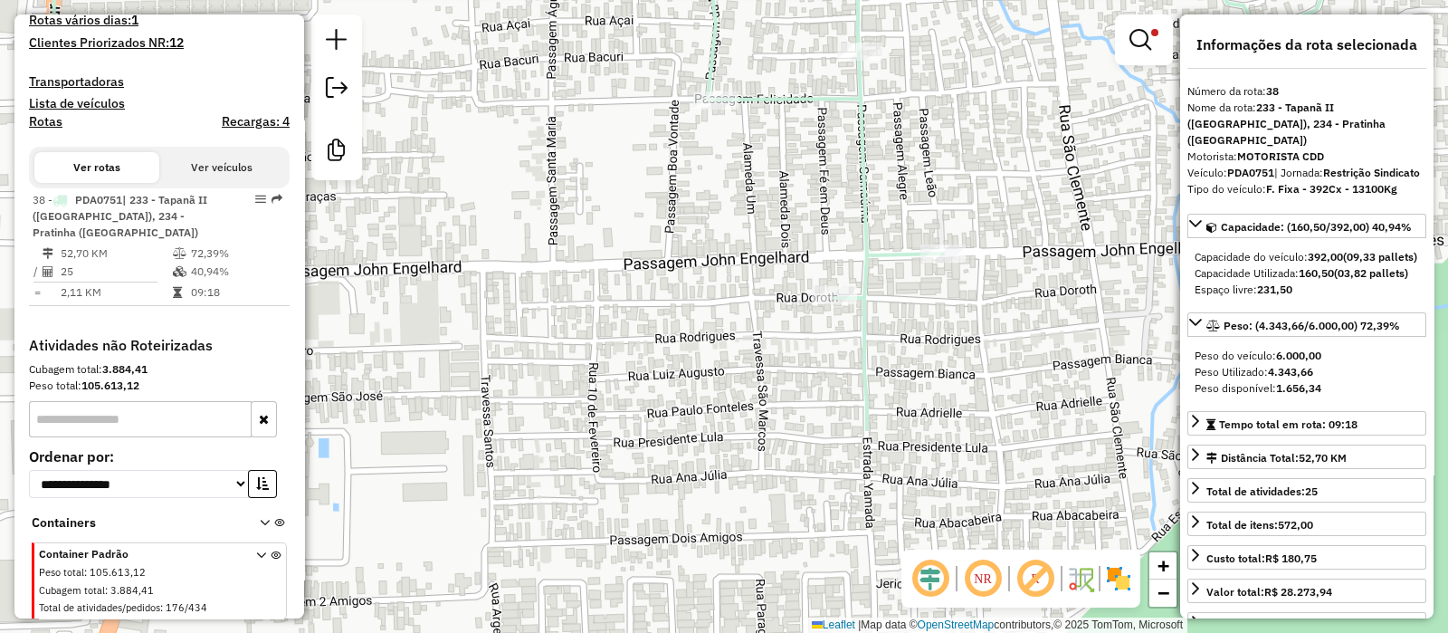
drag, startPoint x: 783, startPoint y: 422, endPoint x: 724, endPoint y: 218, distance: 212.0
click at [647, 157] on div "Limpar filtros Janela de atendimento Grade de atendimento Capacidade Transporta…" at bounding box center [724, 316] width 1448 height 633
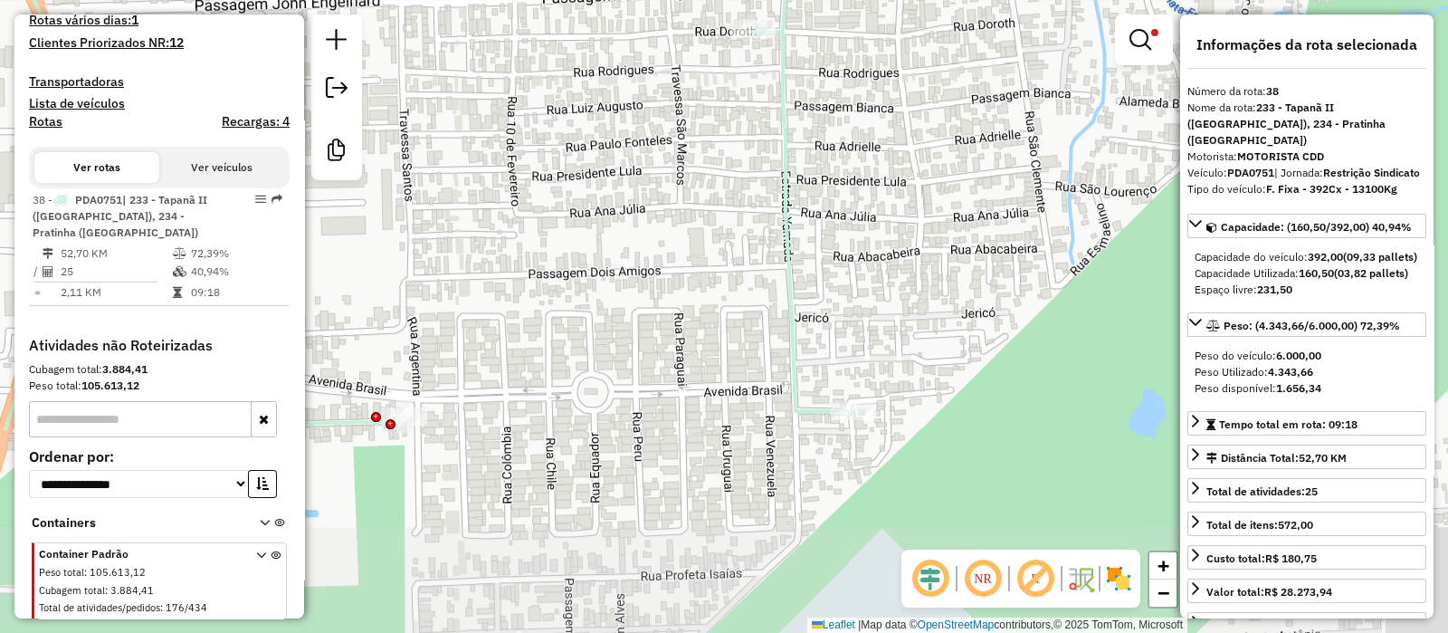
drag, startPoint x: 887, startPoint y: 322, endPoint x: 782, endPoint y: 104, distance: 242.1
click at [811, 56] on div "Limpar filtros Janela de atendimento Grade de atendimento Capacidade Transporta…" at bounding box center [724, 316] width 1448 height 633
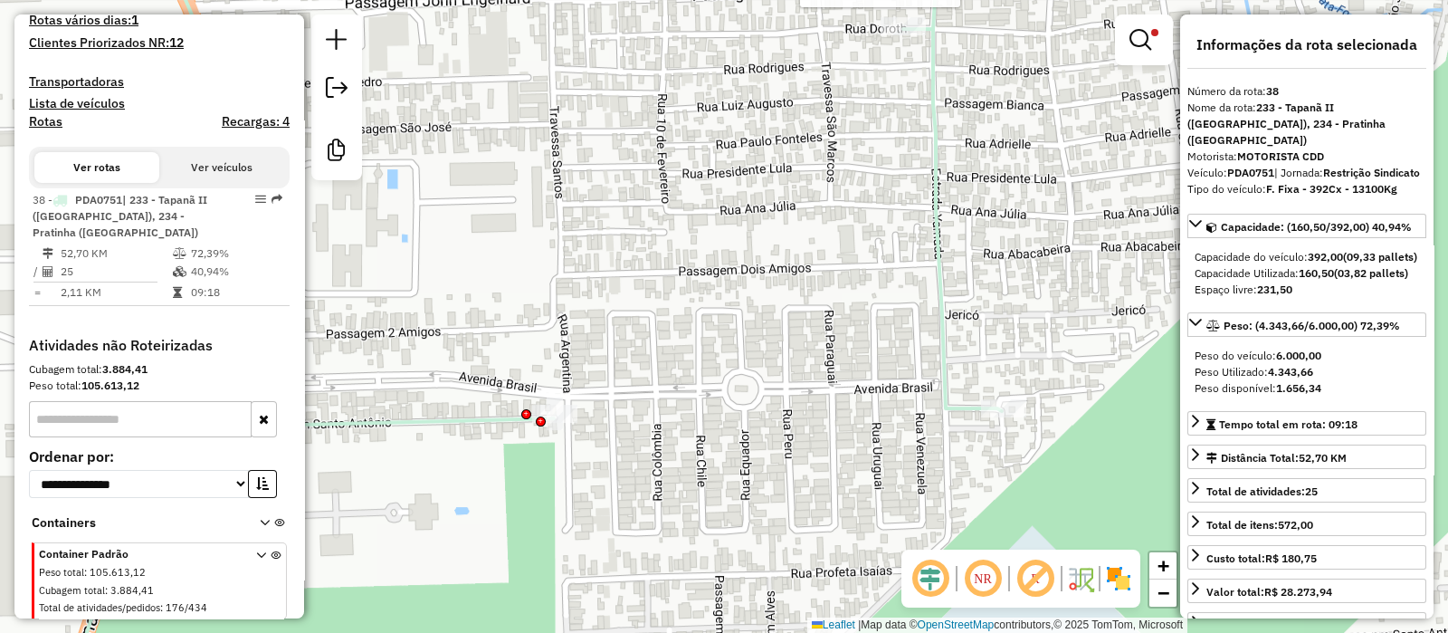
drag, startPoint x: 609, startPoint y: 368, endPoint x: 723, endPoint y: 374, distance: 114.2
click at [723, 374] on div "Rota 38 - Placa PDA0751 44345230 - MARIA DEUZA GONCALVE Limpar filtros Janela d…" at bounding box center [724, 316] width 1448 height 633
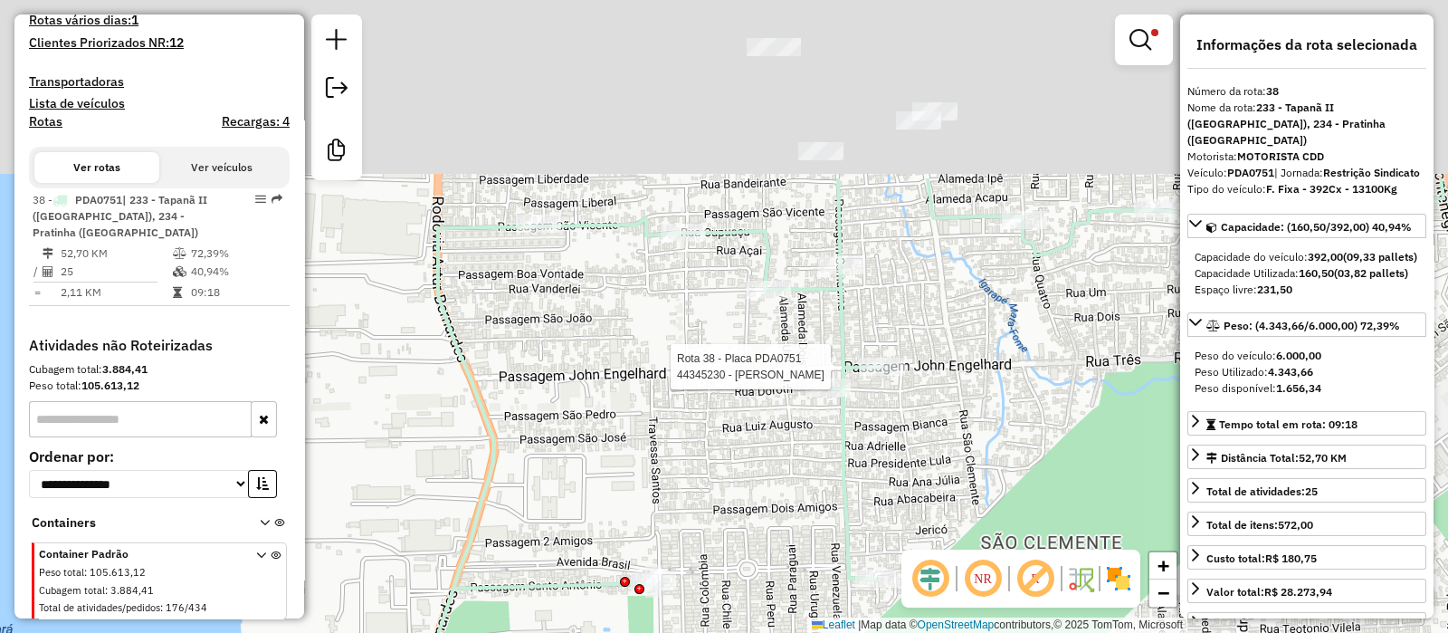
drag, startPoint x: 853, startPoint y: 233, endPoint x: 839, endPoint y: 487, distance: 254.7
click at [839, 487] on icon at bounding box center [809, 557] width 938 height 759
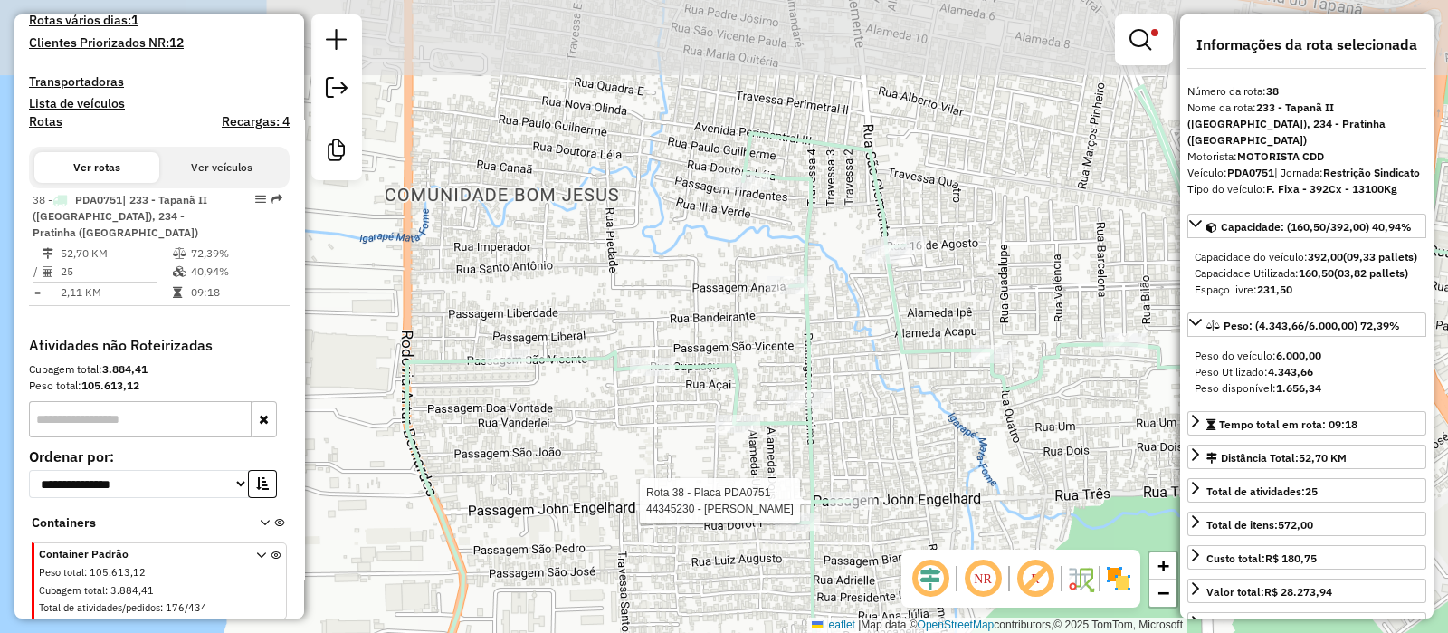
drag, startPoint x: 887, startPoint y: 246, endPoint x: 856, endPoint y: 367, distance: 125.1
click at [856, 367] on div "Rota 38 - Placa PDA0751 44345230 - MARIA DEUZA GONCALVE Limpar filtros Janela d…" at bounding box center [724, 316] width 1448 height 633
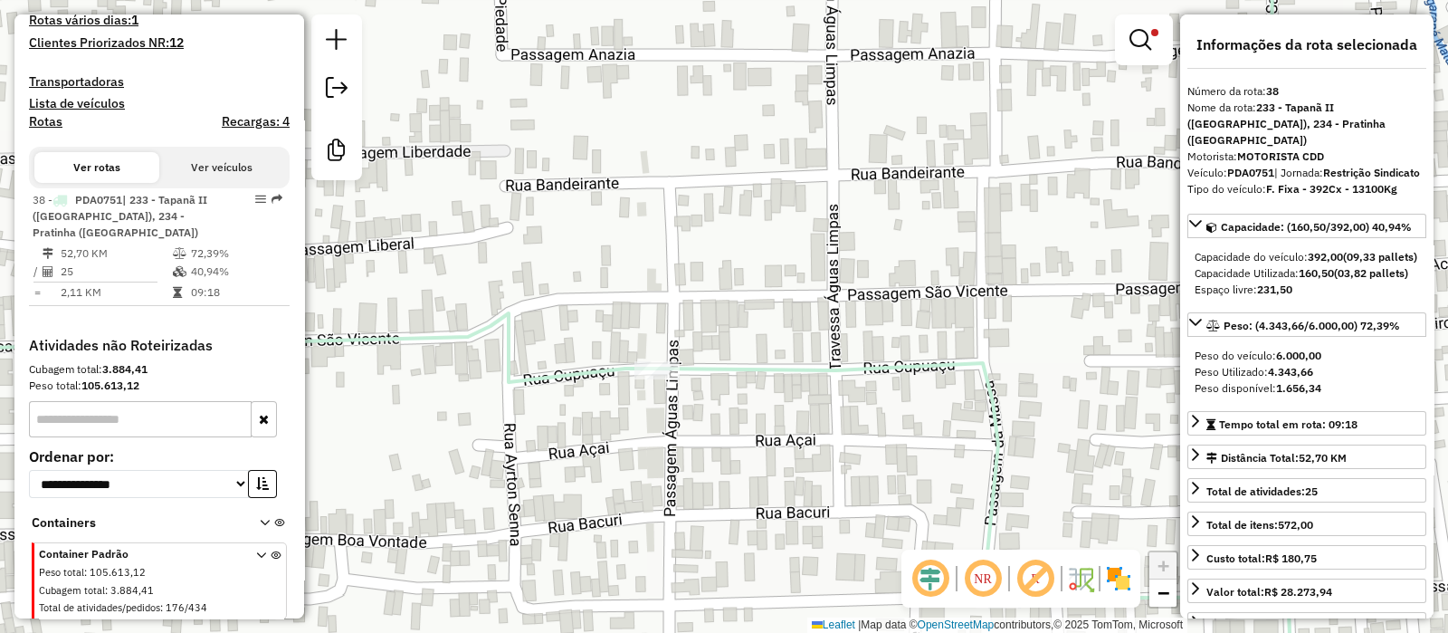
drag, startPoint x: 538, startPoint y: 493, endPoint x: 673, endPoint y: 482, distance: 135.3
click at [673, 482] on div "Rota 38 - Placa PDA0751 44345230 - MARIA DEUZA GONCALVE Limpar filtros Janela d…" at bounding box center [724, 316] width 1448 height 633
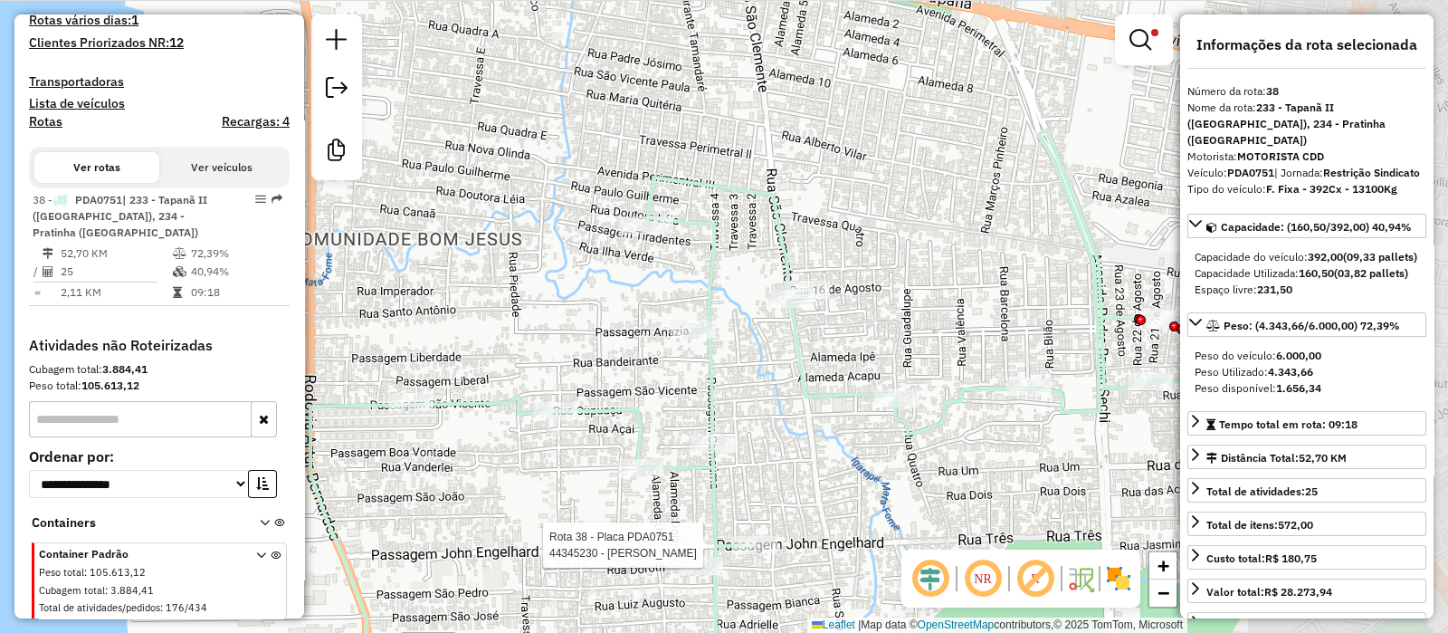
drag, startPoint x: 912, startPoint y: 300, endPoint x: 672, endPoint y: 424, distance: 270.8
click at [672, 426] on div "Rota 38 - Placa PDA0751 44345230 - MARIA DEUZA GONCALVE Limpar filtros Janela d…" at bounding box center [724, 316] width 1448 height 633
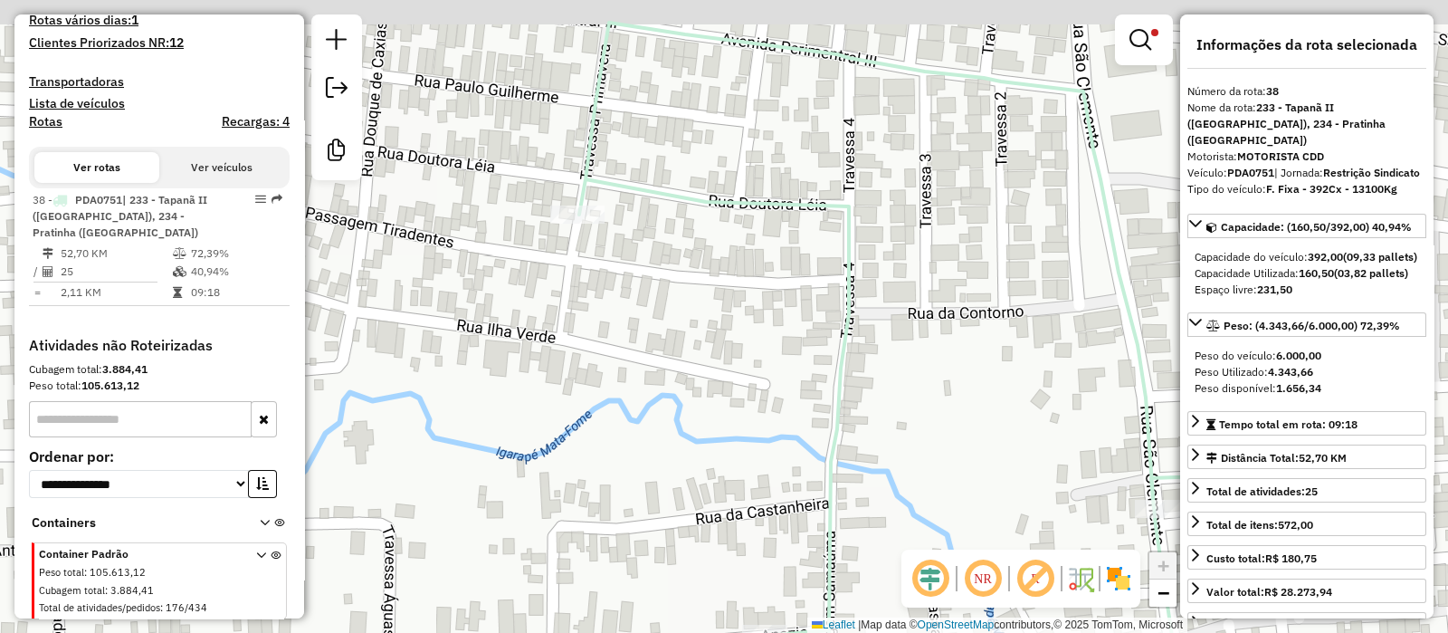
drag, startPoint x: 619, startPoint y: 68, endPoint x: 567, endPoint y: 2, distance: 84.4
click at [606, 154] on div "Rota 38 - Placa PDA0751 44345230 - MARIA DEUZA GONCALVE Limpar filtros Janela d…" at bounding box center [724, 316] width 1448 height 633
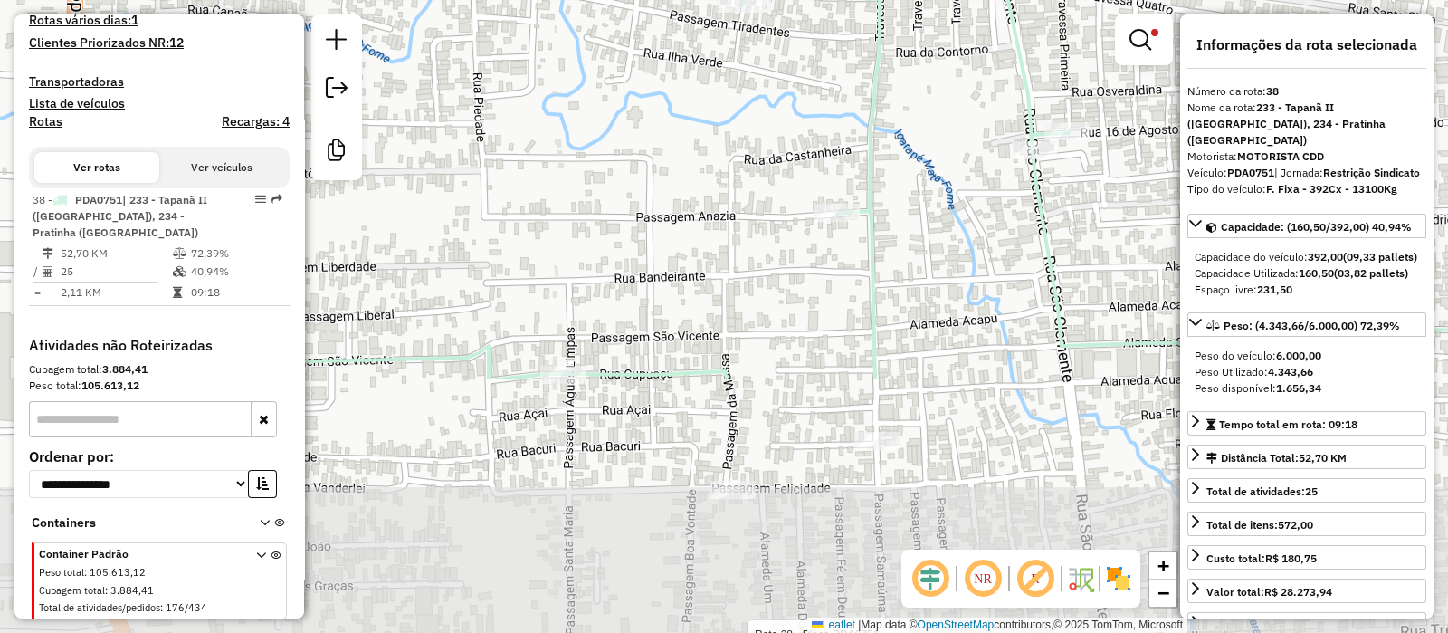
drag, startPoint x: 887, startPoint y: 458, endPoint x: 911, endPoint y: 109, distance: 350.2
click at [911, 107] on div "Rota 38 - Placa PDA0751 44345230 - MARIA DEUZA GONCALVE Limpar filtros Janela d…" at bounding box center [724, 316] width 1448 height 633
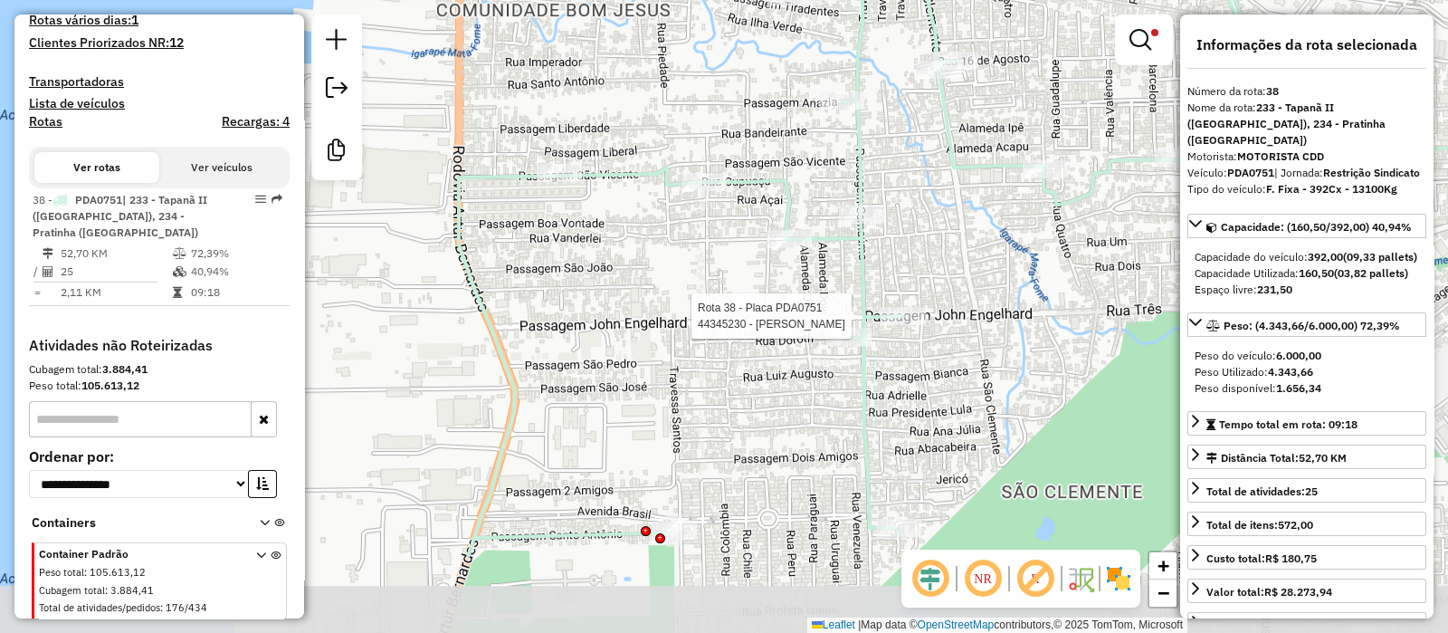
drag, startPoint x: 921, startPoint y: 435, endPoint x: 885, endPoint y: 232, distance: 206.8
click at [885, 232] on div "Rota 38 - Placa PDA0751 44345230 - MARIA DEUZA GONCALVE Limpar filtros Janela d…" at bounding box center [724, 316] width 1448 height 633
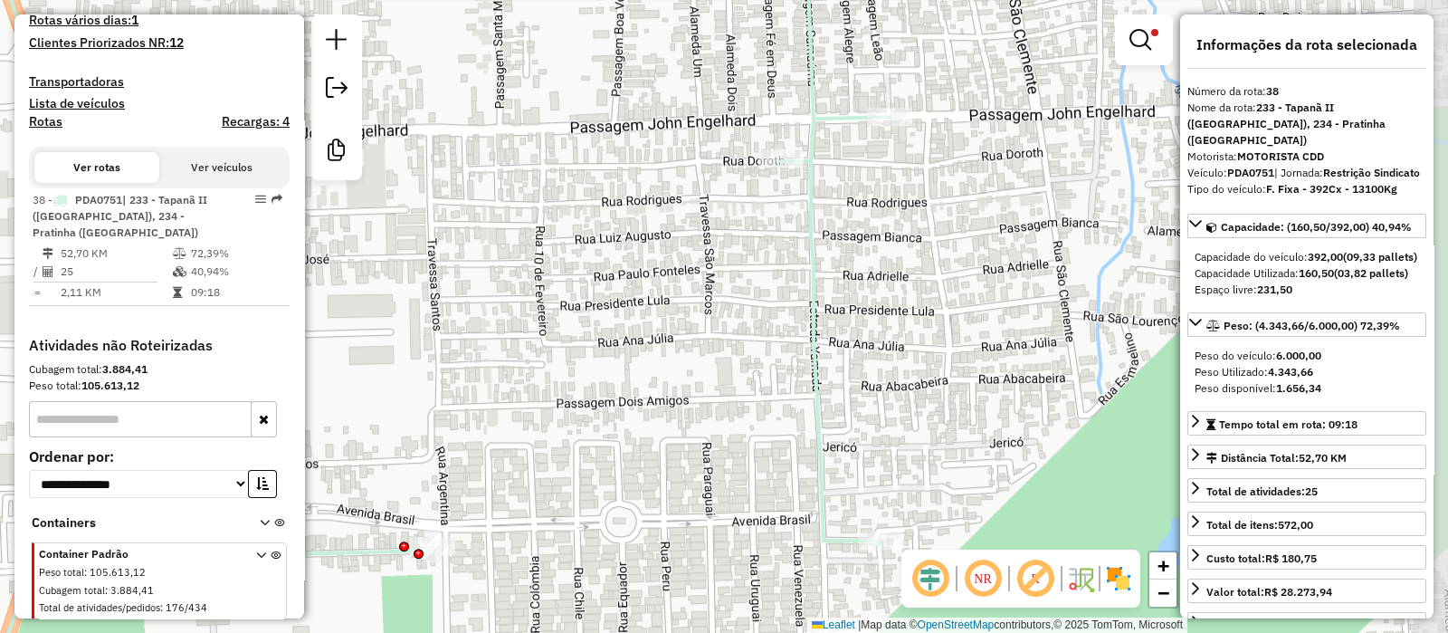
drag, startPoint x: 907, startPoint y: 384, endPoint x: 857, endPoint y: 81, distance: 306.4
click at [851, 337] on div "Limpar filtros Janela de atendimento Grade de atendimento Capacidade Transporta…" at bounding box center [724, 316] width 1448 height 633
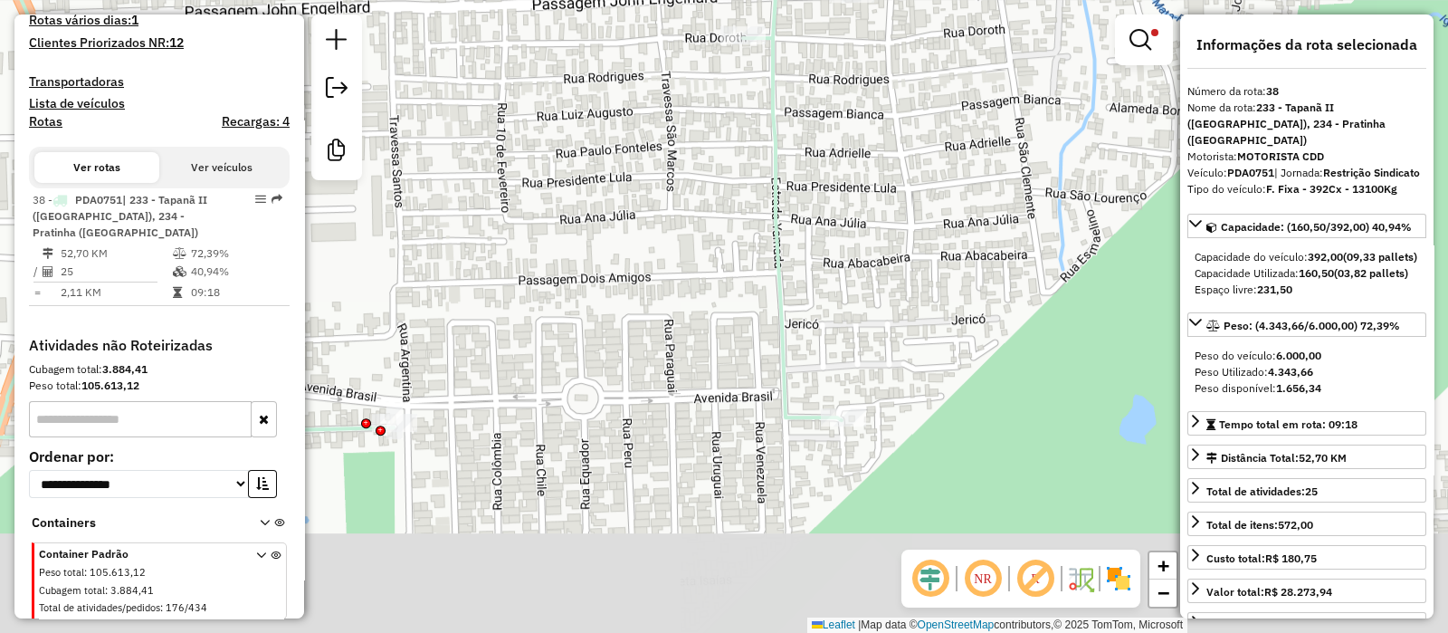
drag, startPoint x: 816, startPoint y: 502, endPoint x: 769, endPoint y: 355, distance: 154.8
click at [769, 355] on icon at bounding box center [400, 193] width 902 height 759
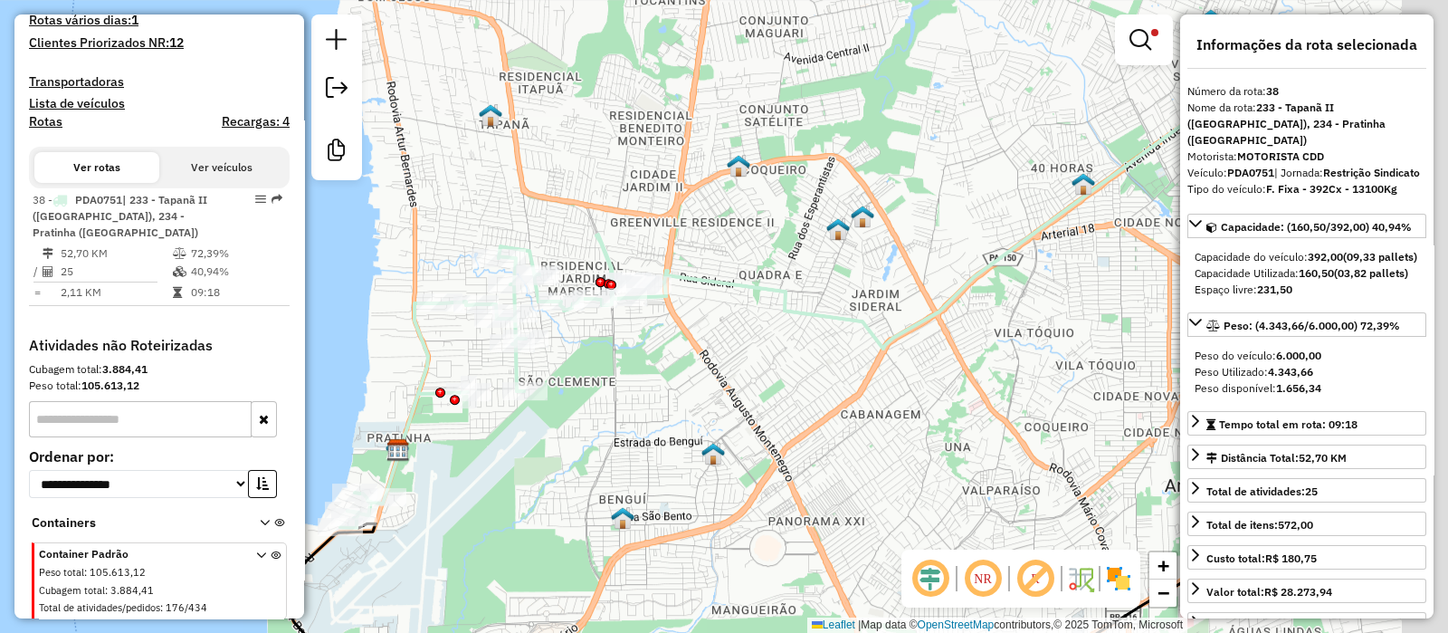
drag, startPoint x: 964, startPoint y: 342, endPoint x: 701, endPoint y: 387, distance: 266.3
click at [701, 387] on div "Limpar filtros Janela de atendimento Grade de atendimento Capacidade Transporta…" at bounding box center [724, 316] width 1448 height 633
drag, startPoint x: 862, startPoint y: 239, endPoint x: 878, endPoint y: 176, distance: 64.3
click at [862, 238] on div "Limpar filtros Janela de atendimento Grade de atendimento Capacidade Transporta…" at bounding box center [724, 316] width 1448 height 633
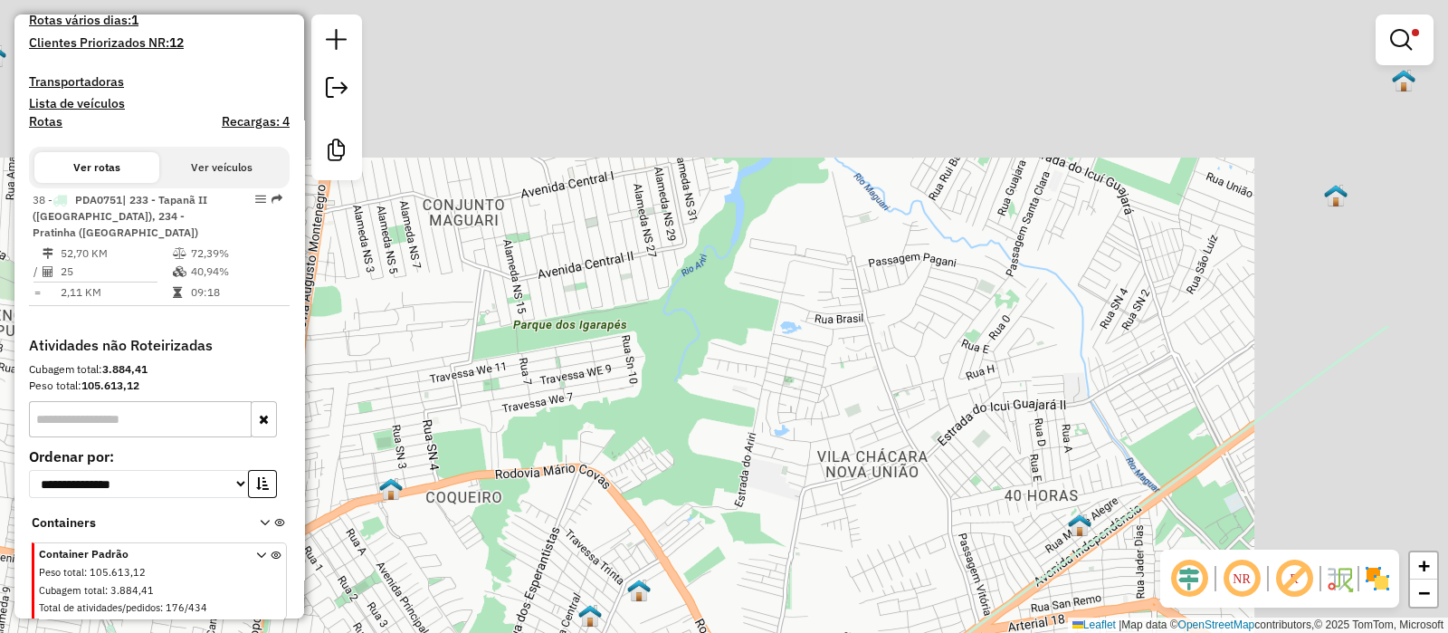
drag, startPoint x: 955, startPoint y: 174, endPoint x: 747, endPoint y: 554, distance: 433.4
click at [751, 568] on div "Limpar filtros Janela de atendimento Grade de atendimento Capacidade Transporta…" at bounding box center [724, 316] width 1448 height 633
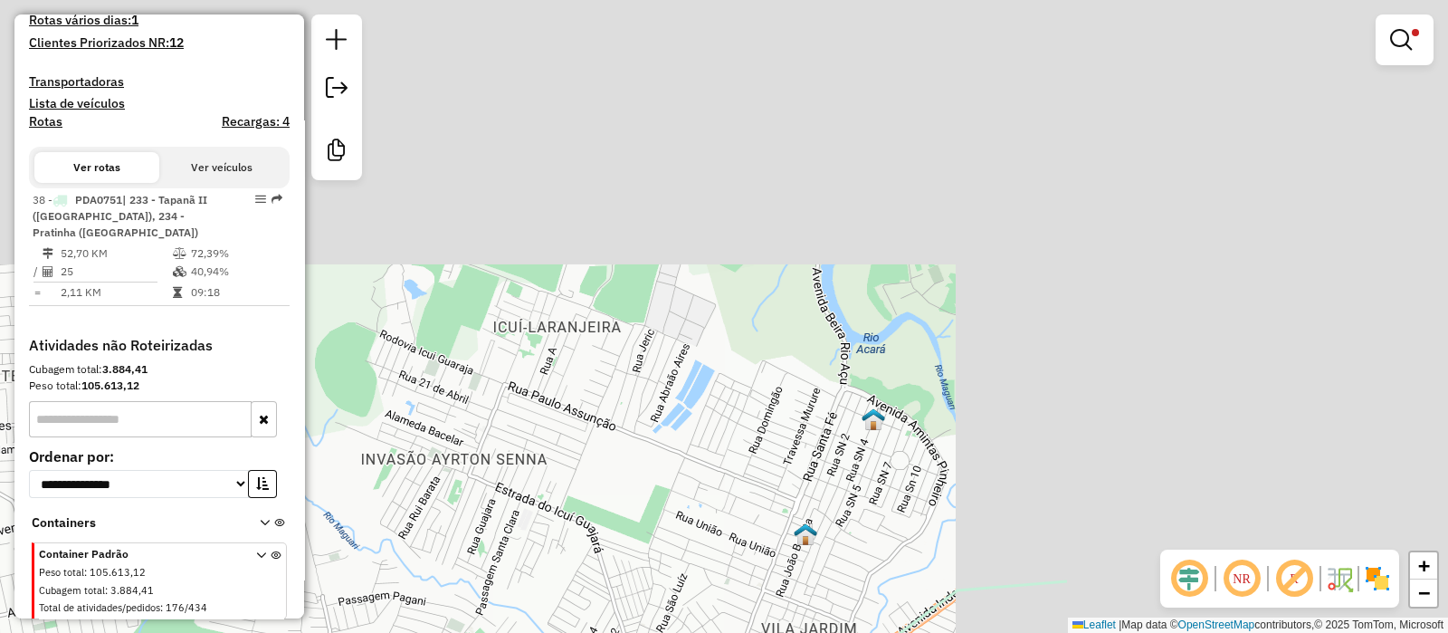
drag, startPoint x: 1146, startPoint y: 253, endPoint x: 620, endPoint y: 586, distance: 622.4
click at [620, 586] on div "Limpar filtros Janela de atendimento Grade de atendimento Capacidade Transporta…" at bounding box center [724, 316] width 1448 height 633
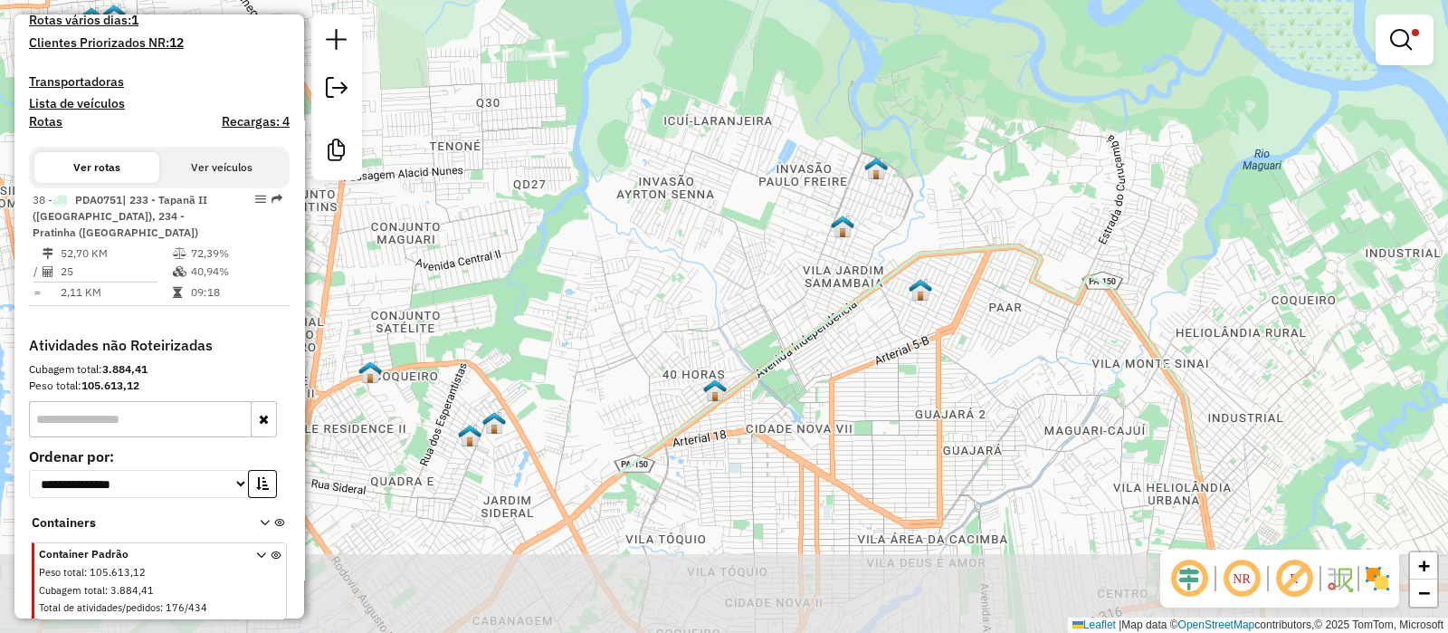
drag, startPoint x: 814, startPoint y: 456, endPoint x: 807, endPoint y: 224, distance: 232.7
click at [807, 224] on div "Limpar filtros Janela de atendimento Grade de atendimento Capacidade Transporta…" at bounding box center [724, 316] width 1448 height 633
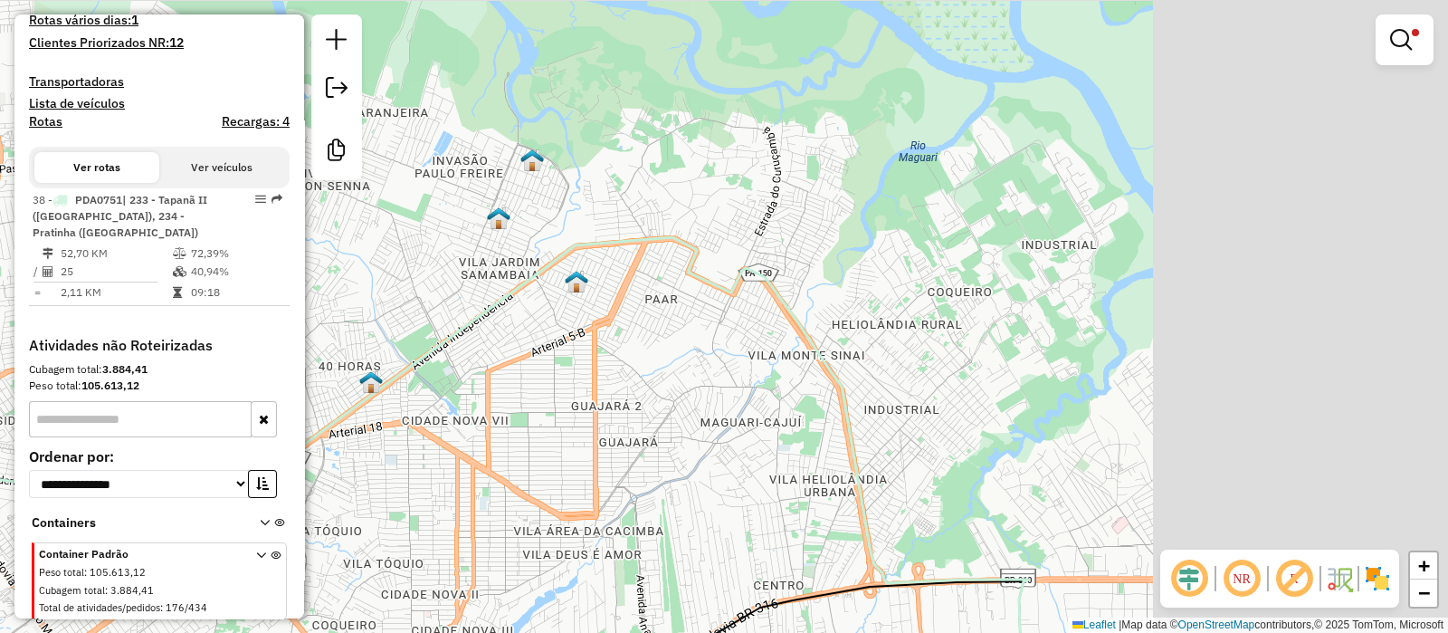
drag, startPoint x: 1204, startPoint y: 525, endPoint x: 853, endPoint y: 445, distance: 359.2
click at [865, 531] on icon at bounding box center [474, 461] width 1125 height 449
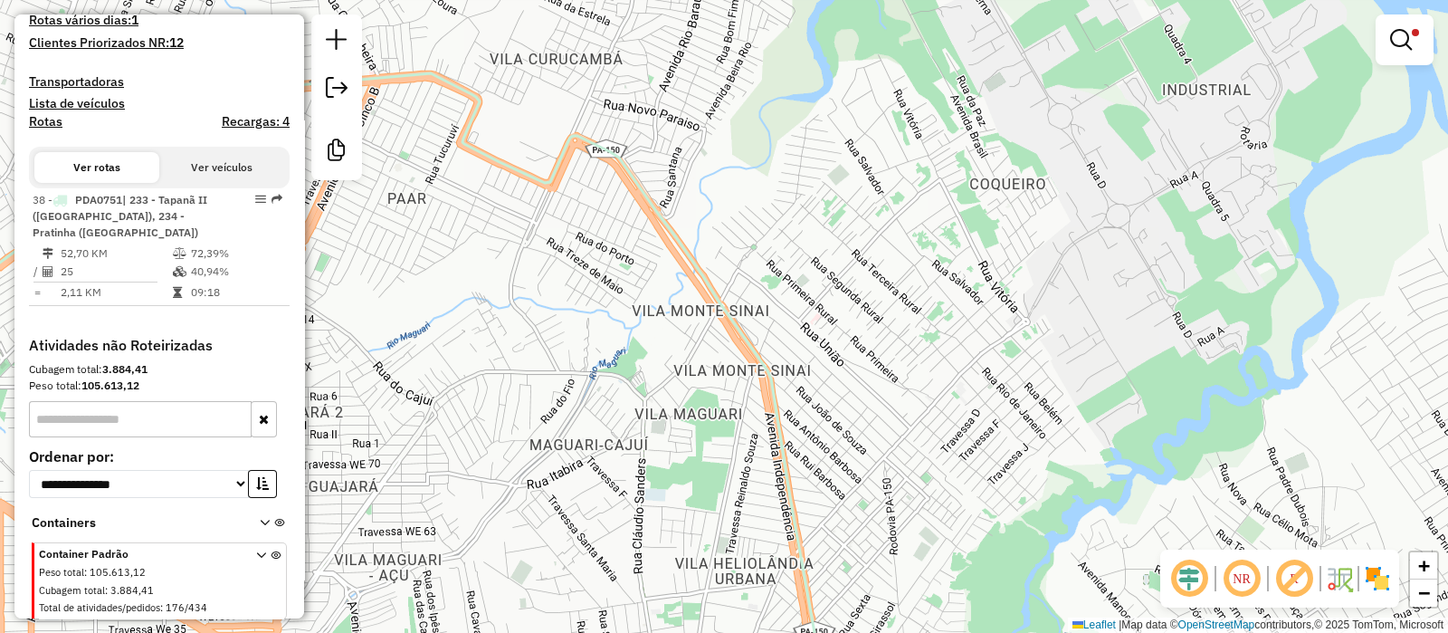
drag, startPoint x: 852, startPoint y: 383, endPoint x: 832, endPoint y: 360, distance: 30.1
click at [833, 357] on div "Limpar filtros Janela de atendimento Grade de atendimento Capacidade Transporta…" at bounding box center [724, 316] width 1448 height 633
